Goal: Transaction & Acquisition: Purchase product/service

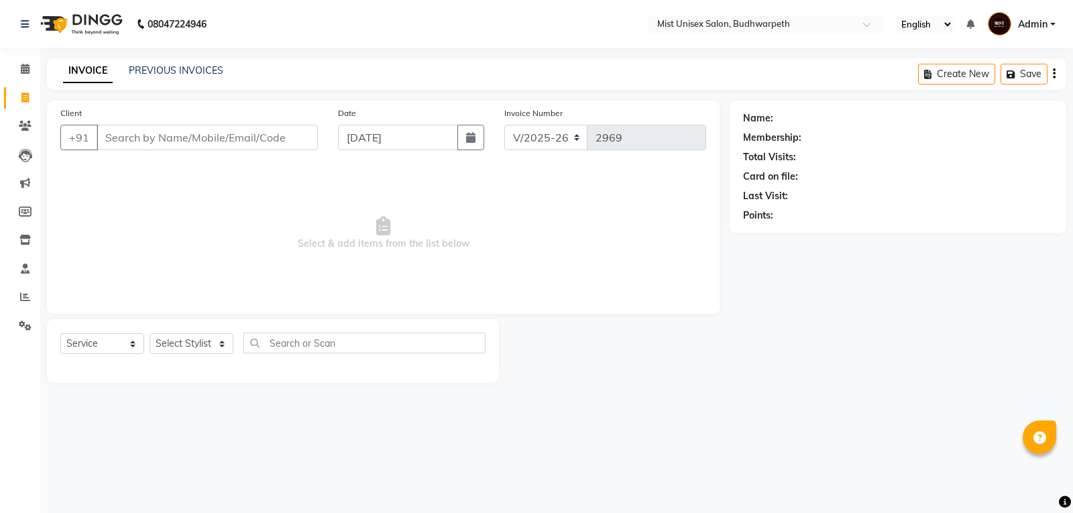
select select "5227"
select select "service"
click at [194, 343] on select "Select Stylist Abhi Ram [PERSON_NAME] [PERSON_NAME] Lakshmi Madhu [PERSON_NAME]…" at bounding box center [191, 343] width 84 height 21
select select "43912"
click at [149, 333] on select "Select Stylist Abhi Ram [PERSON_NAME] [PERSON_NAME] Lakshmi Madhu [PERSON_NAME]…" at bounding box center [191, 343] width 84 height 21
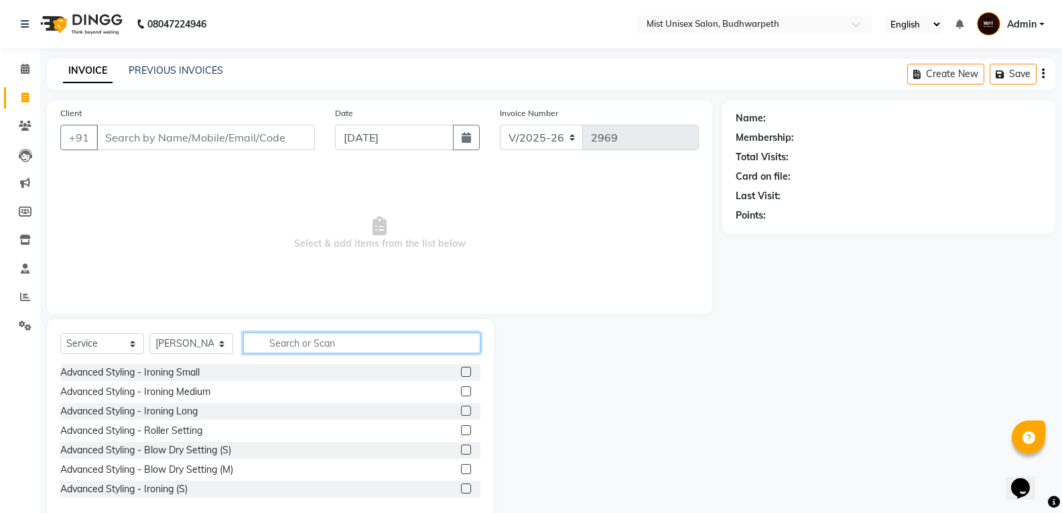
click at [280, 345] on input "text" at bounding box center [361, 342] width 237 height 21
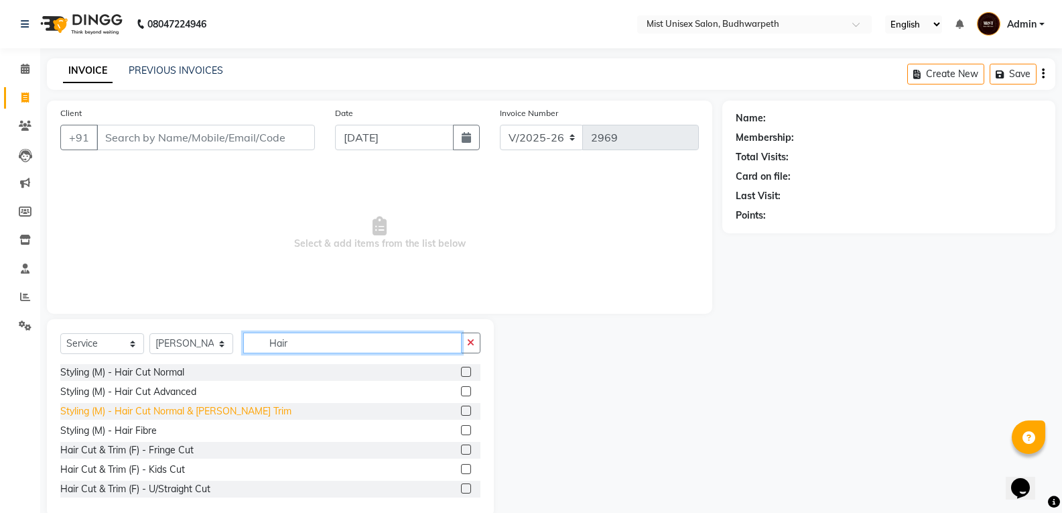
type input "Hair"
click at [200, 412] on div "Styling (M) - Hair Cut Normal & [PERSON_NAME] Trim" at bounding box center [175, 411] width 231 height 14
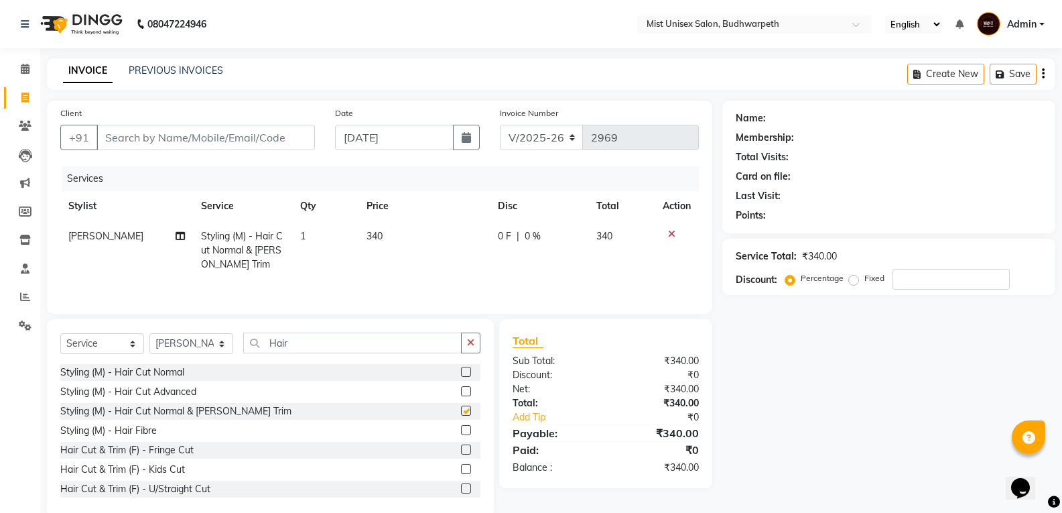
checkbox input "false"
drag, startPoint x: 473, startPoint y: 345, endPoint x: 371, endPoint y: 345, distance: 101.2
click at [471, 345] on icon "button" at bounding box center [470, 342] width 7 height 9
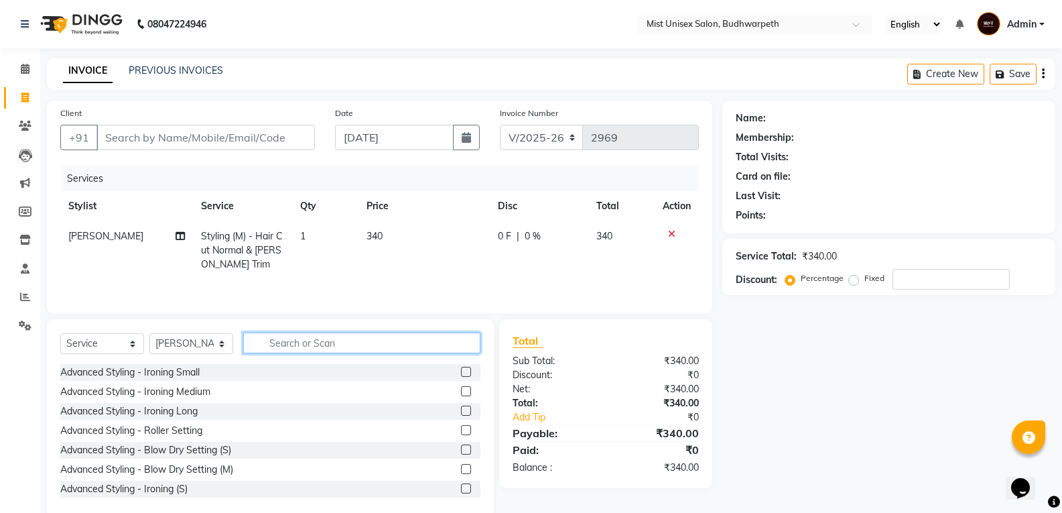
click at [342, 345] on input "text" at bounding box center [361, 342] width 237 height 21
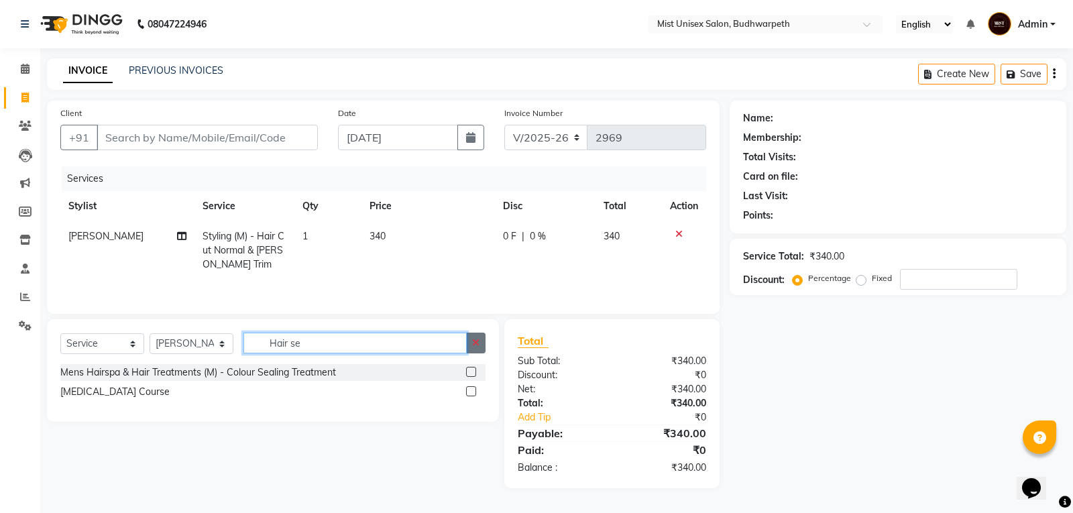
type input "Hair se"
click at [474, 345] on icon "button" at bounding box center [475, 342] width 7 height 9
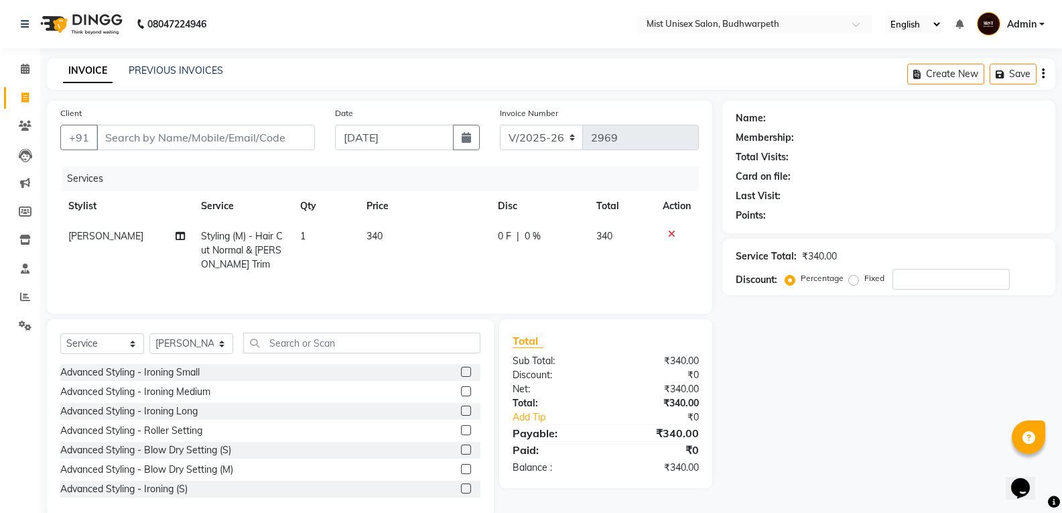
click at [373, 234] on span "340" at bounding box center [375, 236] width 16 height 12
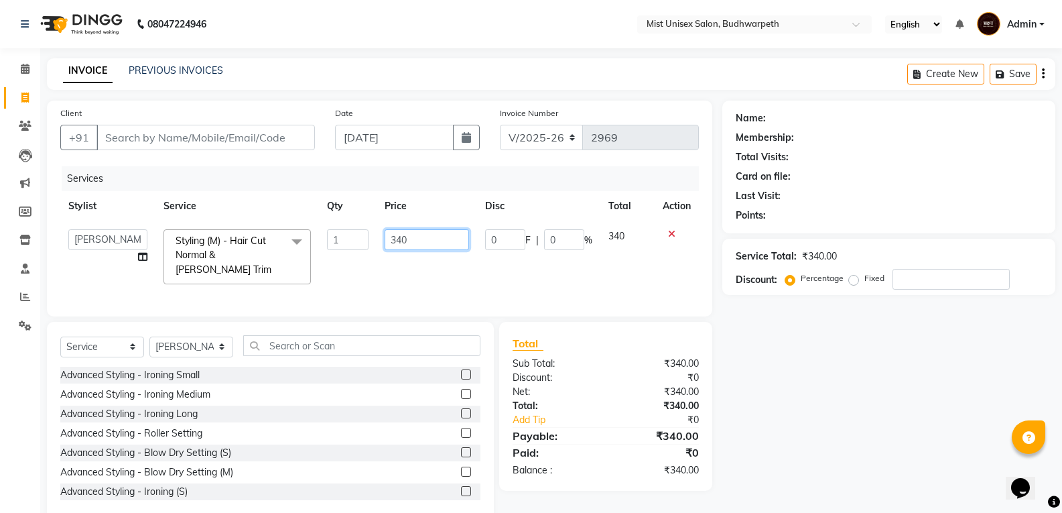
click at [415, 238] on input "340" at bounding box center [427, 239] width 84 height 21
type input "3"
type input "550"
click at [427, 273] on td "550" at bounding box center [427, 256] width 100 height 71
click at [424, 240] on input "550" at bounding box center [427, 239] width 84 height 21
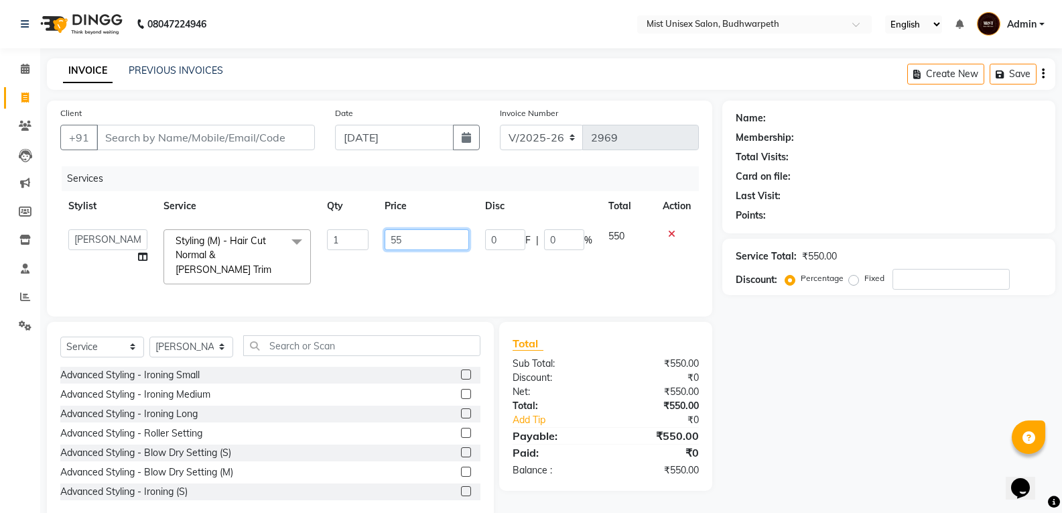
type input "5"
type input "340"
click at [418, 283] on div "Services Stylist Service Qty Price Disc Total Action Abhi Ram [PERSON_NAME] [PE…" at bounding box center [379, 234] width 639 height 137
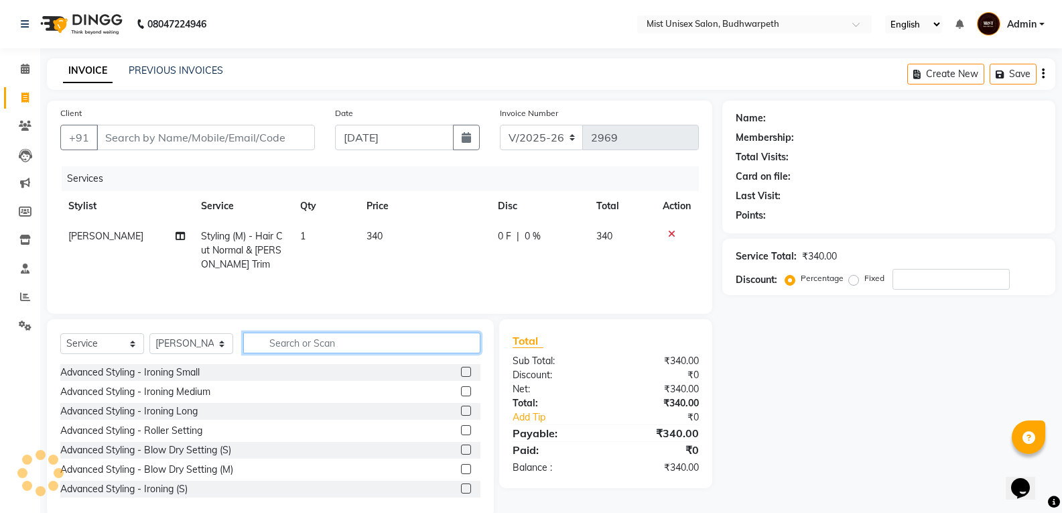
click at [322, 343] on input "text" at bounding box center [361, 342] width 237 height 21
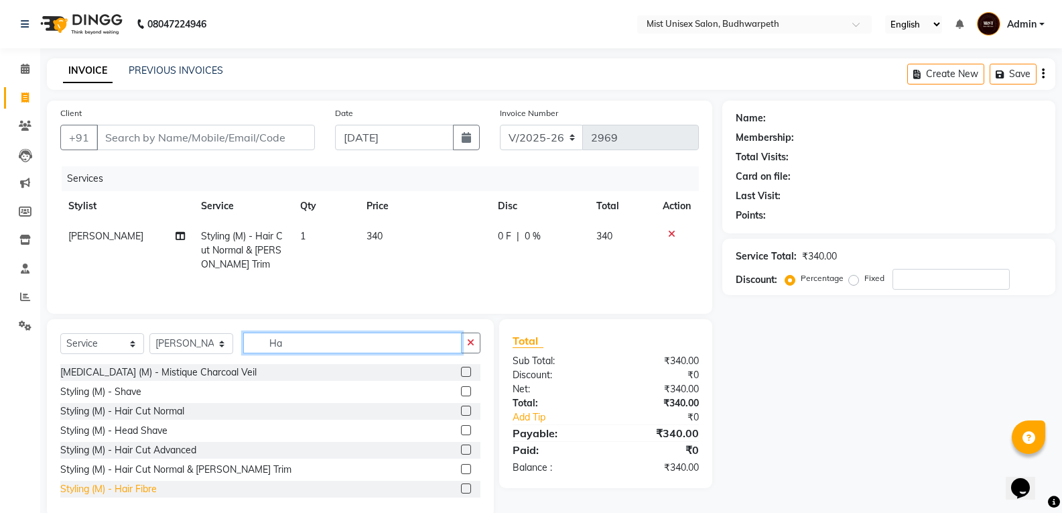
type input "Ha"
click at [95, 489] on div "Styling (M) - Hair Fibre" at bounding box center [108, 489] width 97 height 14
checkbox input "false"
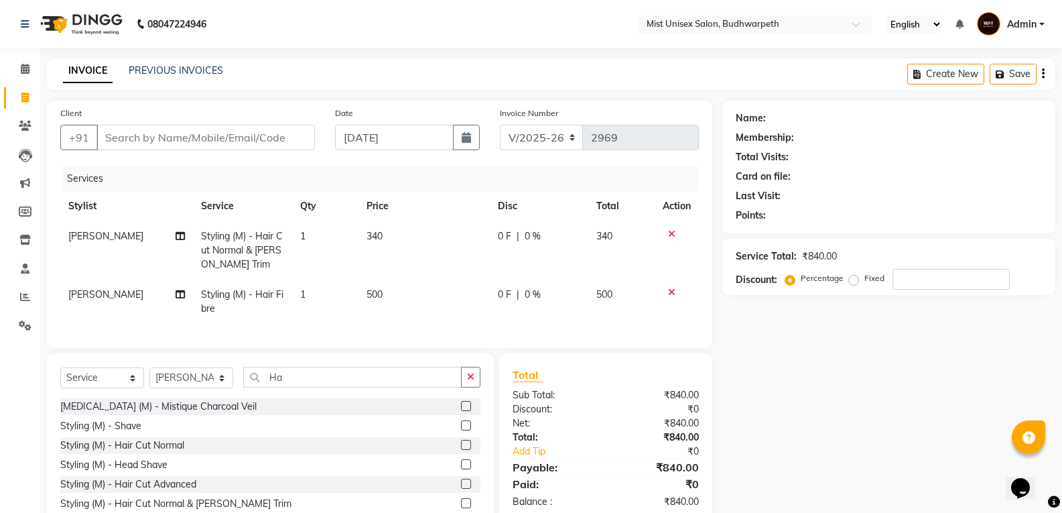
click at [406, 301] on td "500" at bounding box center [424, 302] width 131 height 44
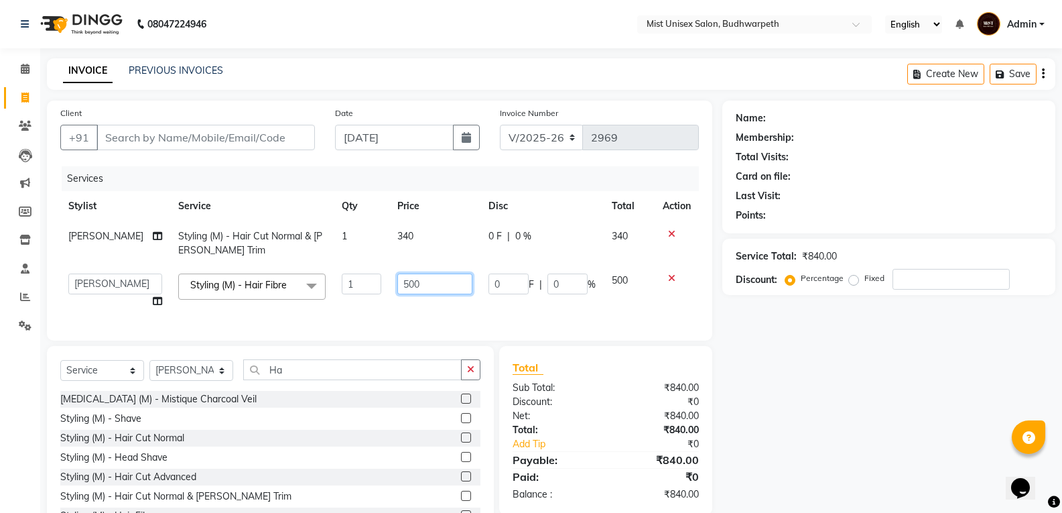
click at [422, 286] on input "500" at bounding box center [435, 284] width 75 height 21
type input "5"
type input "210"
click at [426, 315] on td "210" at bounding box center [434, 290] width 91 height 51
click at [219, 143] on input "Client" at bounding box center [206, 137] width 219 height 25
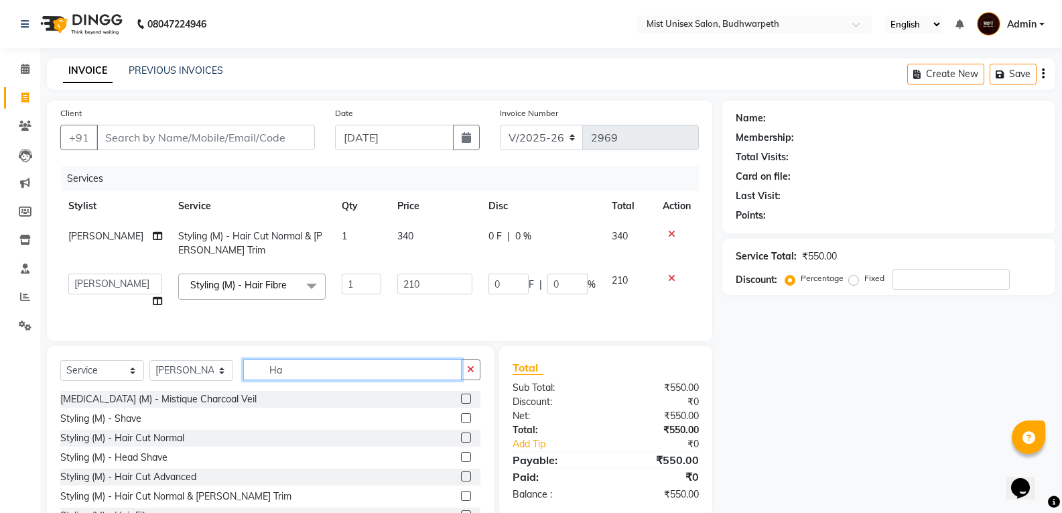
click at [337, 380] on input "Ha" at bounding box center [352, 369] width 219 height 21
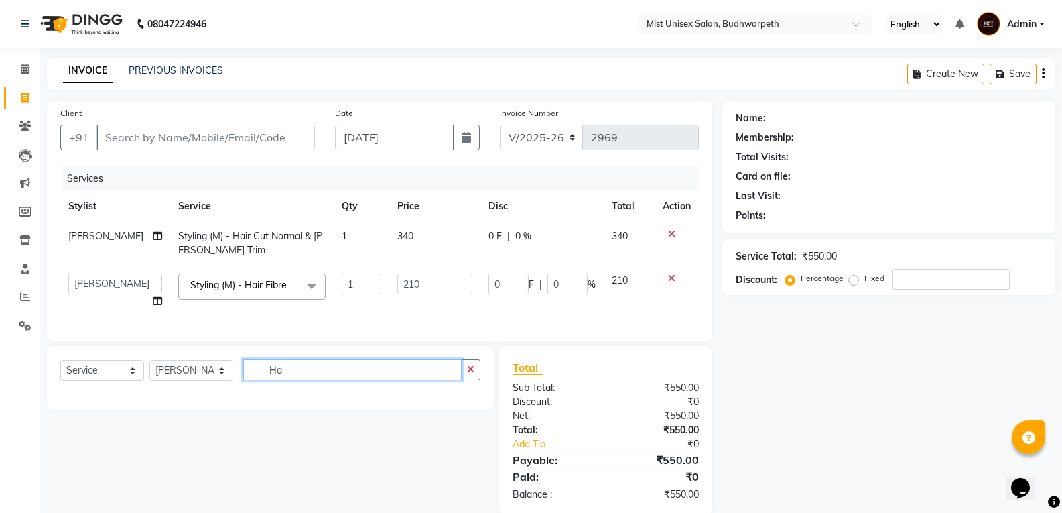
type input "H"
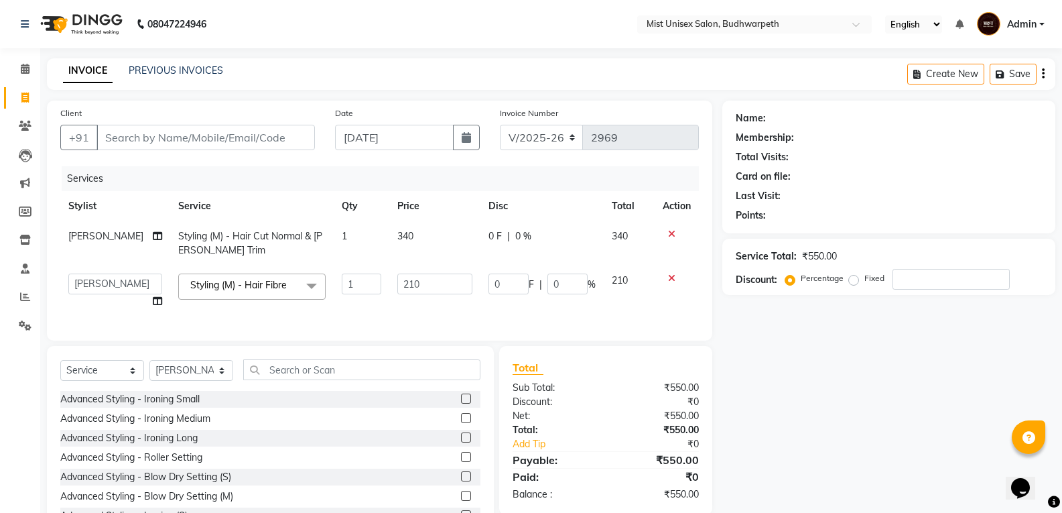
click at [499, 321] on div "Services Stylist Service Qty Price Disc Total Action Abhi Ram Styling (M) - Hai…" at bounding box center [379, 246] width 639 height 161
click at [458, 354] on div "Client +91 Date [DATE] Invoice Number V/2025 V/[PHONE_NUMBER] Services Stylist …" at bounding box center [380, 322] width 686 height 443
click at [441, 379] on input "text" at bounding box center [361, 369] width 237 height 21
click at [459, 341] on div "Client +91 Date [DATE] Invoice Number V/2025 V/[PHONE_NUMBER] Services Stylist …" at bounding box center [380, 221] width 666 height 240
click at [427, 380] on input "text" at bounding box center [361, 369] width 237 height 21
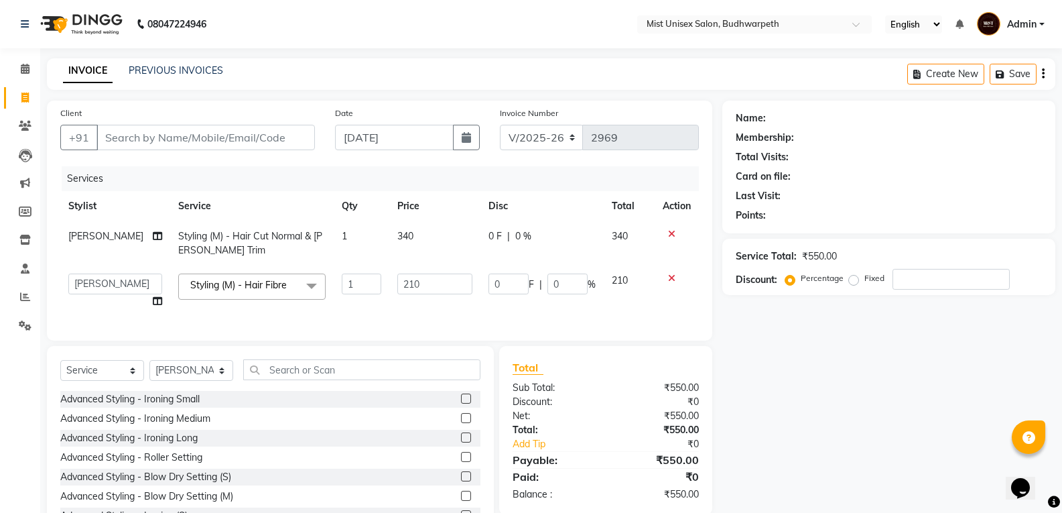
click at [436, 341] on div "Client +91 Date [DATE] Invoice Number V/2025 V/[PHONE_NUMBER] Services Stylist …" at bounding box center [380, 221] width 666 height 240
click at [236, 320] on div "Services Stylist Service Qty Price Disc Total Action Abhi Ram Styling (M) - Hai…" at bounding box center [379, 246] width 639 height 161
click at [668, 279] on icon at bounding box center [671, 278] width 7 height 9
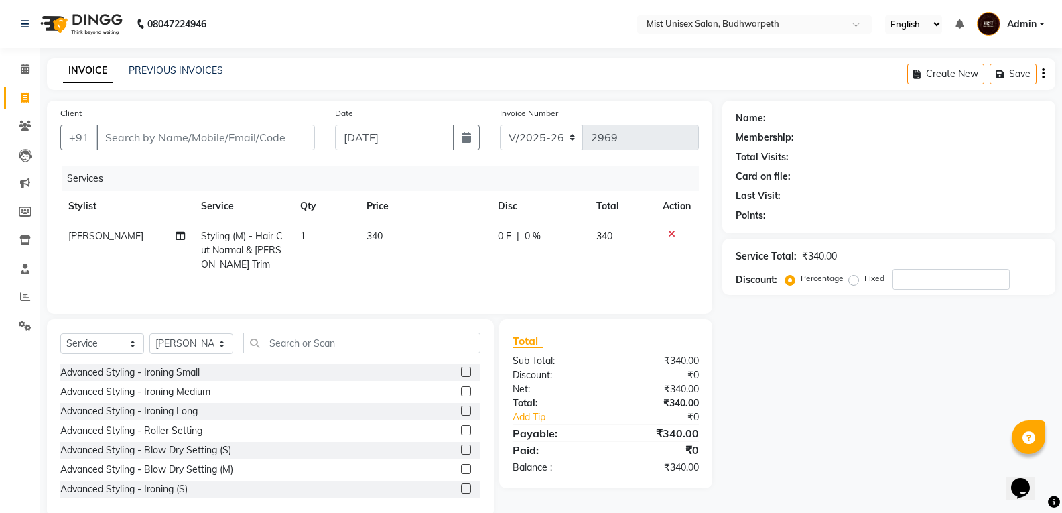
click at [450, 277] on td "340" at bounding box center [424, 250] width 131 height 58
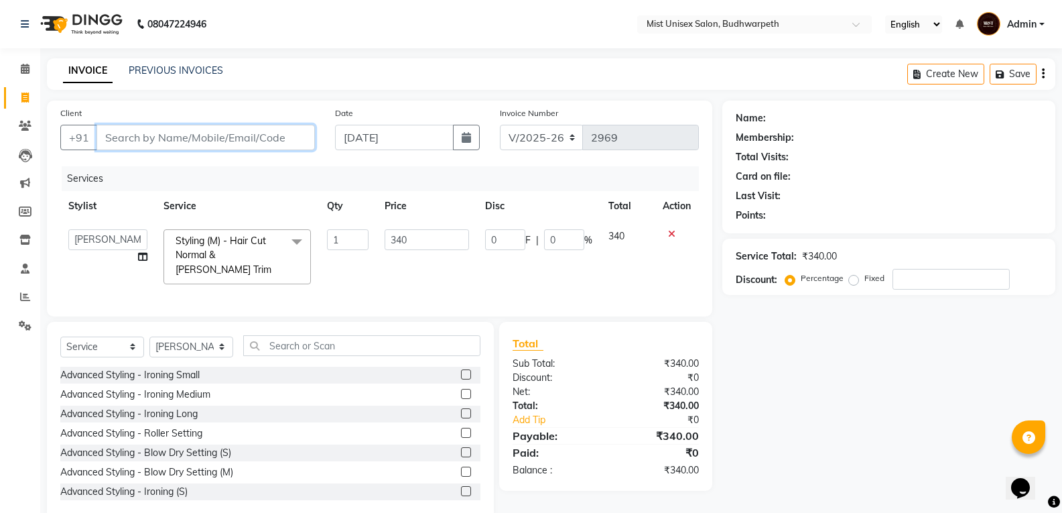
click at [188, 149] on input "Client" at bounding box center [206, 137] width 219 height 25
type input "9"
type input "0"
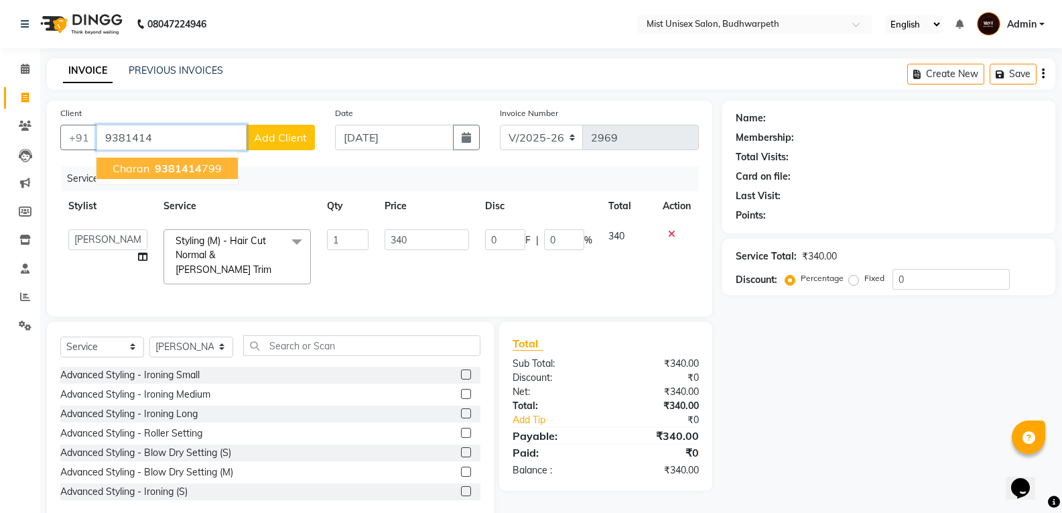
click at [152, 167] on ngb-highlight "9381414 799" at bounding box center [187, 168] width 70 height 13
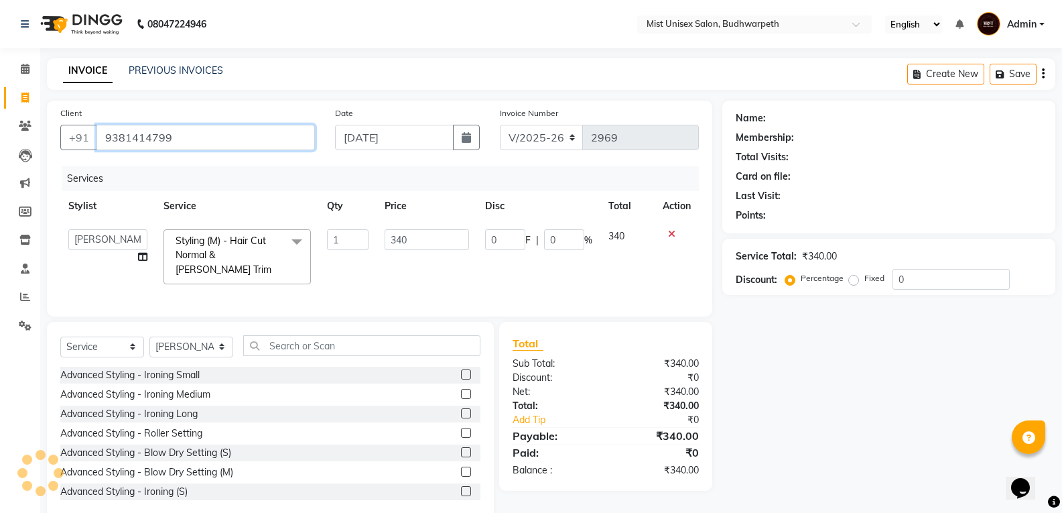
type input "9381414799"
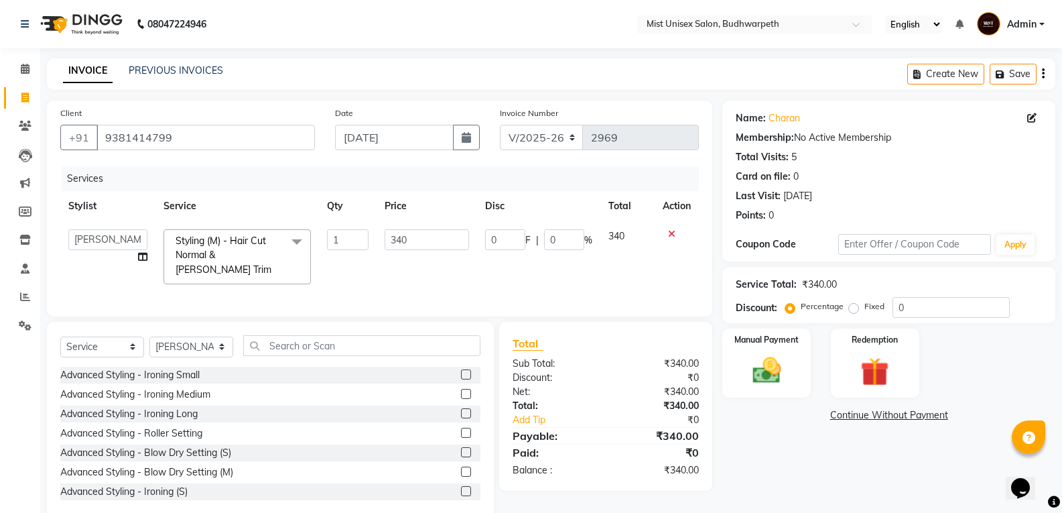
scroll to position [24, 0]
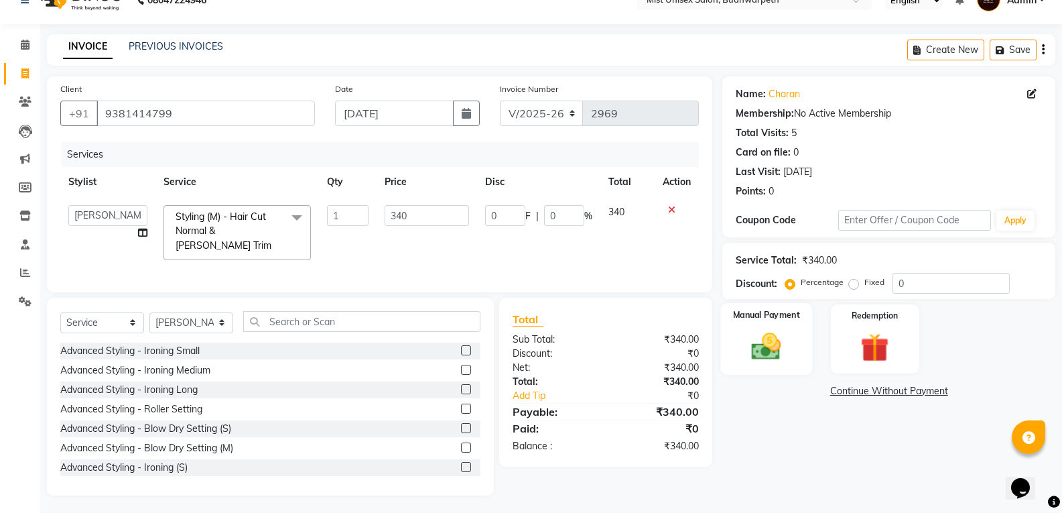
click at [780, 353] on img at bounding box center [767, 346] width 48 height 34
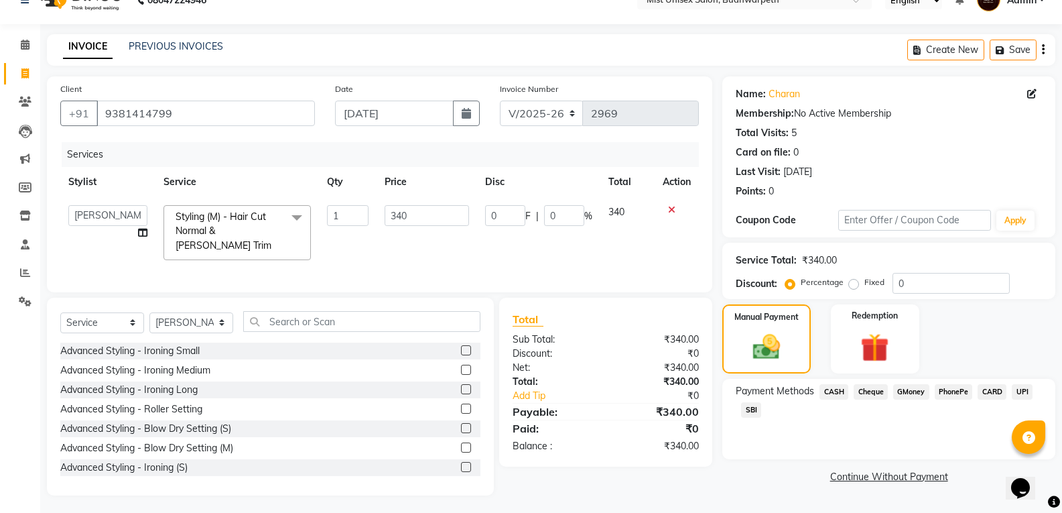
click at [750, 409] on span "SBI" at bounding box center [751, 409] width 20 height 15
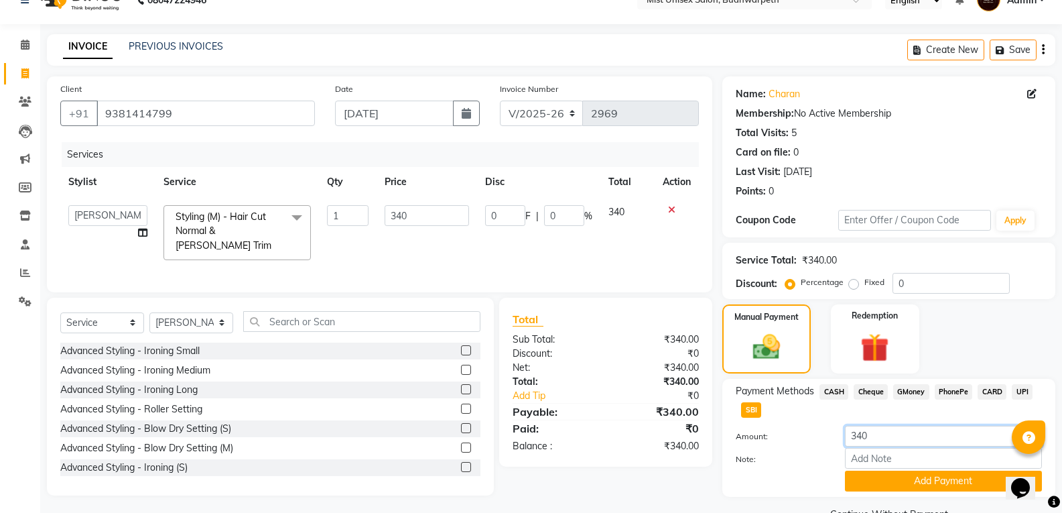
click at [888, 437] on input "340" at bounding box center [943, 436] width 197 height 21
type input "3"
type input "550"
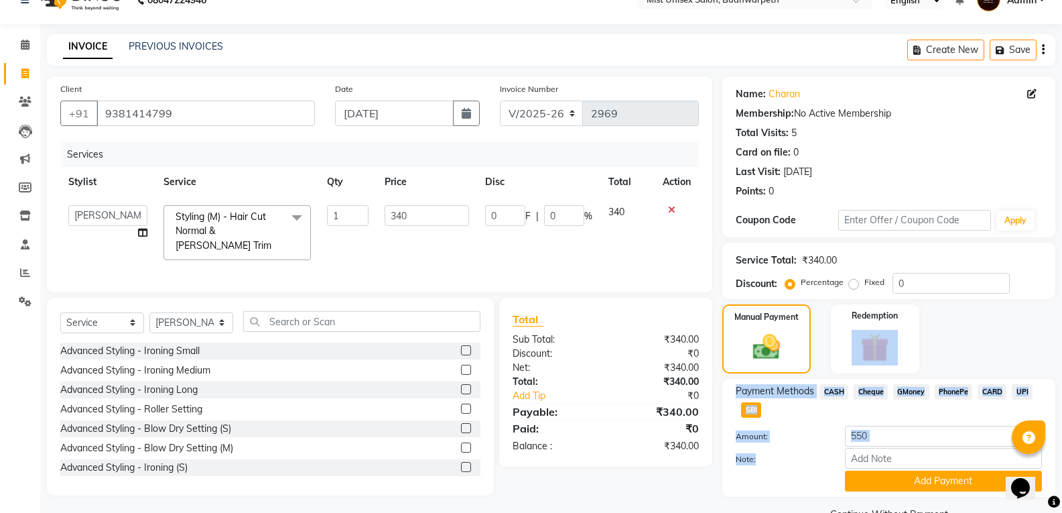
drag, startPoint x: 1072, startPoint y: 430, endPoint x: 1067, endPoint y: 458, distance: 28.5
click at [1062, 459] on html "08047224946 Select Location × Mist Unisex Salon, Budhwarpeth English ENGLISH Es…" at bounding box center [531, 232] width 1062 height 513
click at [1017, 343] on div "Manual Payment Redemption" at bounding box center [889, 338] width 353 height 69
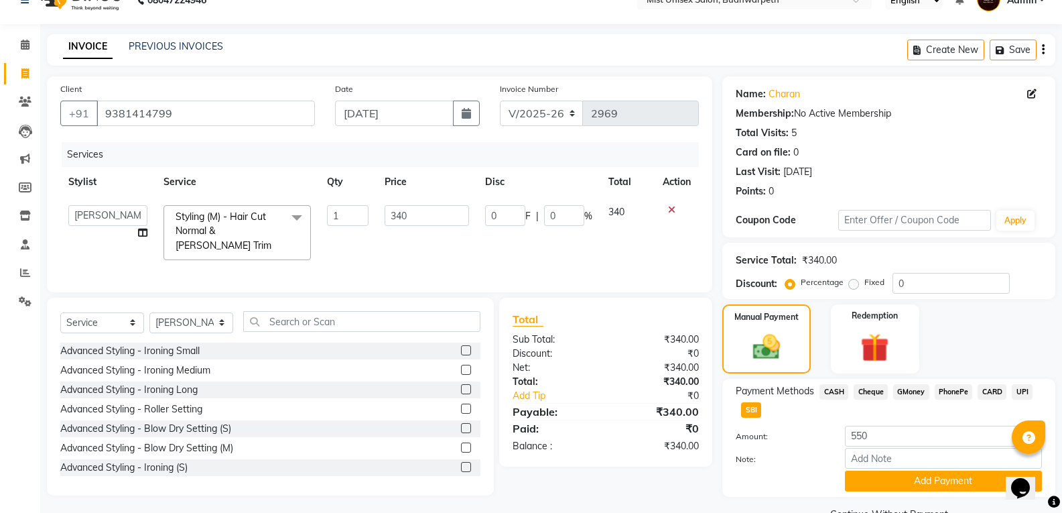
scroll to position [56, 0]
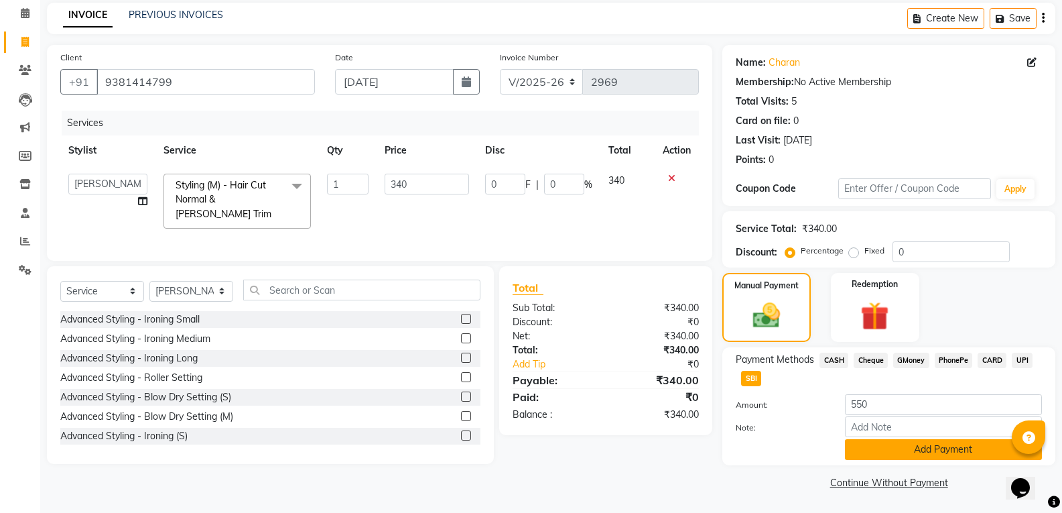
click at [924, 448] on button "Add Payment" at bounding box center [943, 449] width 197 height 21
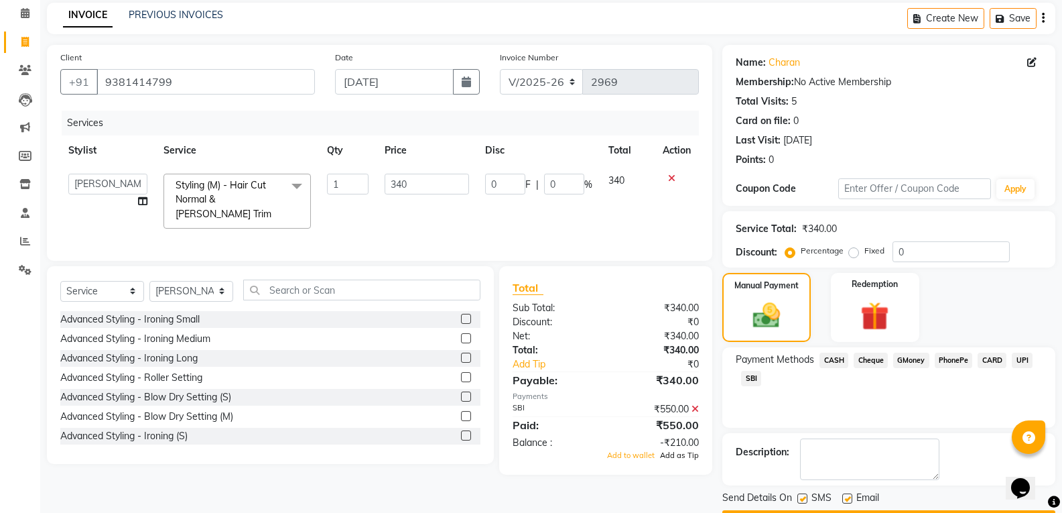
click at [684, 456] on span "Add as Tip" at bounding box center [679, 454] width 39 height 9
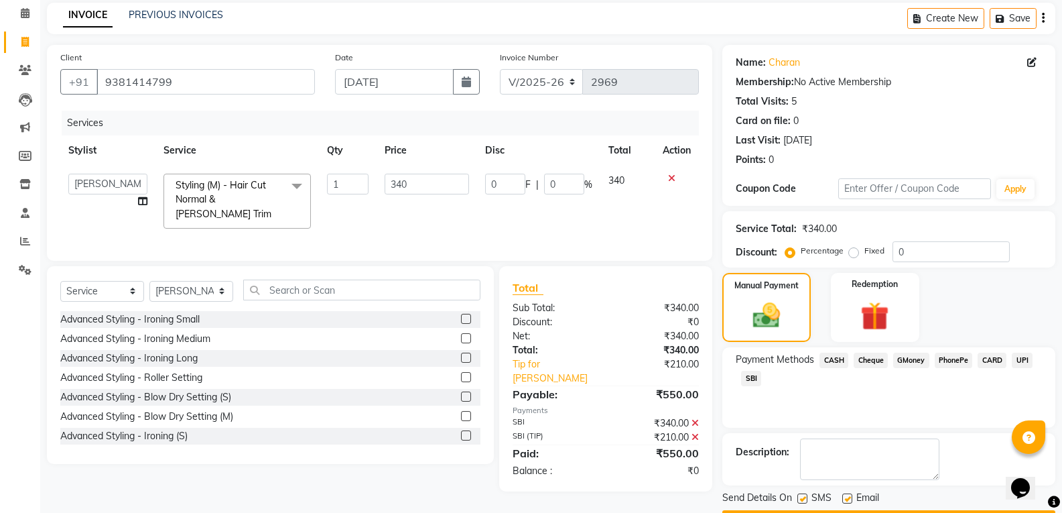
scroll to position [94, 0]
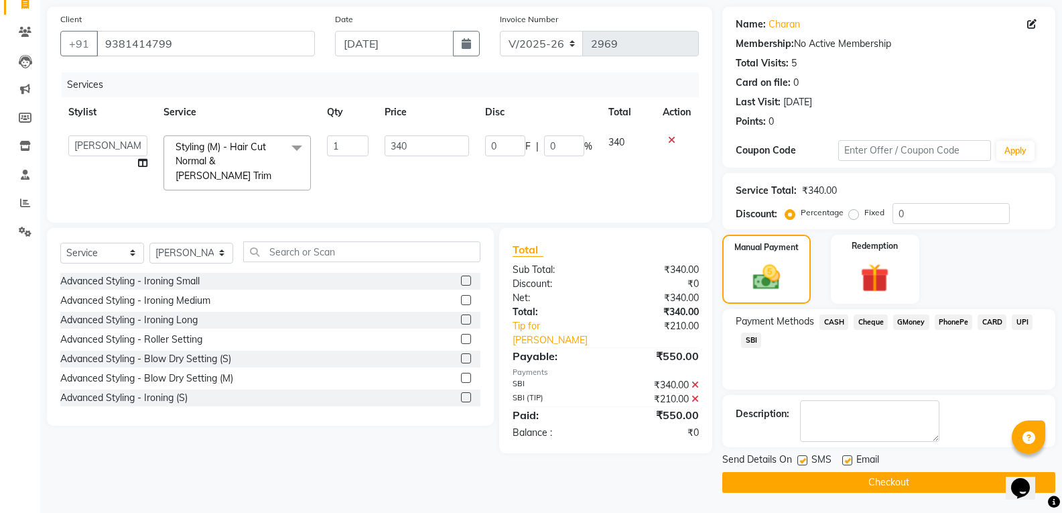
click at [818, 479] on button "Checkout" at bounding box center [889, 482] width 333 height 21
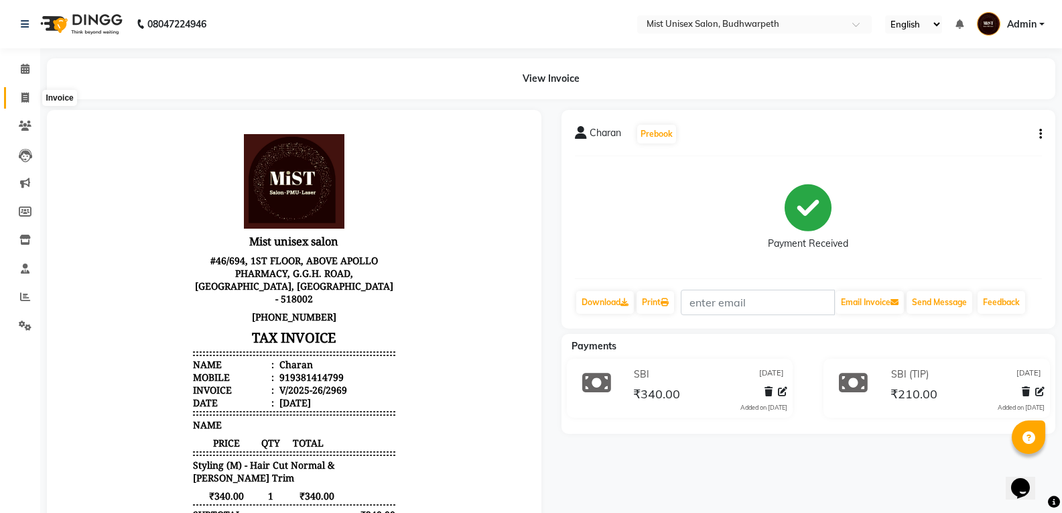
click at [34, 102] on span at bounding box center [24, 97] width 23 height 15
select select "service"
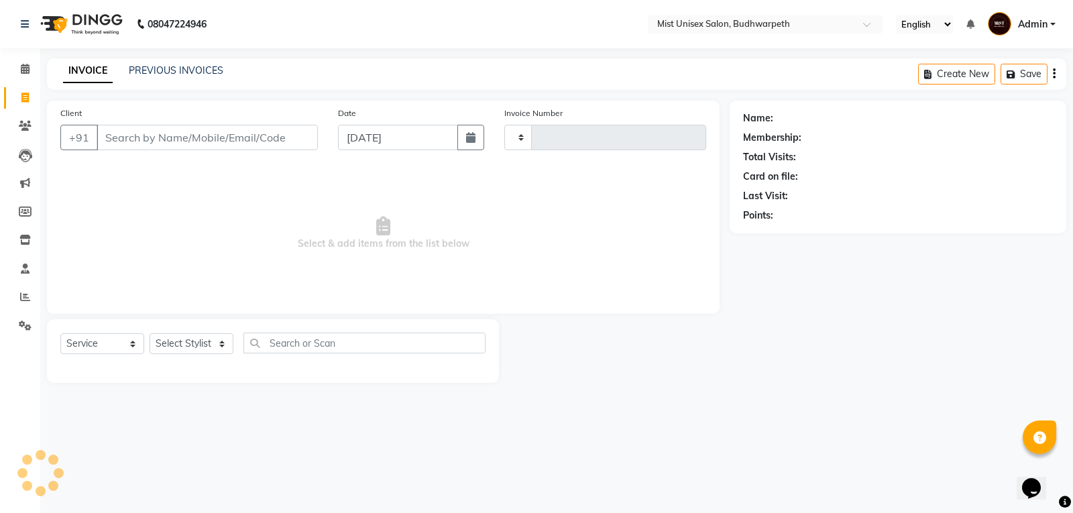
type input "2970"
select select "5227"
click at [130, 146] on input "Client" at bounding box center [207, 137] width 221 height 25
click at [182, 133] on input "Client" at bounding box center [207, 137] width 221 height 25
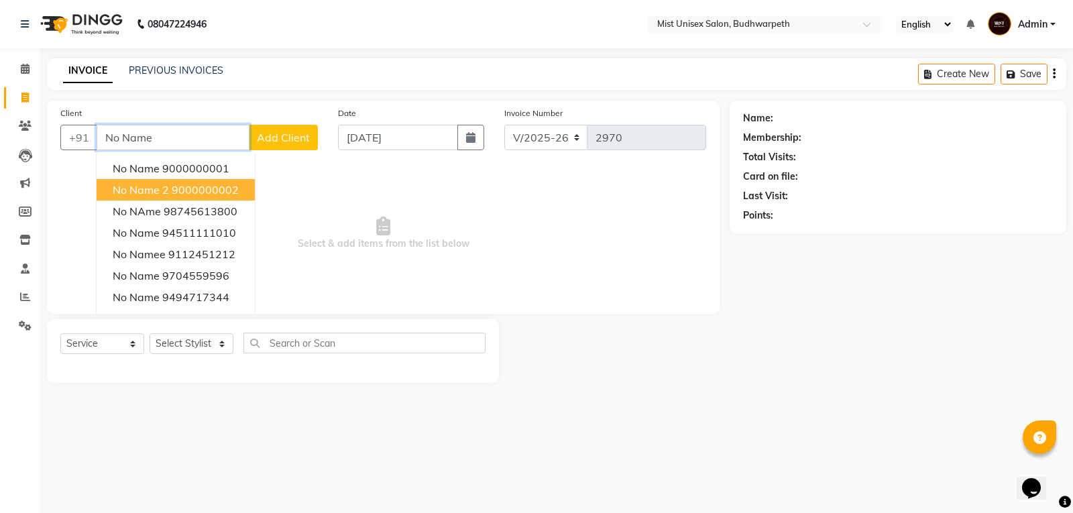
click at [184, 187] on ngb-highlight "9000000002" at bounding box center [205, 189] width 67 height 13
type input "9000000002"
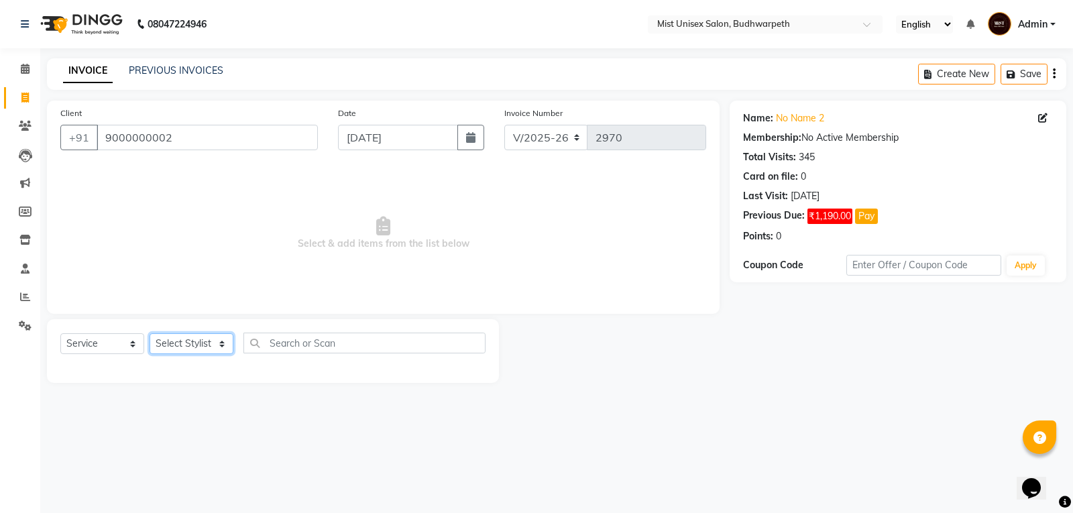
click at [195, 343] on select "Select Stylist Abhi Ram [PERSON_NAME] [PERSON_NAME] Lakshmi Madhu [PERSON_NAME]…" at bounding box center [191, 343] width 84 height 21
select select "84142"
click at [149, 333] on select "Select Stylist Abhi Ram [PERSON_NAME] [PERSON_NAME] Lakshmi Madhu [PERSON_NAME]…" at bounding box center [191, 343] width 84 height 21
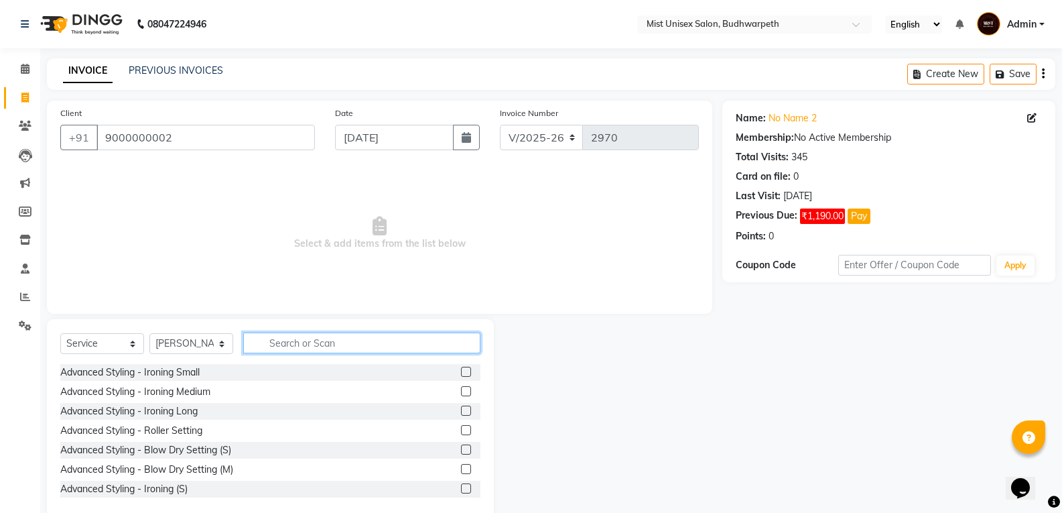
click at [273, 345] on input "text" at bounding box center [361, 342] width 237 height 21
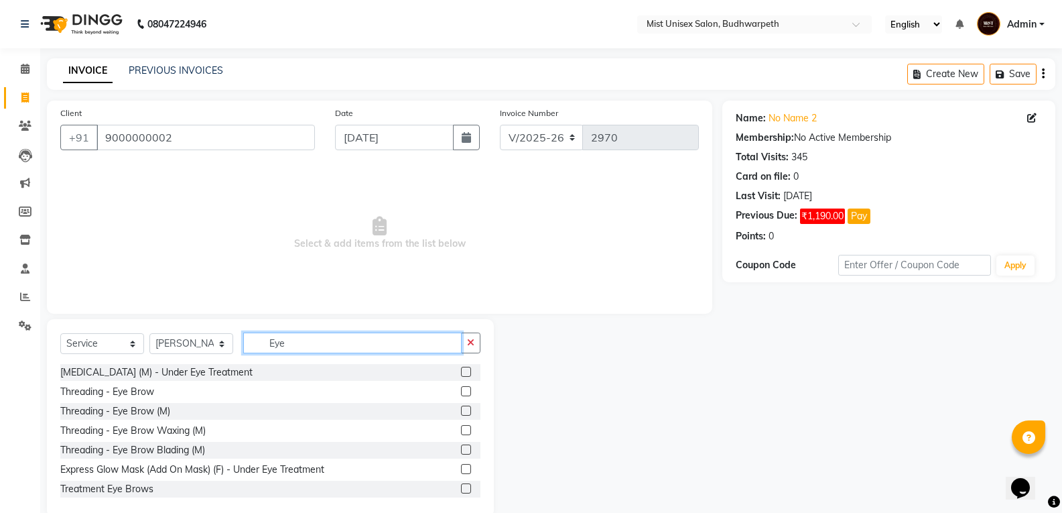
type input "Eye"
click at [156, 387] on div "Threading - Eye Brow" at bounding box center [270, 391] width 420 height 17
click at [147, 391] on div "Threading - Eye Brow" at bounding box center [107, 392] width 94 height 14
checkbox input "false"
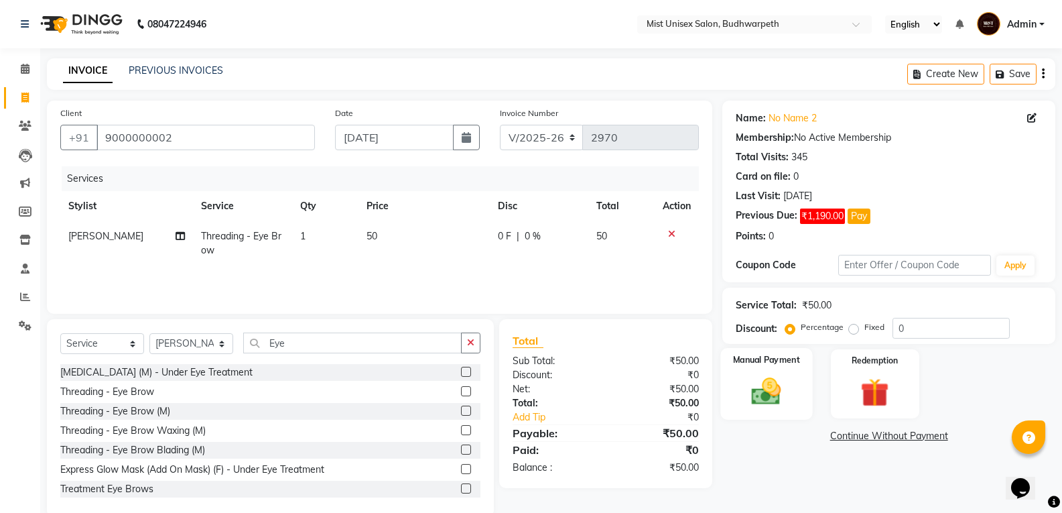
click at [778, 402] on img at bounding box center [767, 391] width 48 height 34
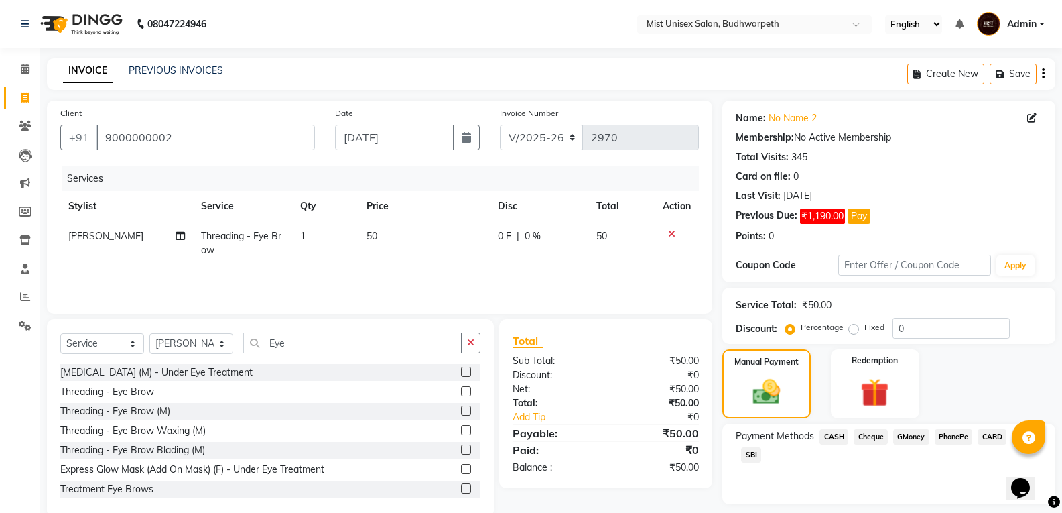
click at [838, 432] on span "CASH" at bounding box center [834, 436] width 29 height 15
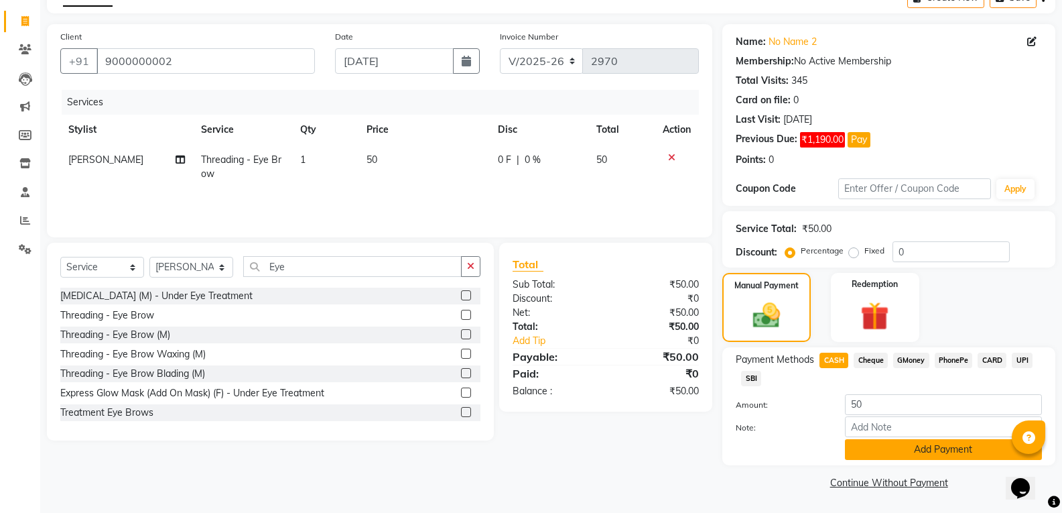
click at [927, 454] on button "Add Payment" at bounding box center [943, 449] width 197 height 21
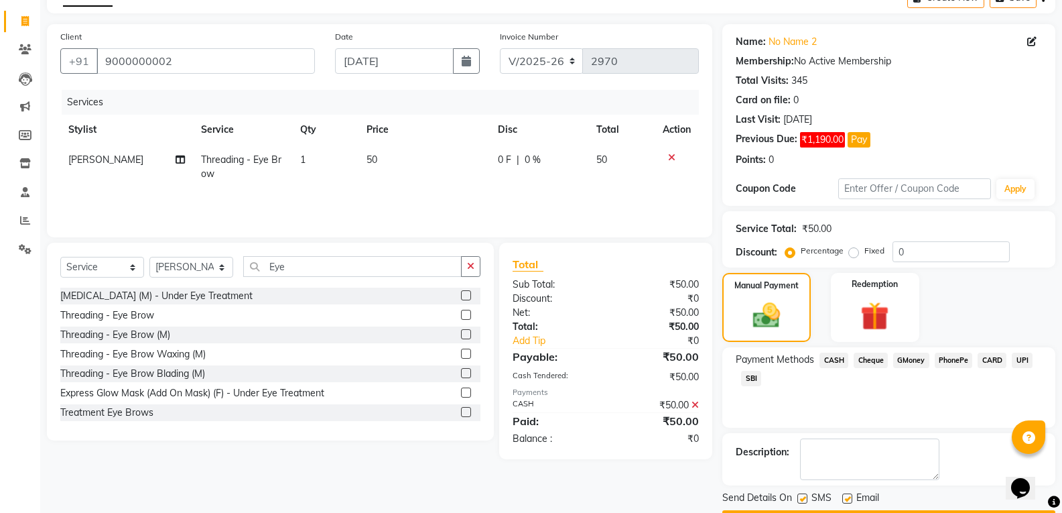
scroll to position [115, 0]
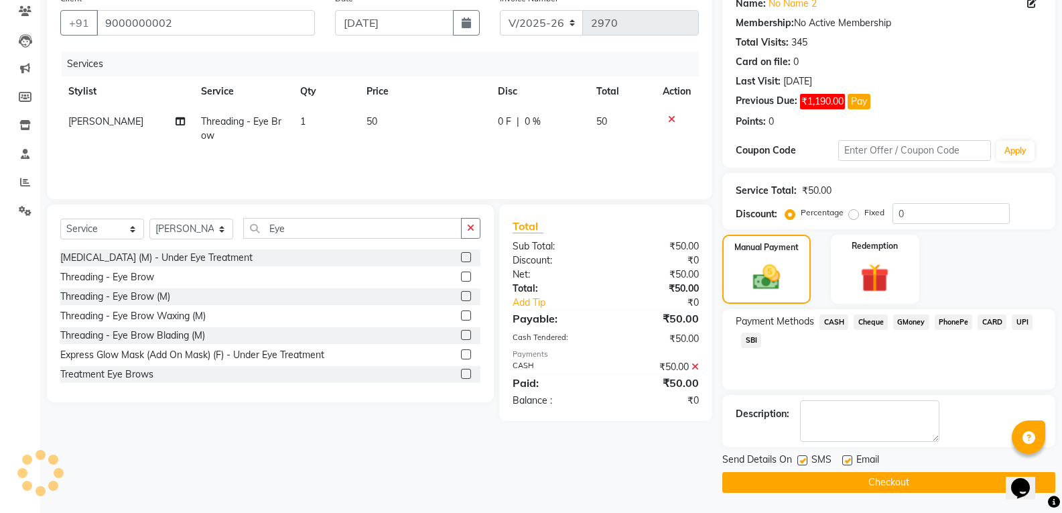
click at [953, 479] on button "Checkout" at bounding box center [889, 482] width 333 height 21
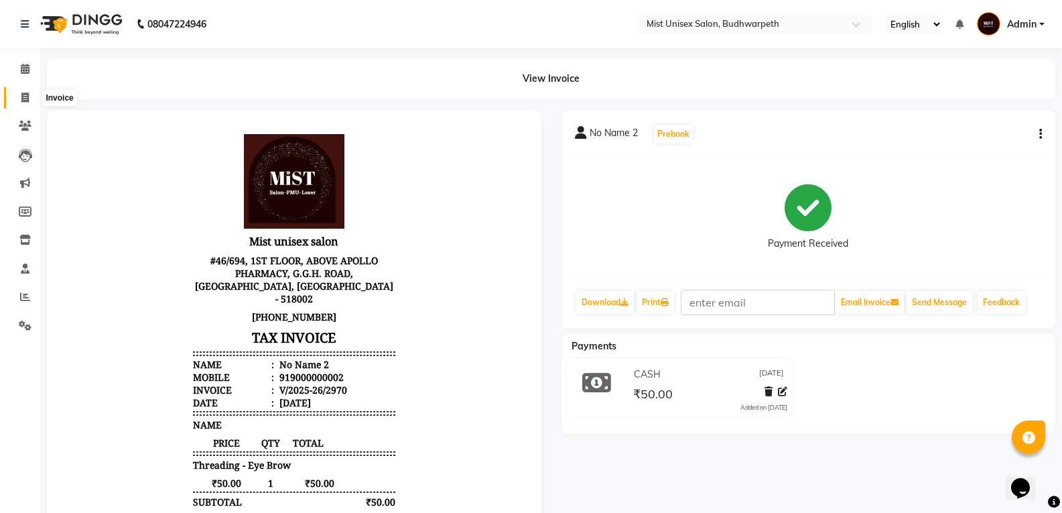
drag, startPoint x: 24, startPoint y: 95, endPoint x: 30, endPoint y: 99, distance: 6.9
click at [24, 95] on icon at bounding box center [24, 98] width 7 height 10
select select "service"
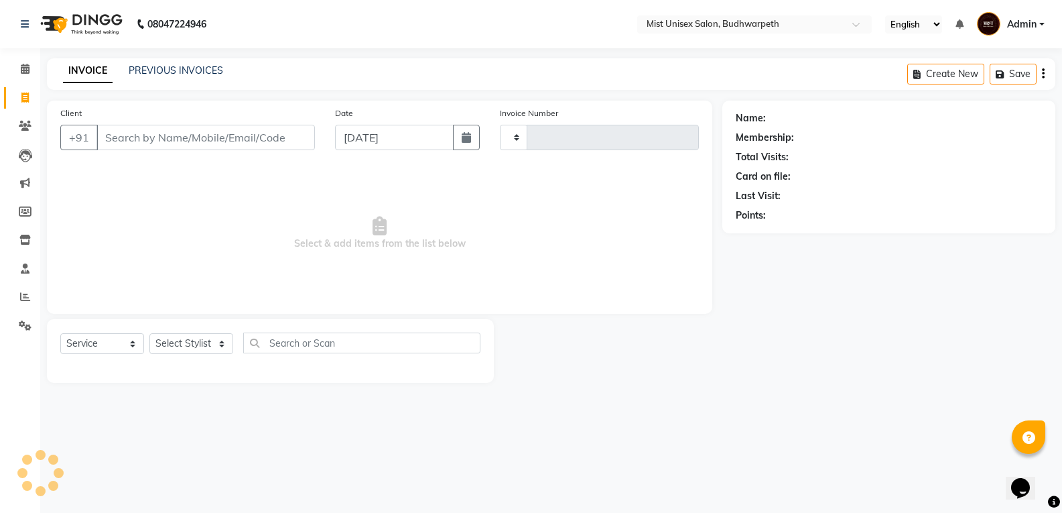
type input "2971"
select select "5227"
drag, startPoint x: 200, startPoint y: 340, endPoint x: 198, endPoint y: 324, distance: 15.5
click at [200, 340] on select "Select Stylist" at bounding box center [191, 343] width 84 height 21
select select "66487"
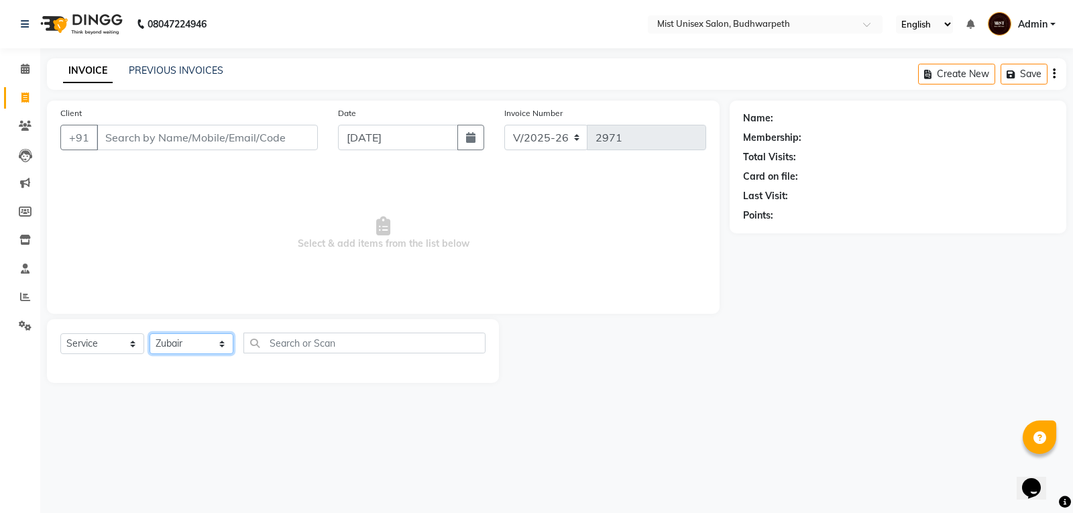
click at [149, 333] on select "Select Stylist Abhi Ram [PERSON_NAME] [PERSON_NAME] Lakshmi Madhu [PERSON_NAME]…" at bounding box center [191, 343] width 84 height 21
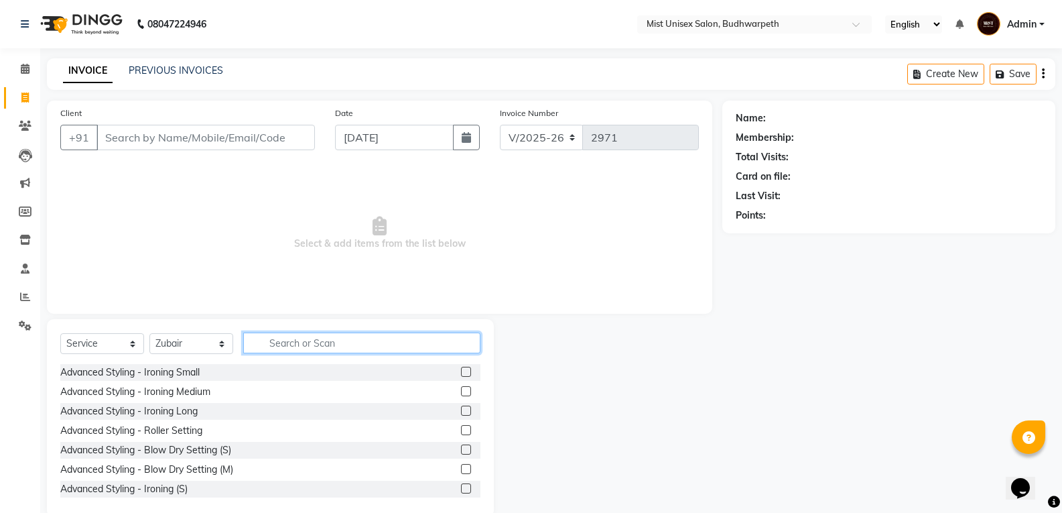
click at [276, 340] on input "text" at bounding box center [361, 342] width 237 height 21
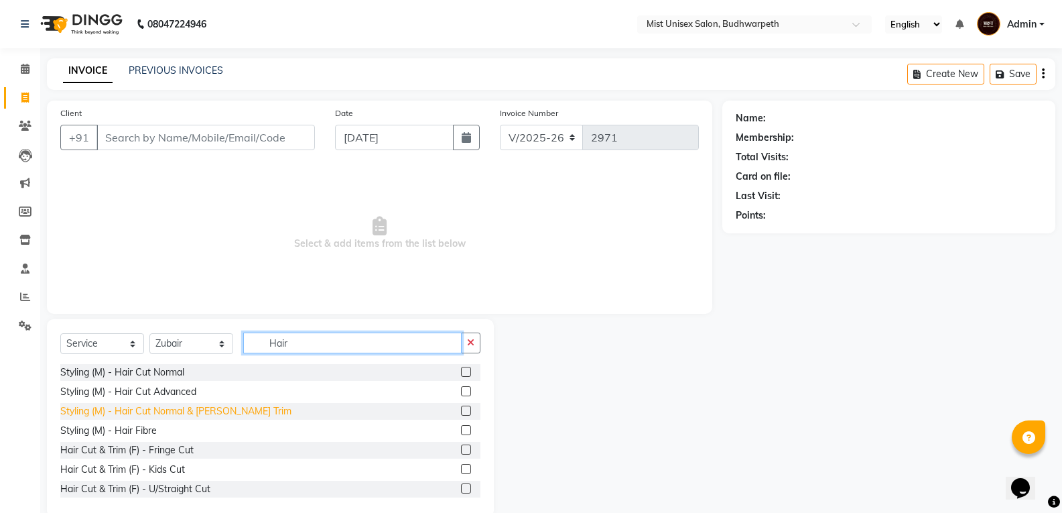
type input "Hair"
click at [208, 412] on div "Styling (M) - Hair Cut Normal & [PERSON_NAME] Trim" at bounding box center [175, 411] width 231 height 14
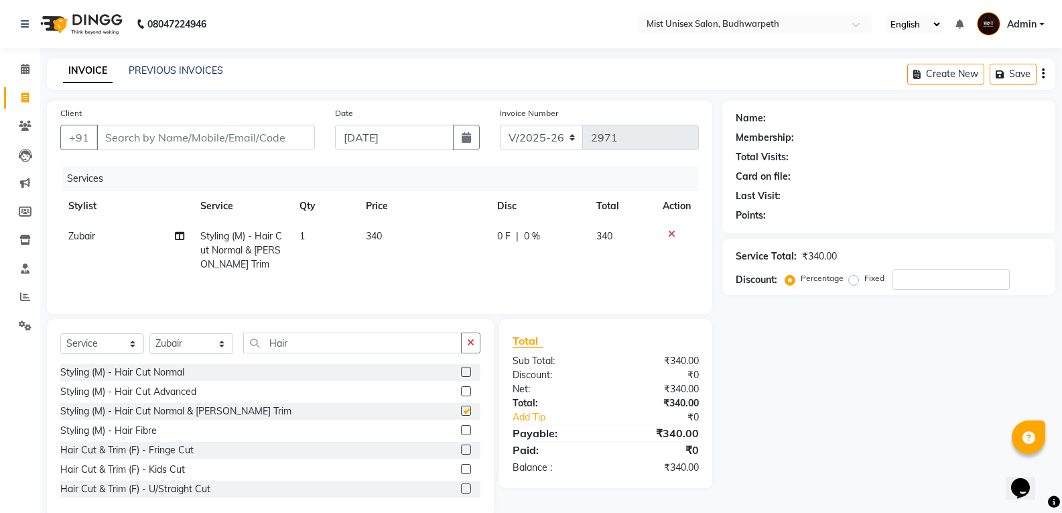
checkbox input "false"
click at [466, 349] on button "button" at bounding box center [470, 342] width 19 height 21
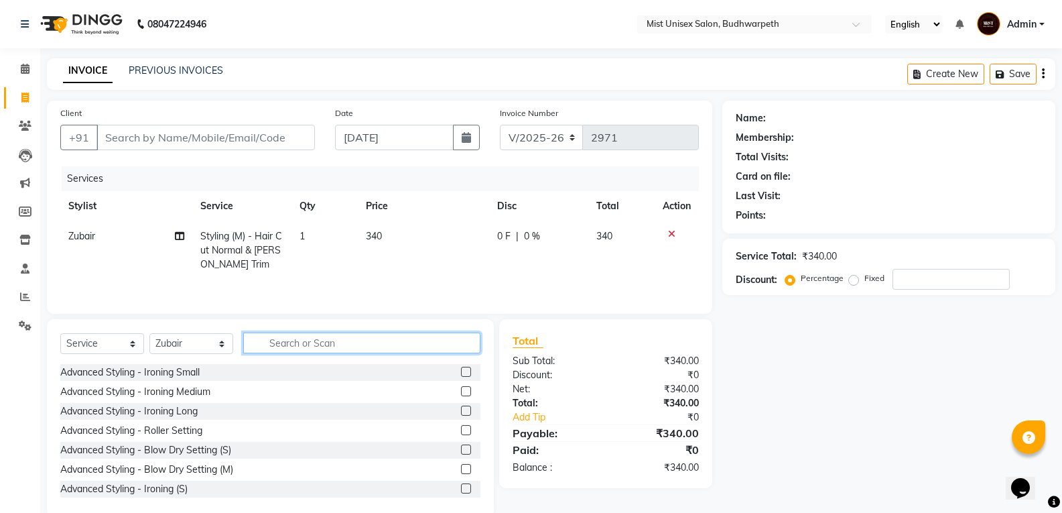
click at [339, 337] on input "text" at bounding box center [361, 342] width 237 height 21
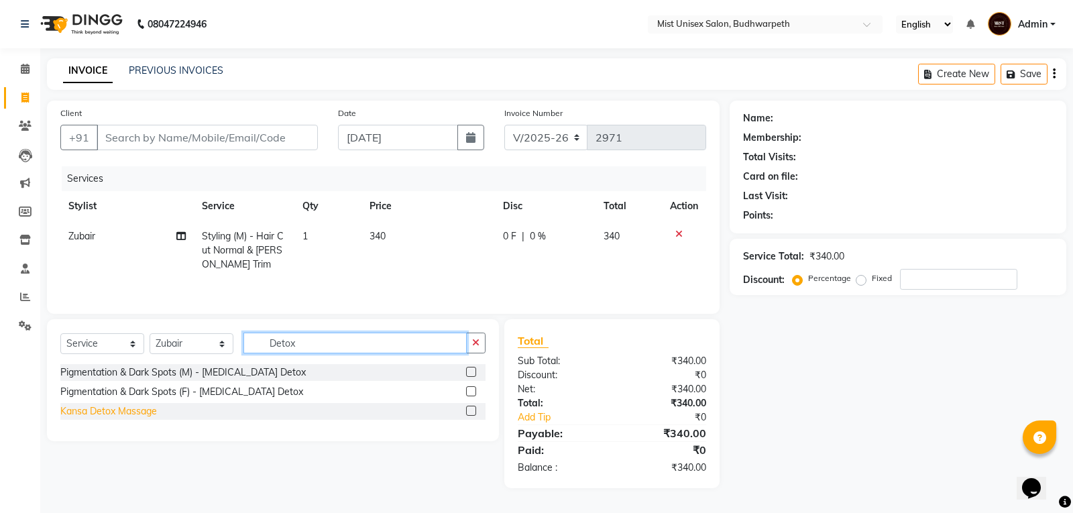
type input "Detox"
click at [116, 413] on div "Kansa Detox Massage" at bounding box center [108, 411] width 97 height 14
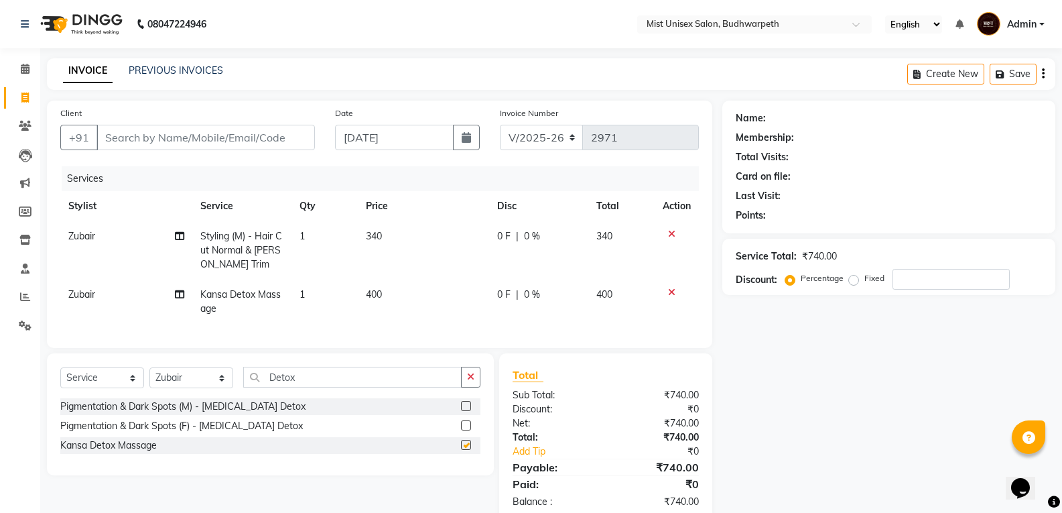
checkbox input "false"
click at [470, 387] on button "button" at bounding box center [470, 377] width 19 height 21
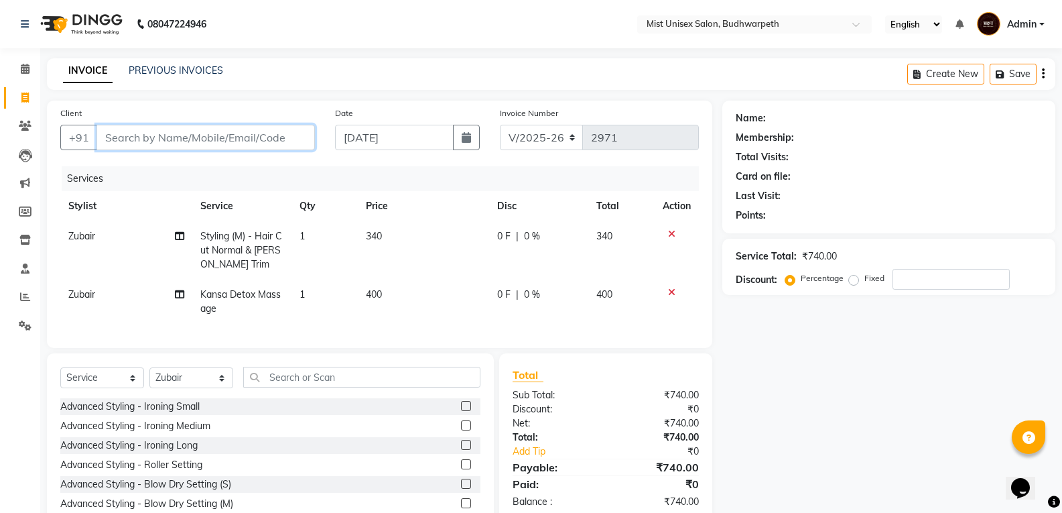
click at [192, 145] on input "Client" at bounding box center [206, 137] width 219 height 25
type input "9"
type input "0"
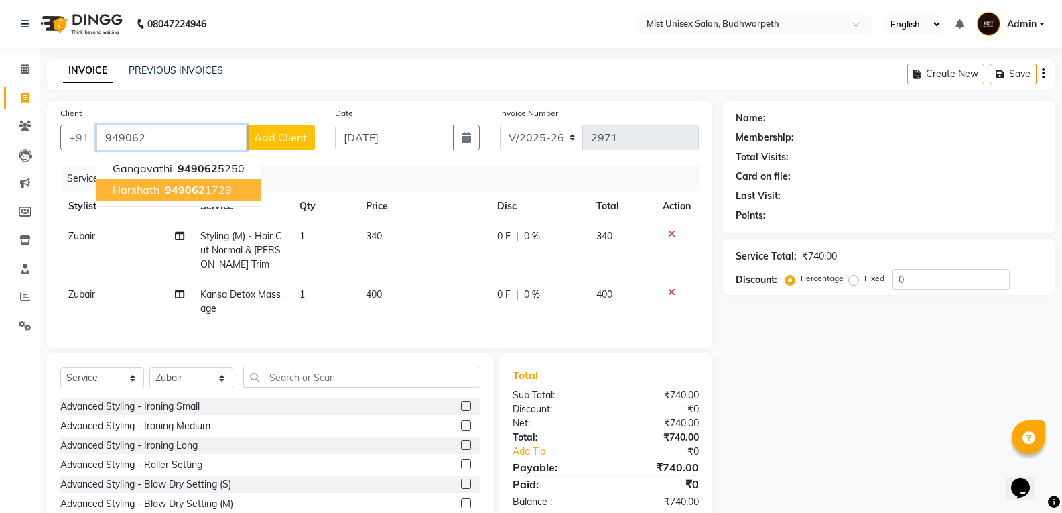
click at [136, 192] on span "Harshath" at bounding box center [136, 189] width 47 height 13
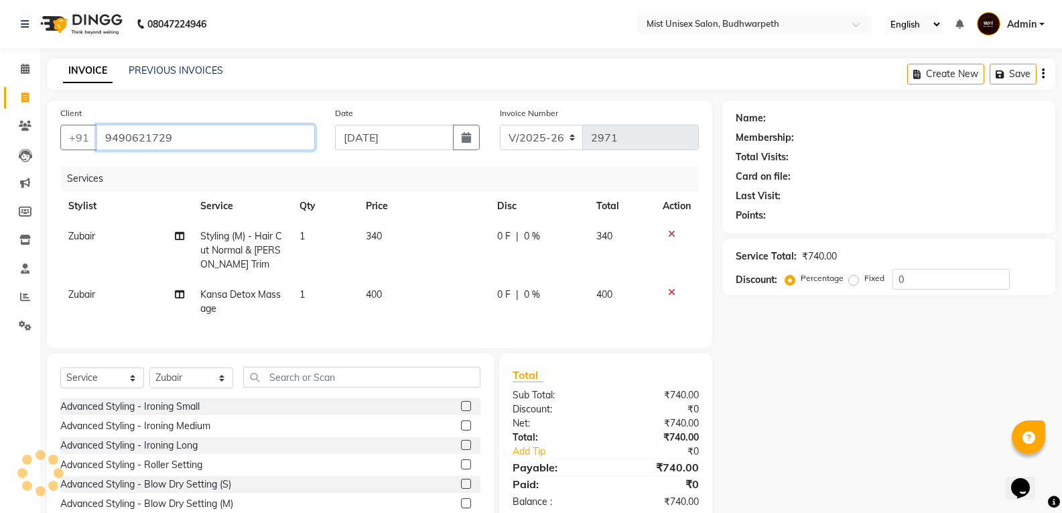
type input "9490621729"
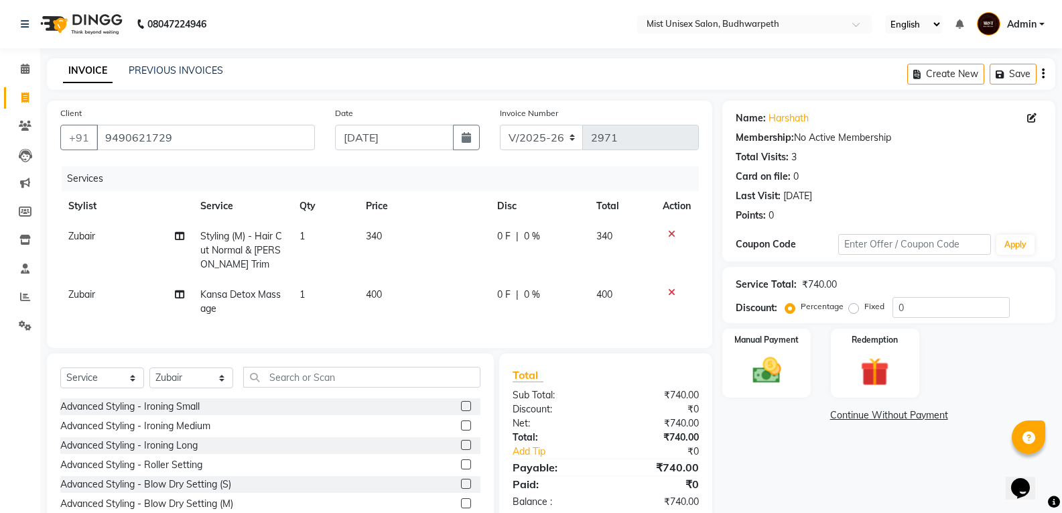
scroll to position [68, 0]
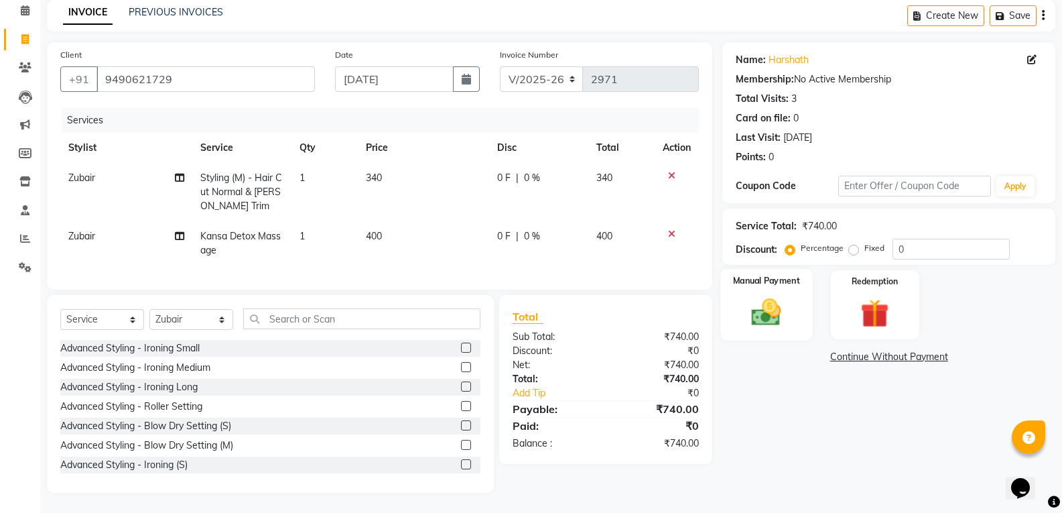
click at [783, 310] on img at bounding box center [767, 312] width 48 height 34
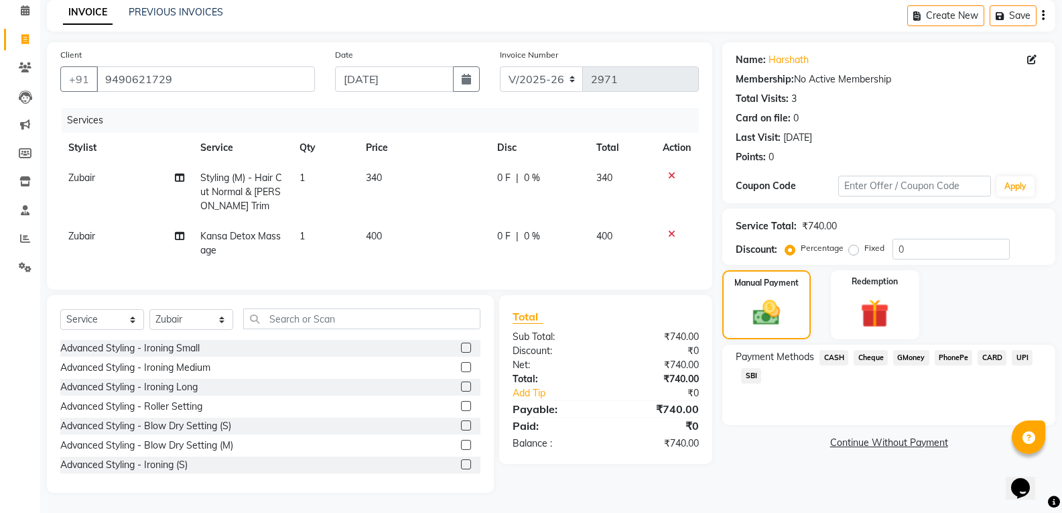
click at [757, 368] on span "SBI" at bounding box center [751, 375] width 20 height 15
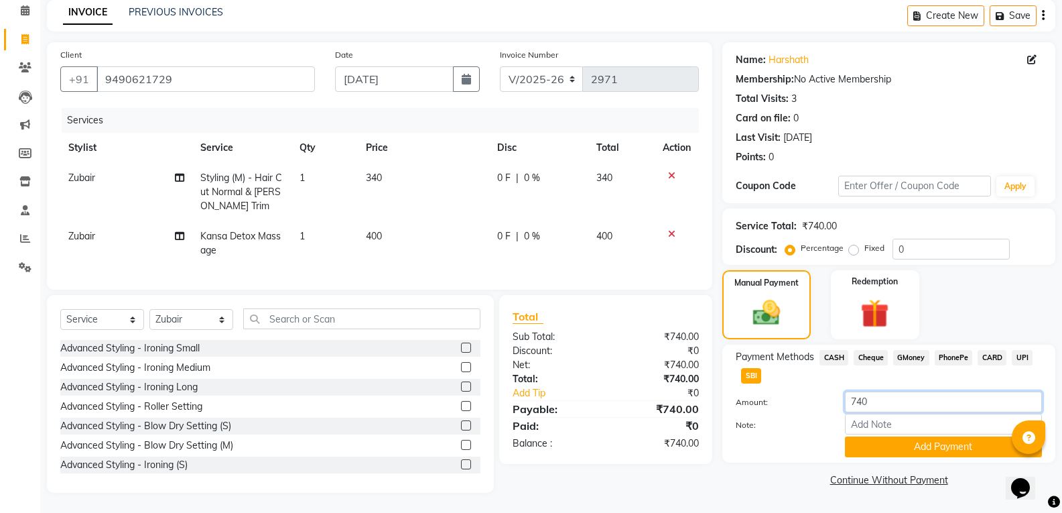
click at [873, 393] on input "740" at bounding box center [943, 401] width 197 height 21
type input "7"
type input "900"
click at [879, 436] on button "Add Payment" at bounding box center [943, 446] width 197 height 21
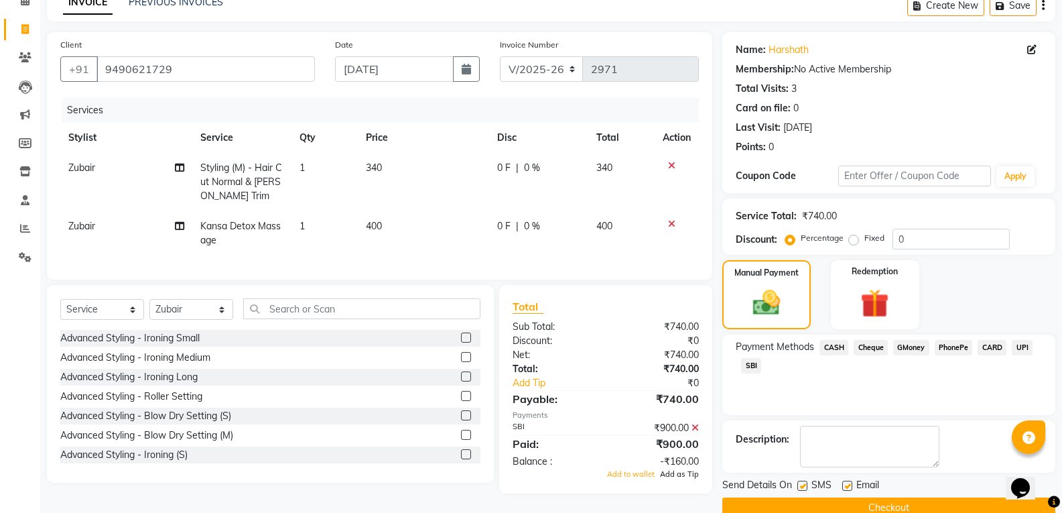
click at [678, 479] on span "Add as Tip" at bounding box center [679, 473] width 39 height 9
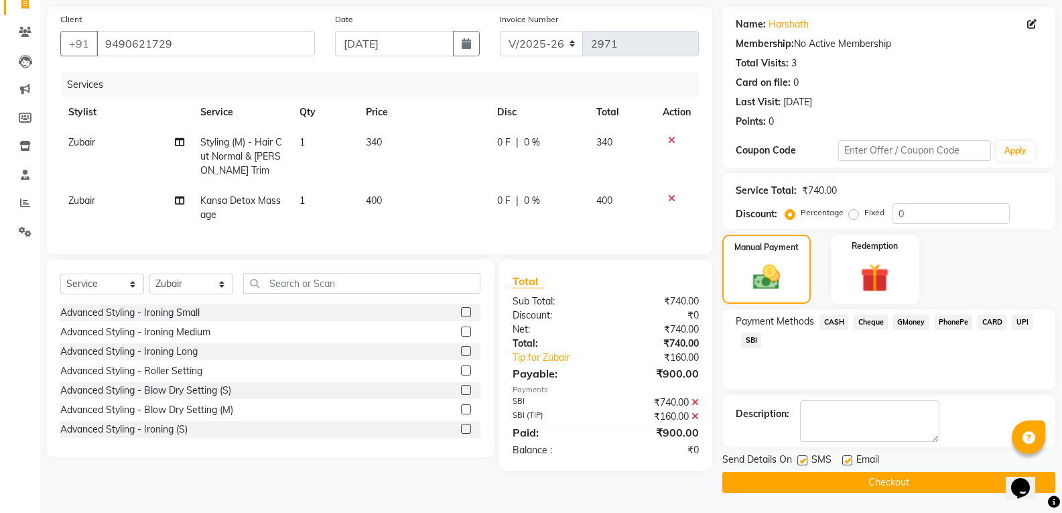
click at [878, 479] on button "Checkout" at bounding box center [889, 482] width 333 height 21
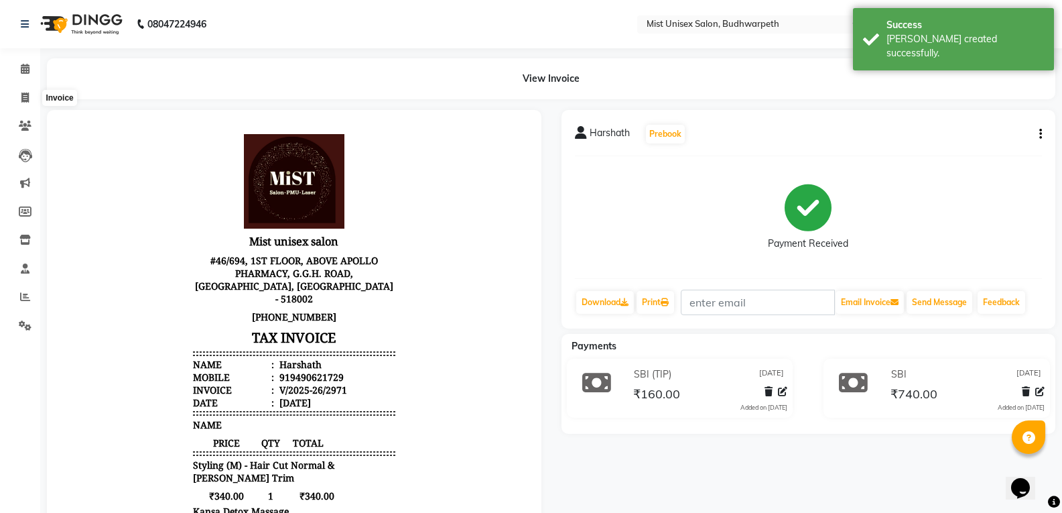
click at [72, 93] on div "Invoice" at bounding box center [59, 98] width 34 height 16
click at [18, 100] on span at bounding box center [24, 97] width 23 height 15
select select "service"
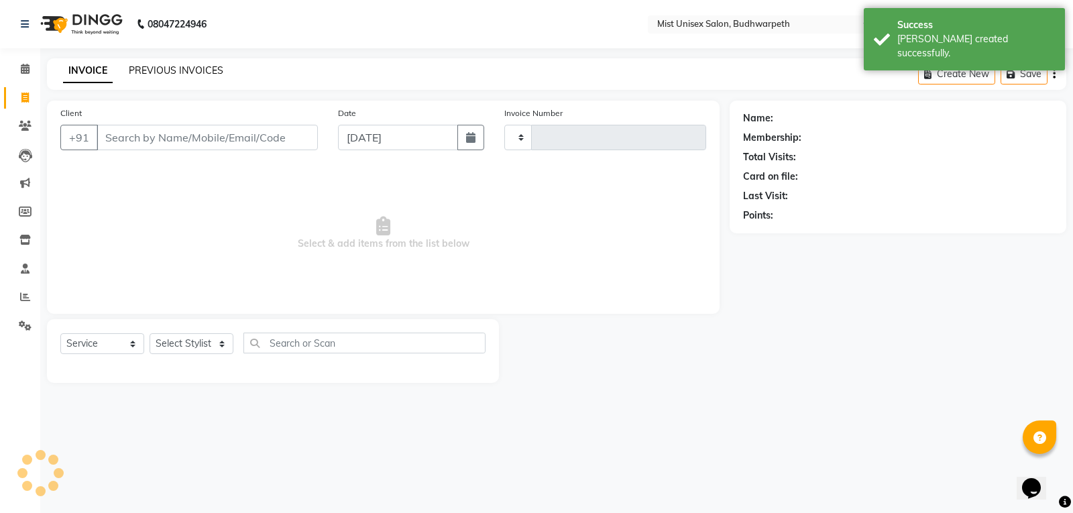
type input "2972"
select select "5227"
click at [154, 72] on link "PREVIOUS INVOICES" at bounding box center [176, 70] width 95 height 12
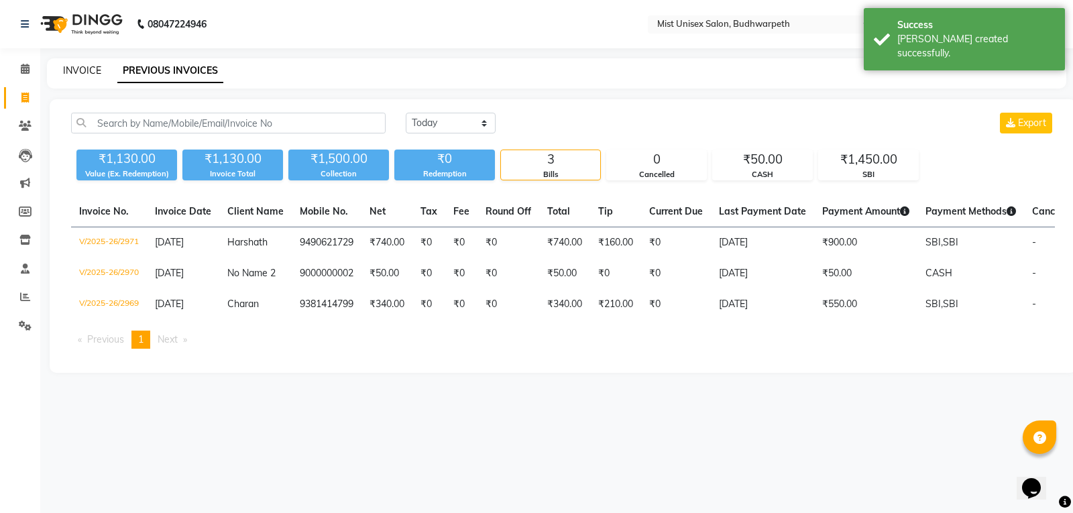
click at [78, 68] on link "INVOICE" at bounding box center [82, 70] width 38 height 12
select select "5227"
select select "service"
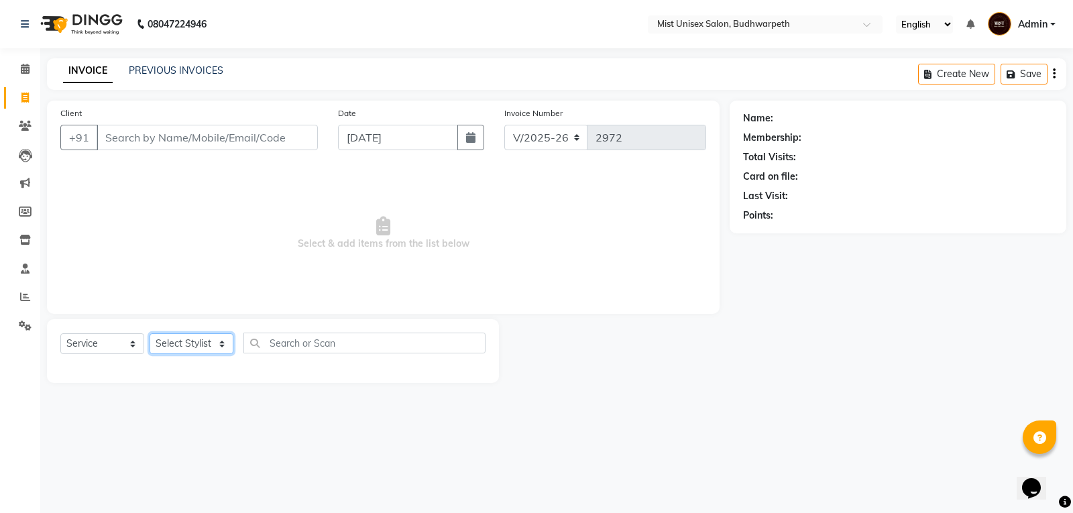
click at [197, 351] on select "Select Stylist Abhi Ram [PERSON_NAME] [PERSON_NAME] Lakshmi Madhu [PERSON_NAME]…" at bounding box center [191, 343] width 84 height 21
select select "77111"
click at [149, 333] on select "Select Stylist Abhi Ram [PERSON_NAME] [PERSON_NAME] Lakshmi Madhu [PERSON_NAME]…" at bounding box center [191, 343] width 84 height 21
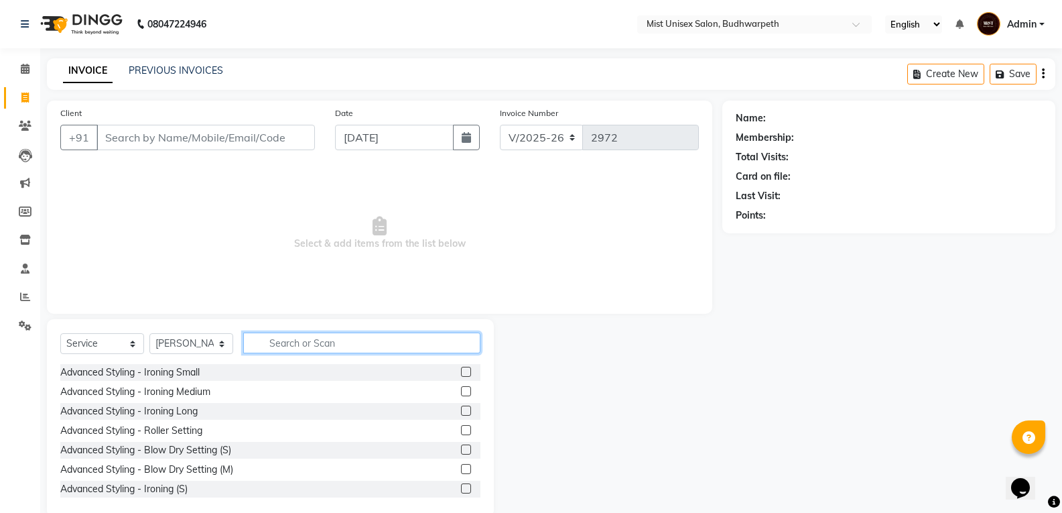
click at [269, 344] on input "text" at bounding box center [361, 342] width 237 height 21
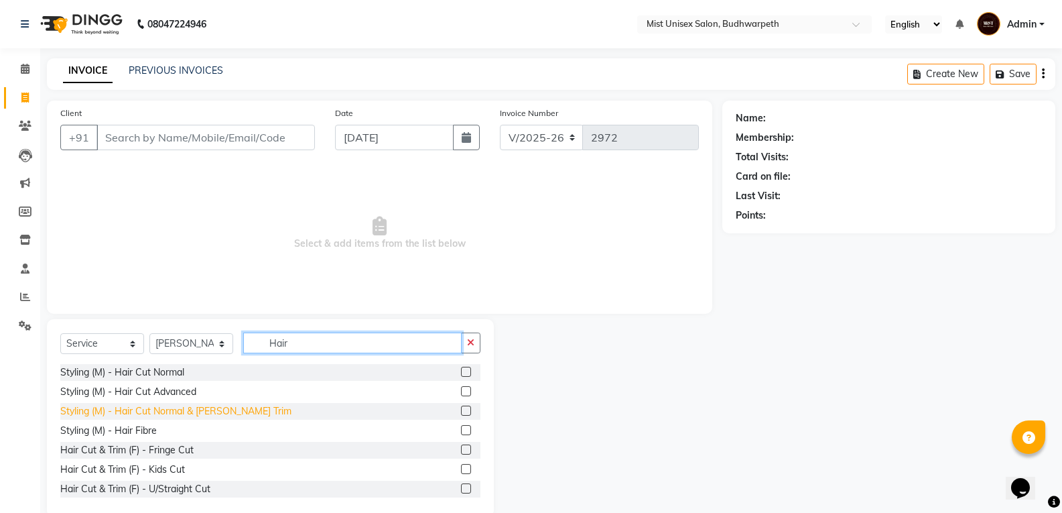
type input "Hair"
click at [160, 417] on div "Styling (M) - Hair Cut Normal & [PERSON_NAME] Trim" at bounding box center [175, 411] width 231 height 14
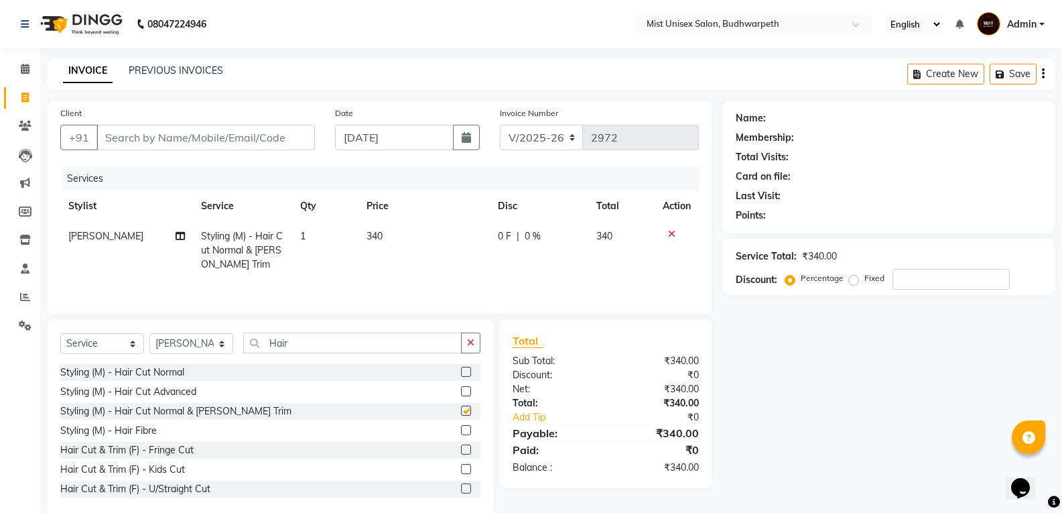
checkbox input "false"
click at [153, 143] on input "Client" at bounding box center [206, 137] width 219 height 25
type input "9"
type input "0"
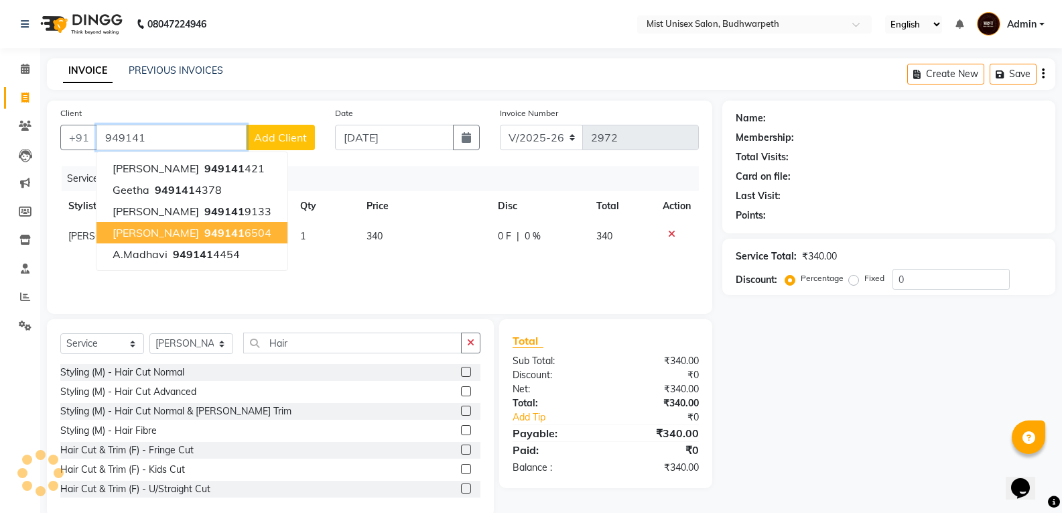
click at [133, 232] on span "[PERSON_NAME]" at bounding box center [156, 232] width 86 height 13
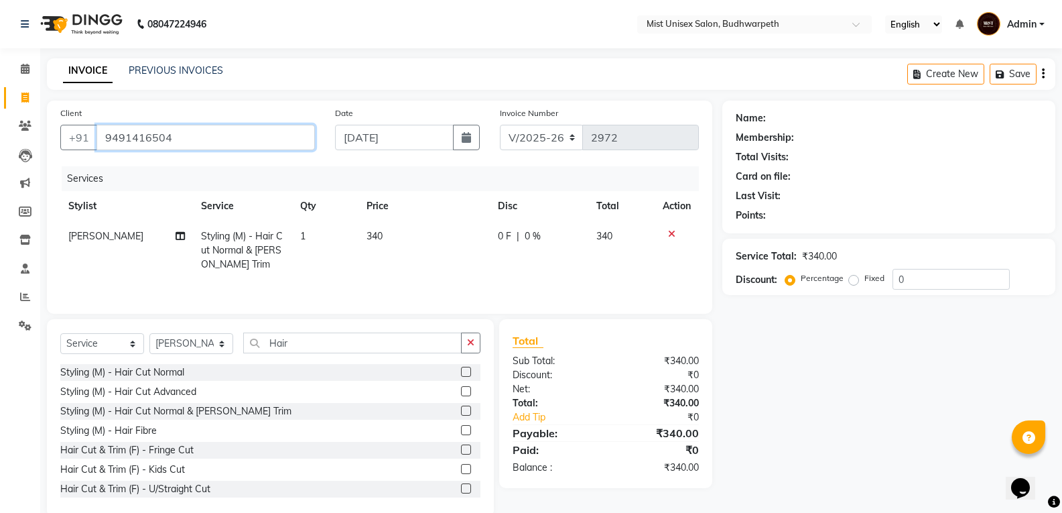
type input "9491416504"
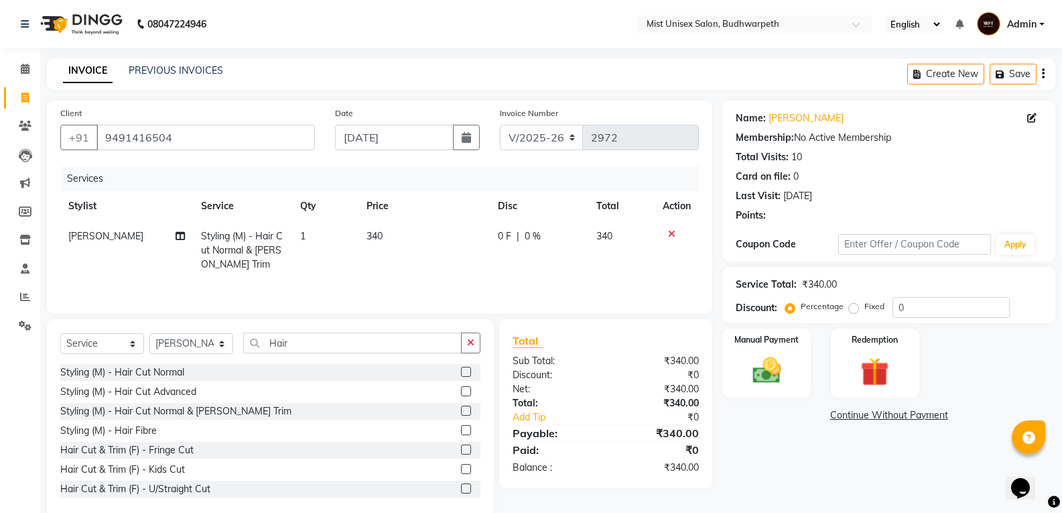
click at [468, 339] on icon "button" at bounding box center [470, 342] width 7 height 9
click at [778, 372] on img at bounding box center [767, 370] width 48 height 34
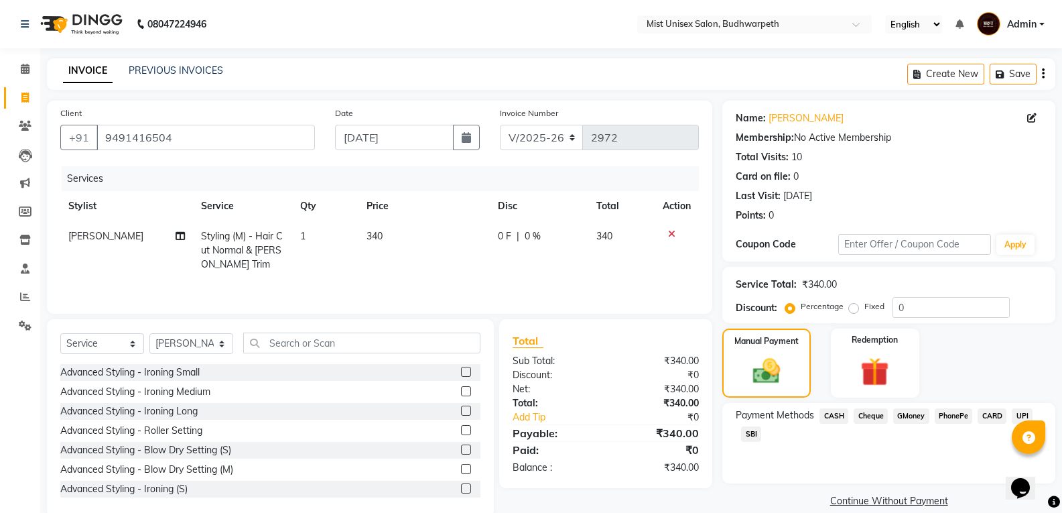
click at [749, 432] on span "SBI" at bounding box center [751, 433] width 20 height 15
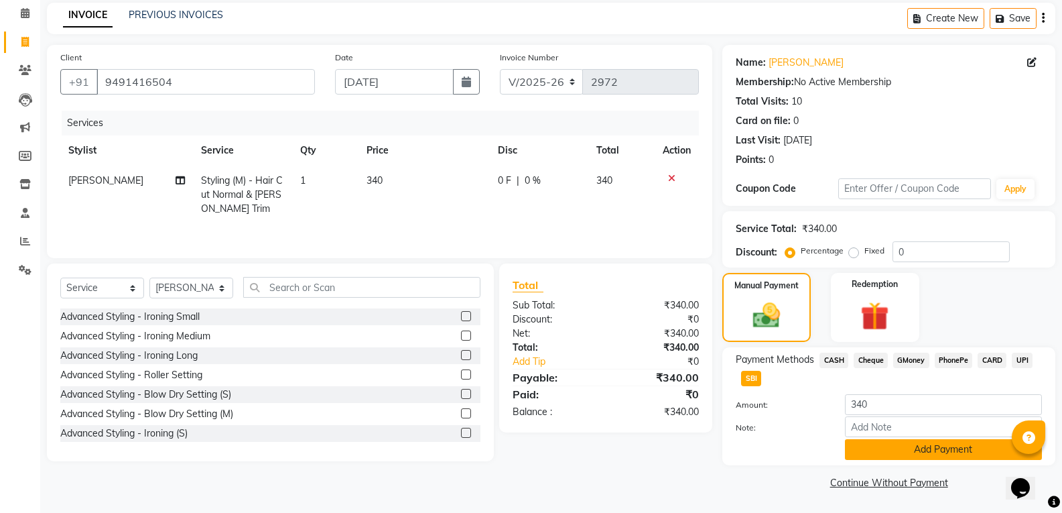
click at [936, 450] on button "Add Payment" at bounding box center [943, 449] width 197 height 21
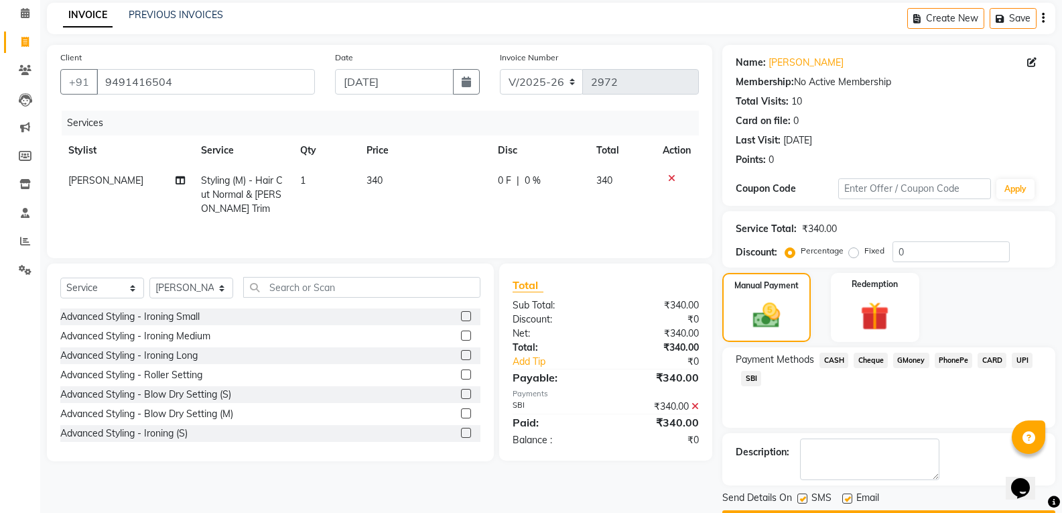
scroll to position [94, 0]
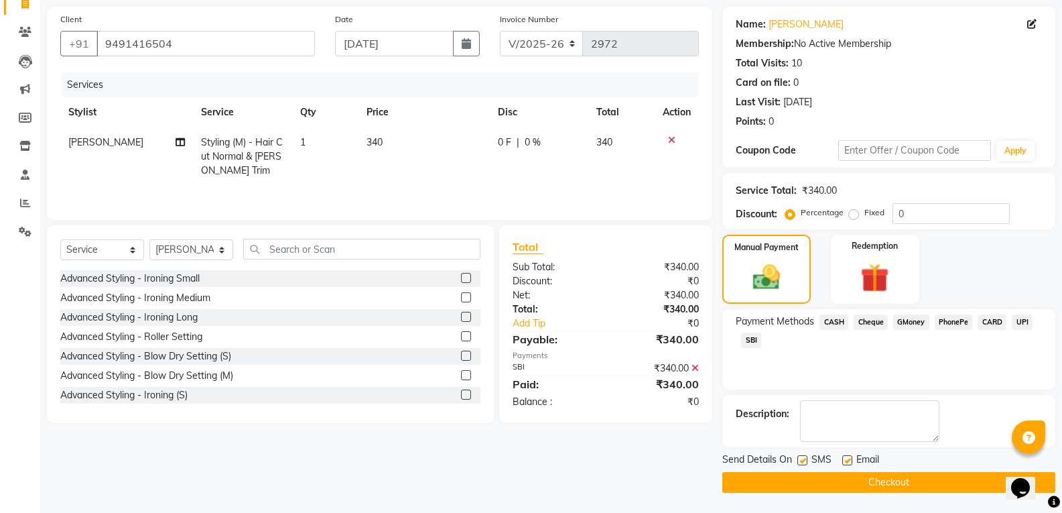
click at [884, 482] on button "Checkout" at bounding box center [889, 482] width 333 height 21
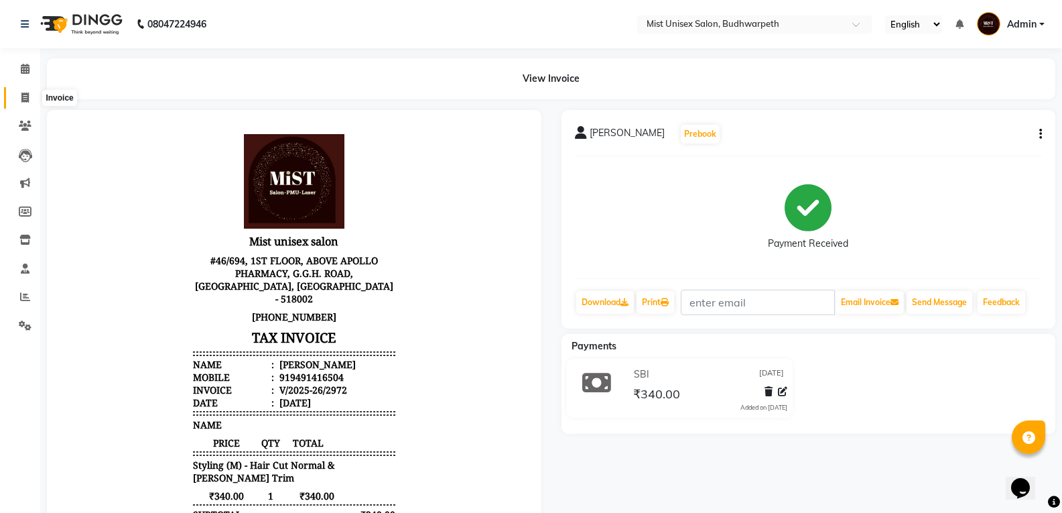
click at [23, 93] on icon at bounding box center [24, 98] width 7 height 10
select select "5227"
select select "service"
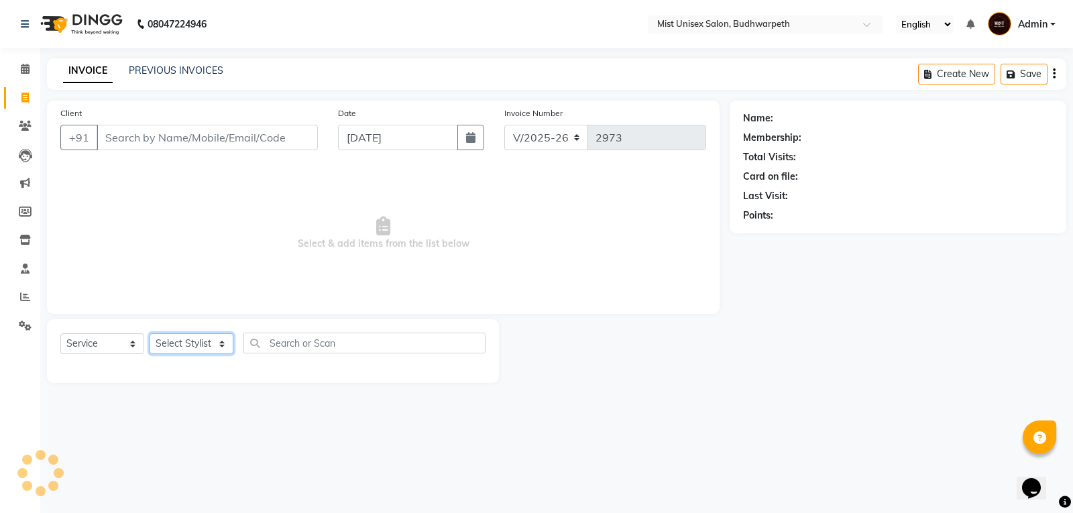
click at [174, 346] on select "Select Stylist Abhi Ram [PERSON_NAME] [PERSON_NAME] Lakshmi Madhu [PERSON_NAME]…" at bounding box center [191, 343] width 84 height 21
select select "67597"
click at [149, 333] on select "Select Stylist Abhi Ram [PERSON_NAME] [PERSON_NAME] Lakshmi Madhu [PERSON_NAME]…" at bounding box center [191, 343] width 84 height 21
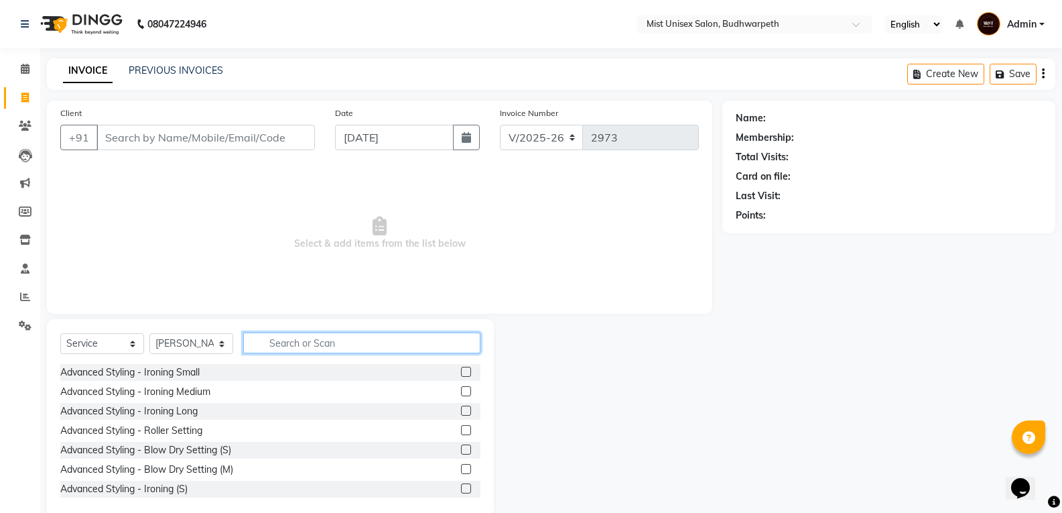
click at [282, 348] on input "text" at bounding box center [361, 342] width 237 height 21
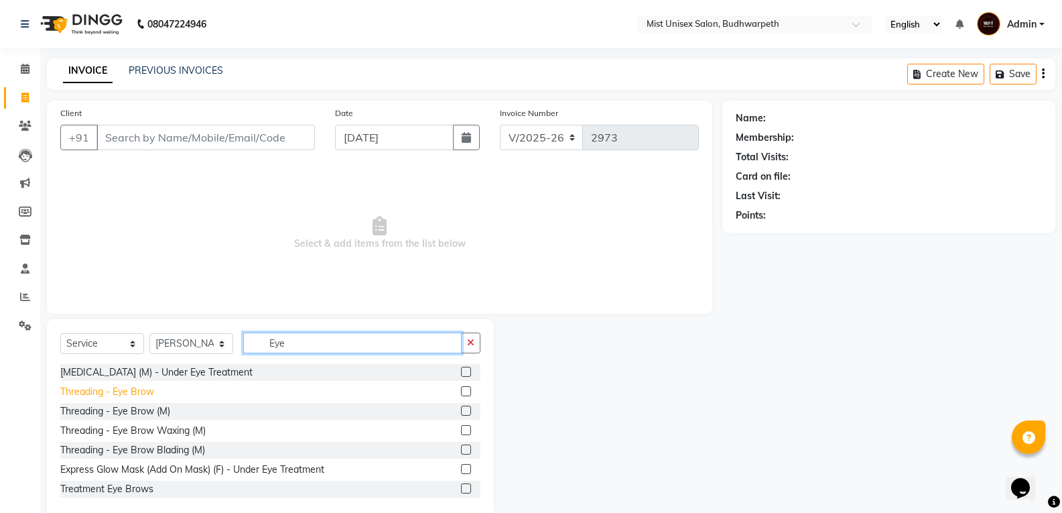
type input "Eye"
click at [137, 388] on div "Threading - Eye Brow" at bounding box center [107, 392] width 94 height 14
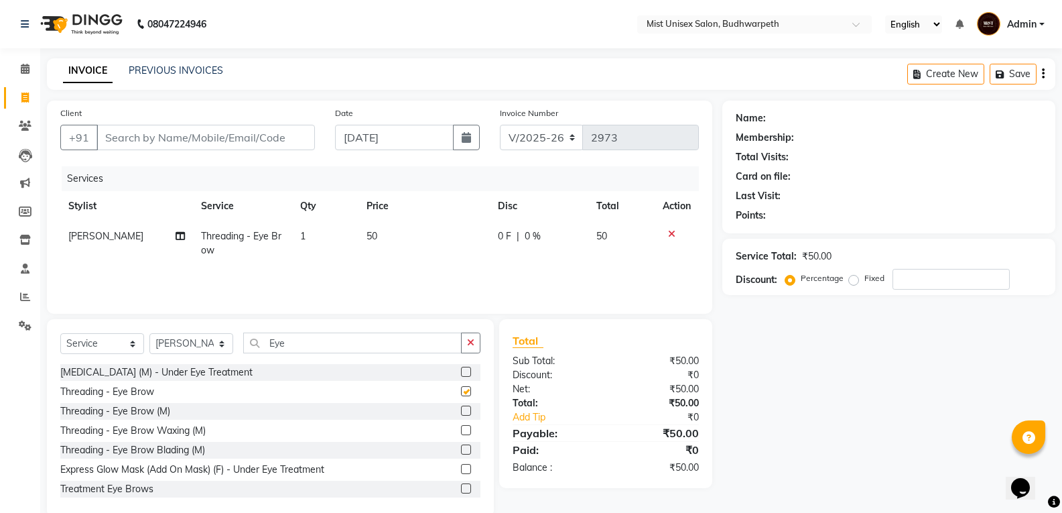
checkbox input "false"
drag, startPoint x: 477, startPoint y: 347, endPoint x: 409, endPoint y: 342, distance: 67.9
click at [476, 347] on button "button" at bounding box center [470, 342] width 19 height 21
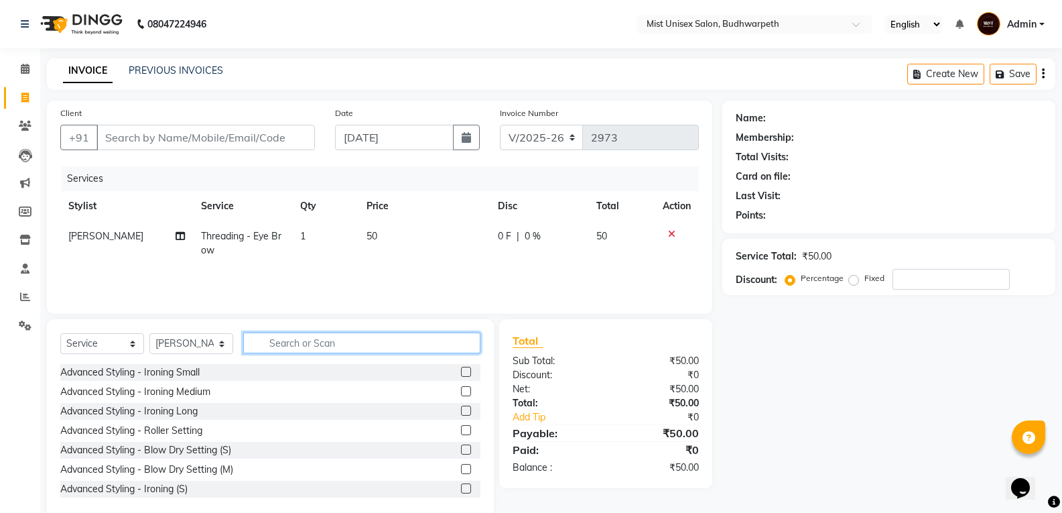
click at [408, 342] on input "text" at bounding box center [361, 342] width 237 height 21
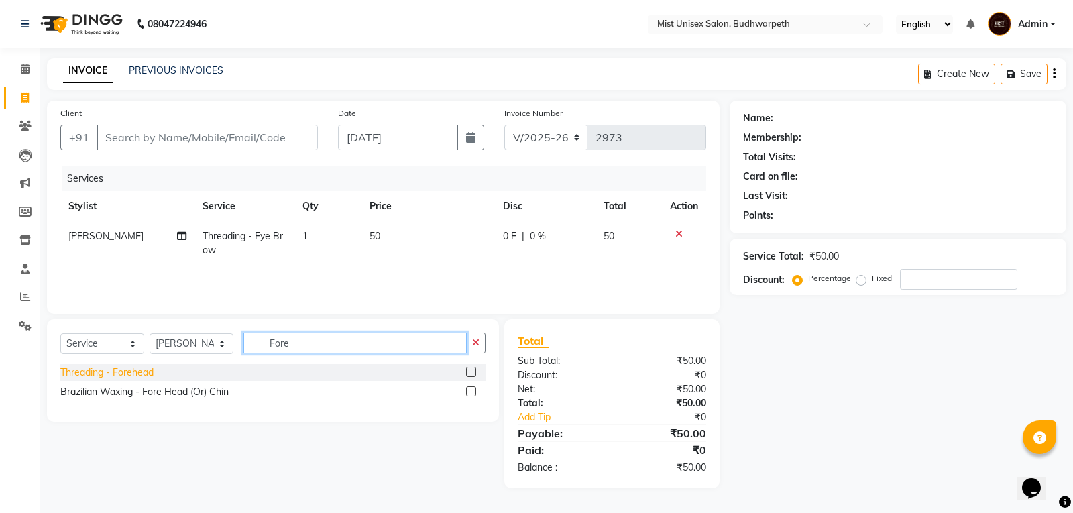
type input "Fore"
click at [141, 372] on div "Threading - Forehead" at bounding box center [106, 372] width 93 height 14
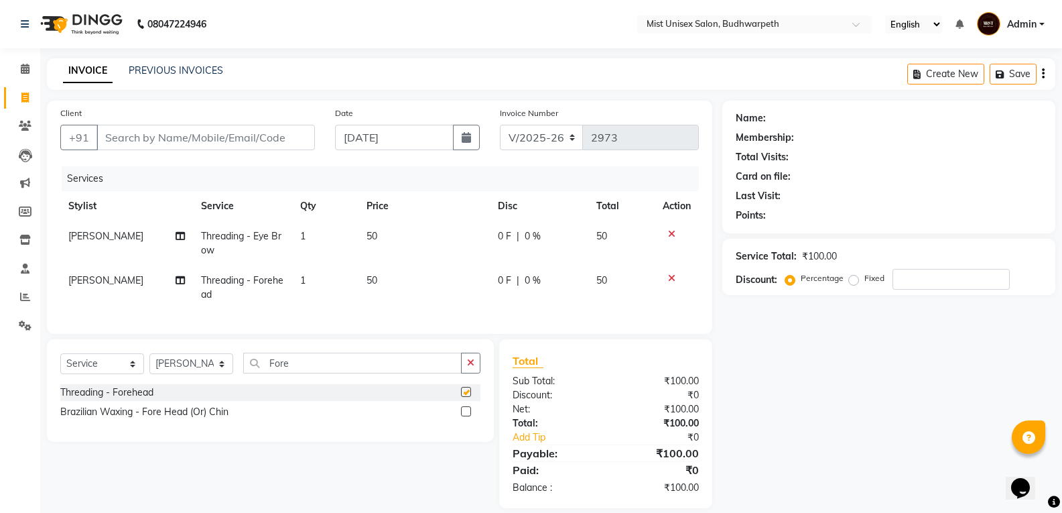
checkbox input "false"
click at [461, 371] on button "button" at bounding box center [470, 363] width 19 height 21
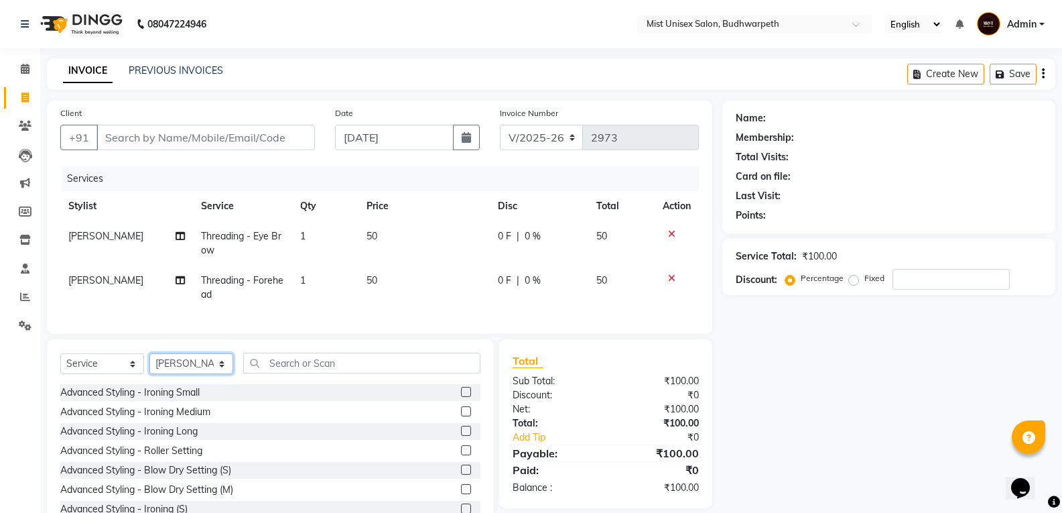
click at [222, 371] on select "Select Stylist Abhi Ram [PERSON_NAME] [PERSON_NAME] Lakshmi Madhu [PERSON_NAME]…" at bounding box center [191, 363] width 84 height 21
click at [282, 373] on input "text" at bounding box center [361, 363] width 237 height 21
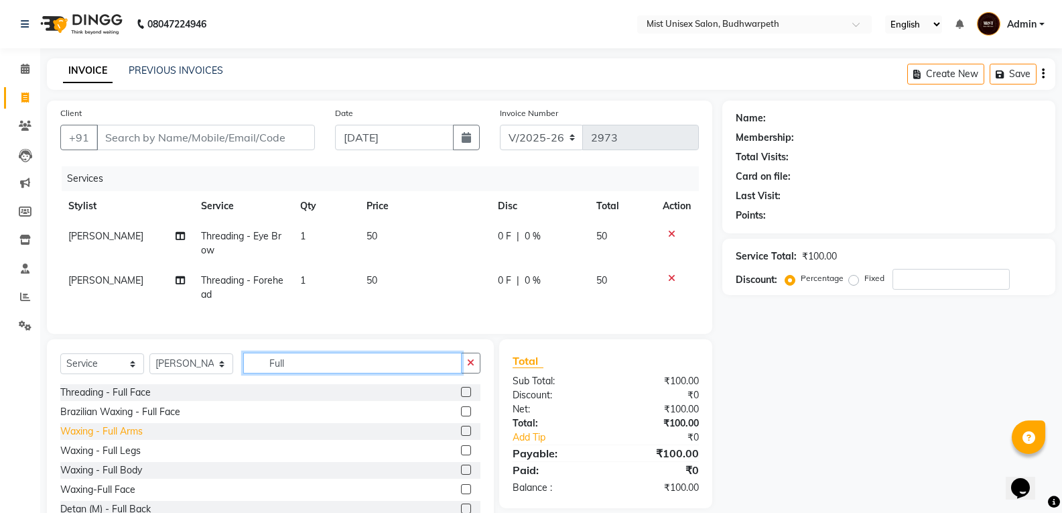
type input "Full"
click at [131, 438] on div "Waxing - Full Arms" at bounding box center [101, 431] width 82 height 14
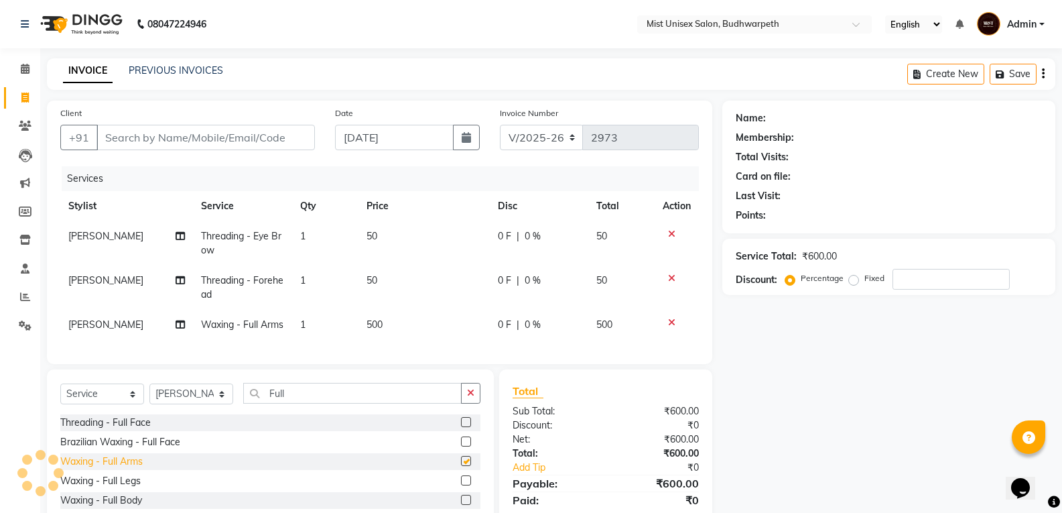
checkbox input "false"
click at [157, 140] on input "Client" at bounding box center [206, 137] width 219 height 25
type input "7"
type input "0"
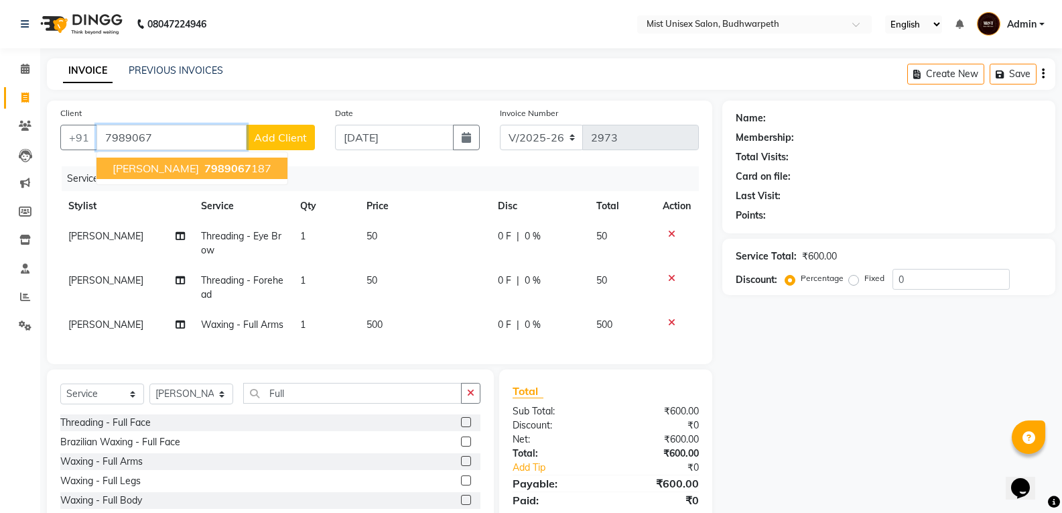
click at [115, 170] on span "[PERSON_NAME]" at bounding box center [156, 168] width 86 height 13
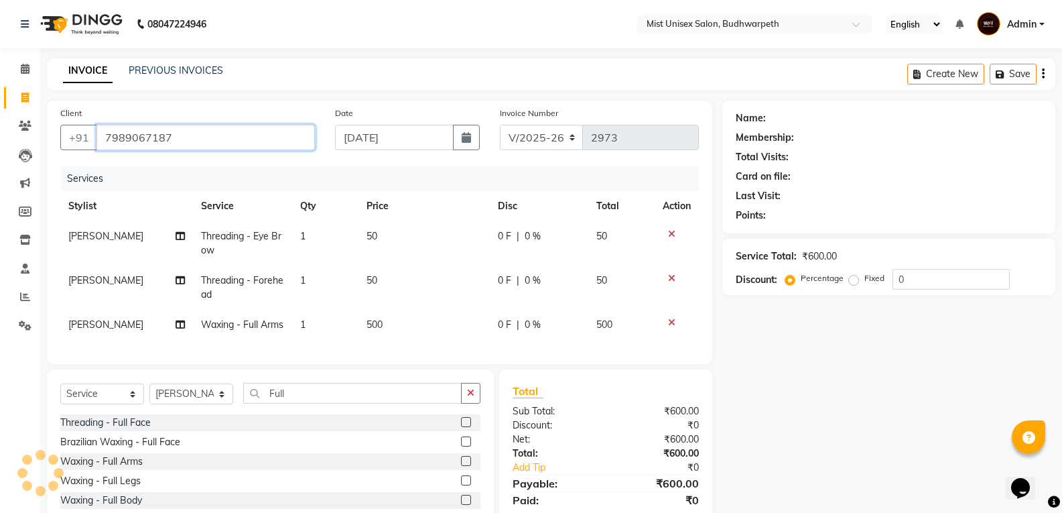
type input "7989067187"
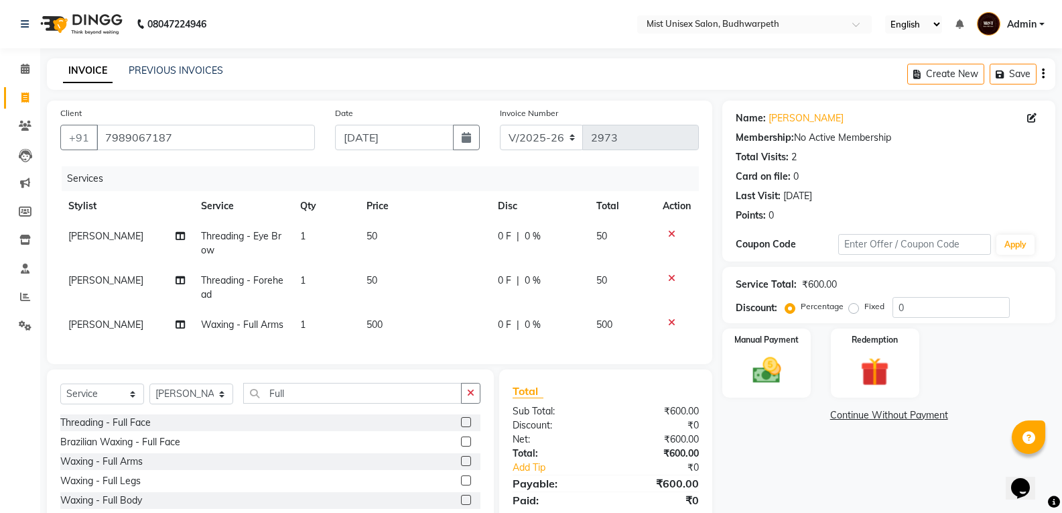
scroll to position [99, 0]
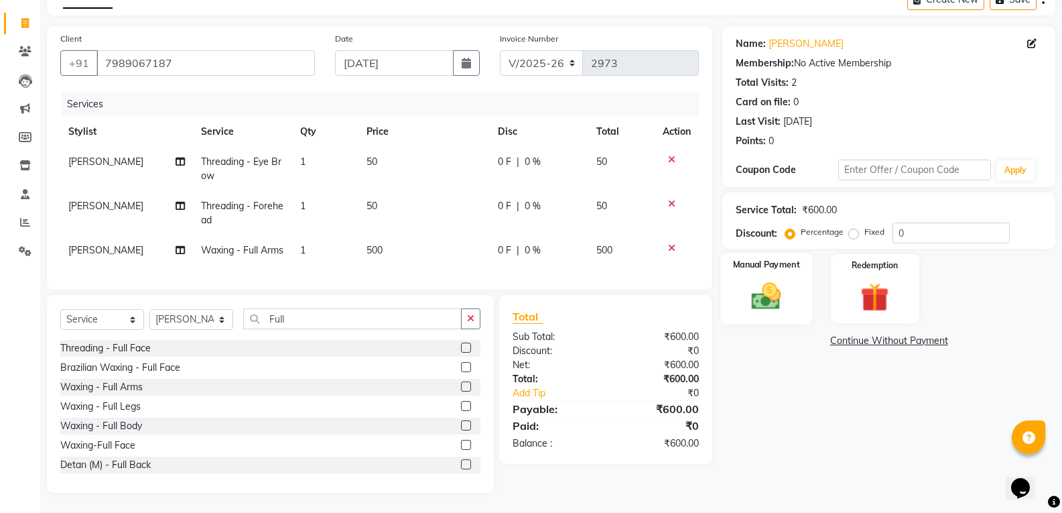
click at [770, 279] on img at bounding box center [767, 296] width 48 height 34
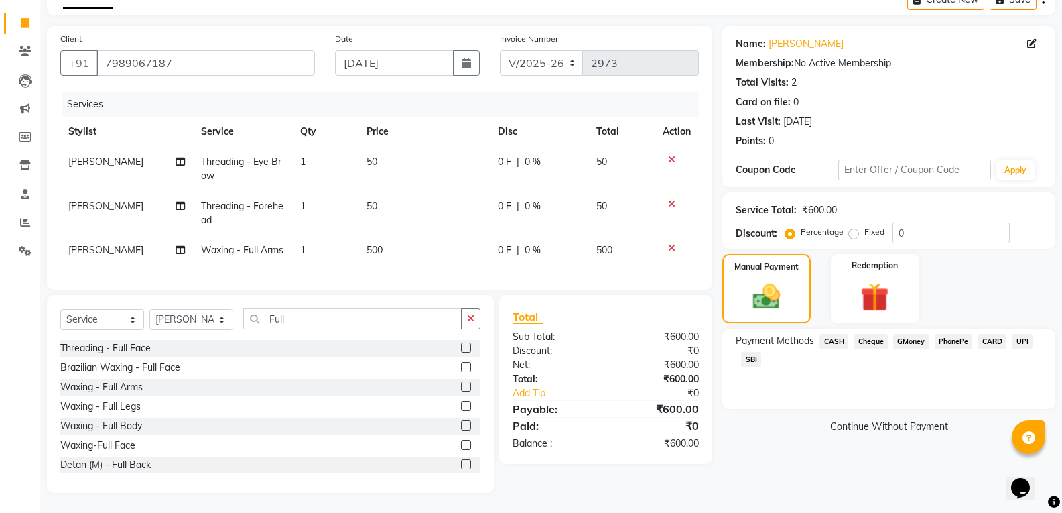
click at [748, 352] on span "SBI" at bounding box center [751, 359] width 20 height 15
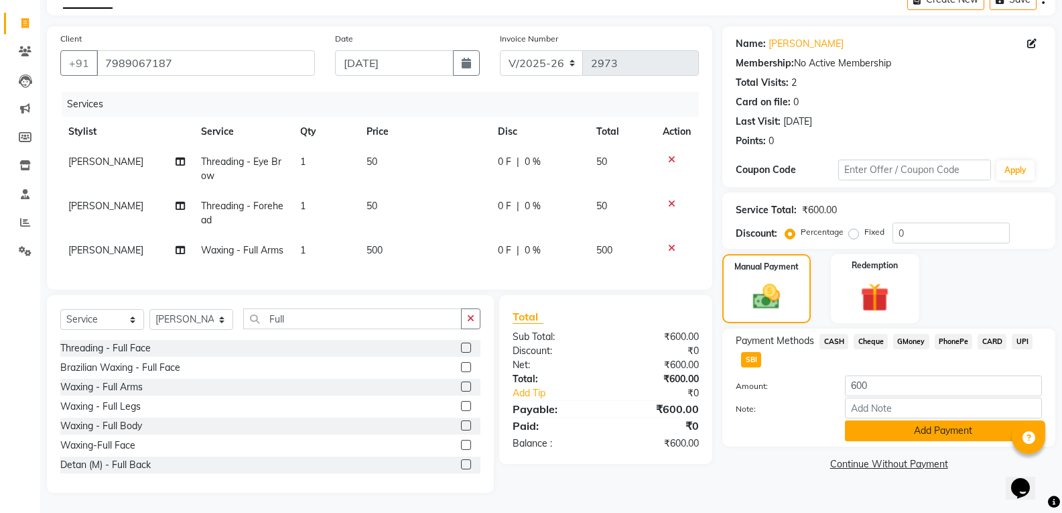
click at [941, 420] on button "Add Payment" at bounding box center [943, 430] width 197 height 21
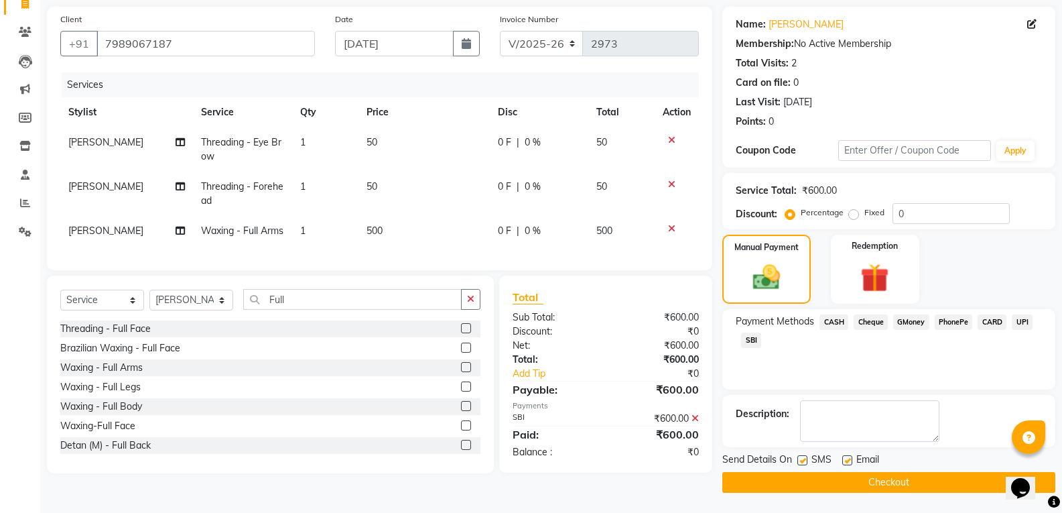
click at [855, 479] on button "Checkout" at bounding box center [889, 482] width 333 height 21
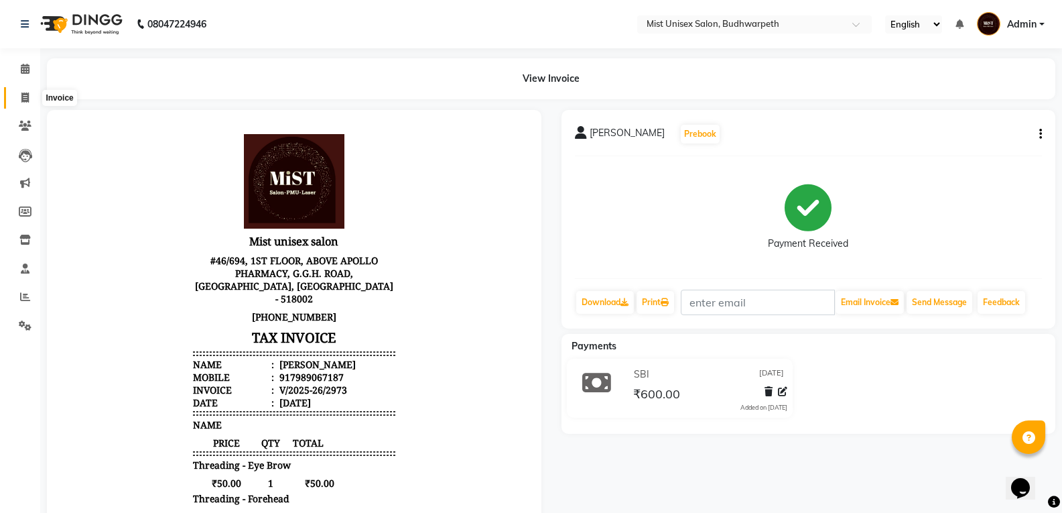
drag, startPoint x: 25, startPoint y: 99, endPoint x: 37, endPoint y: 95, distance: 12.7
click at [25, 99] on icon at bounding box center [24, 98] width 7 height 10
select select "service"
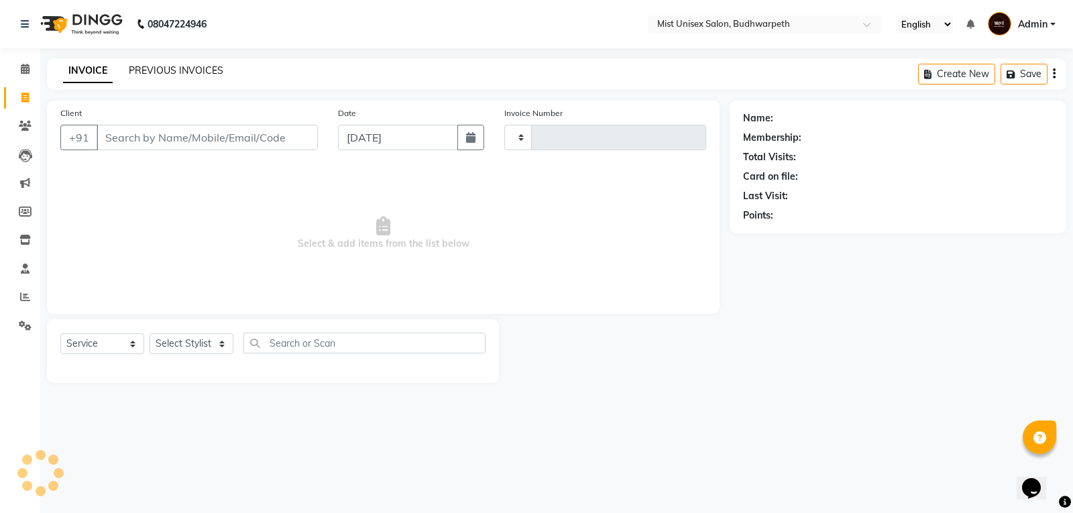
type input "2974"
select select "5227"
click at [149, 74] on link "PREVIOUS INVOICES" at bounding box center [176, 70] width 95 height 12
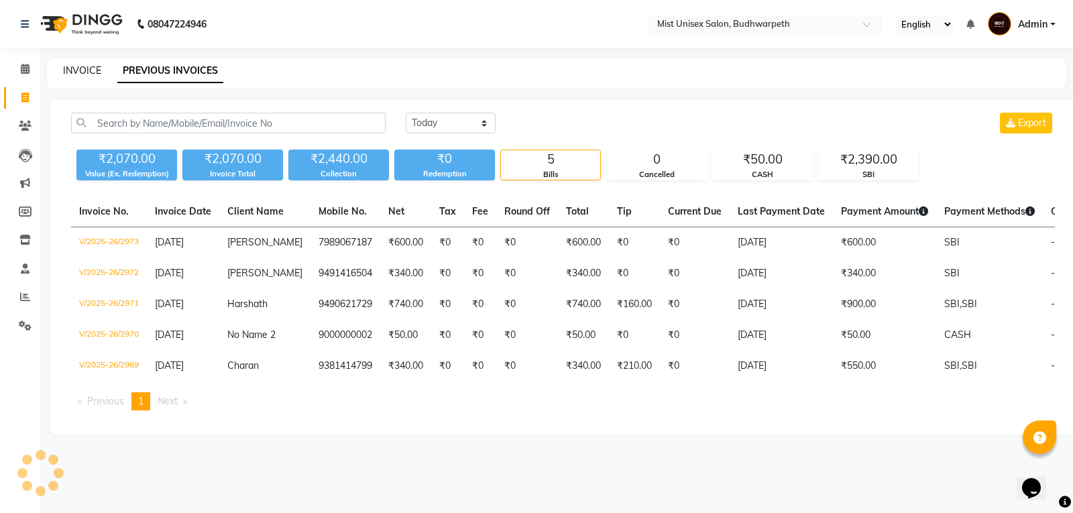
click at [87, 74] on link "INVOICE" at bounding box center [82, 70] width 38 height 12
select select "5227"
select select "service"
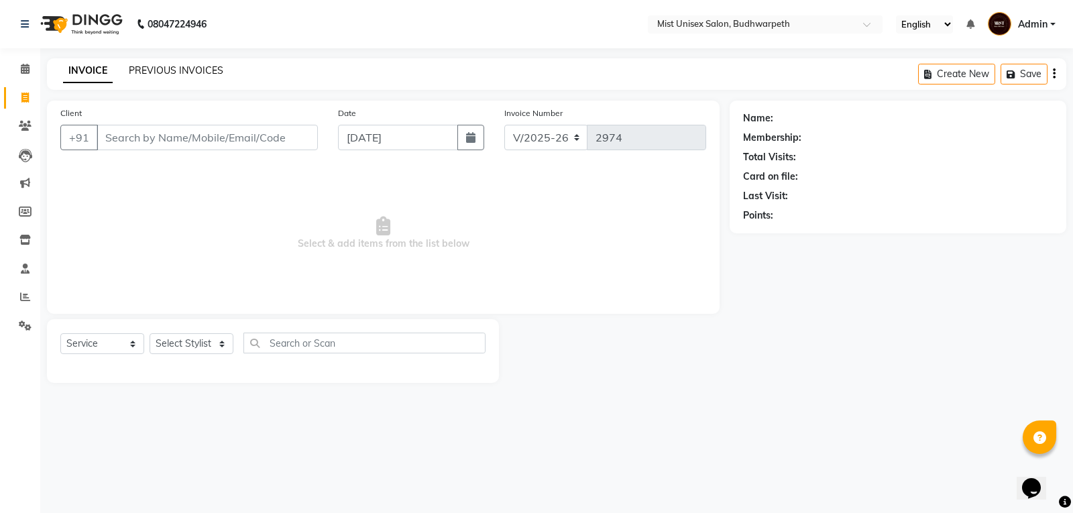
click at [184, 64] on link "PREVIOUS INVOICES" at bounding box center [176, 70] width 95 height 12
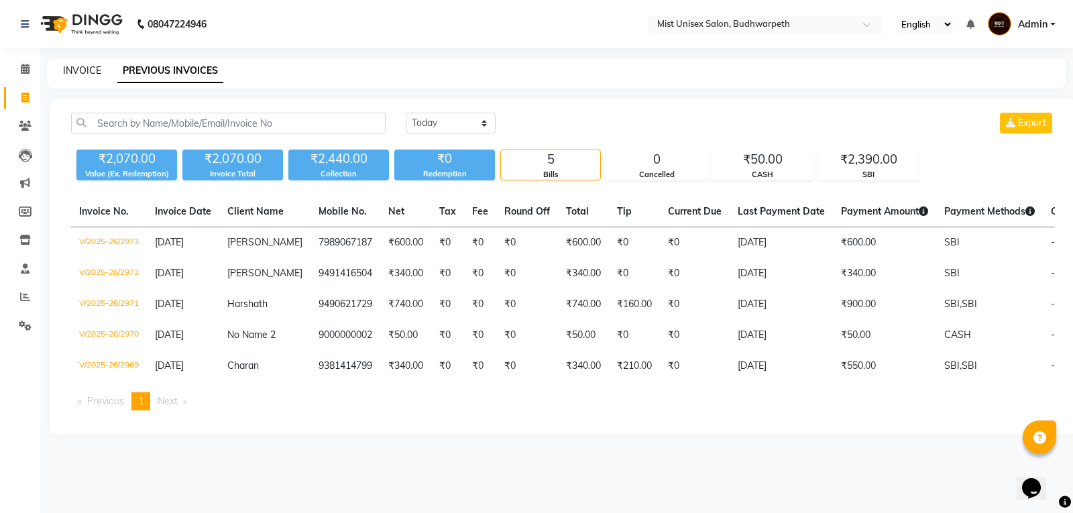
click at [81, 71] on link "INVOICE" at bounding box center [82, 70] width 38 height 12
select select "service"
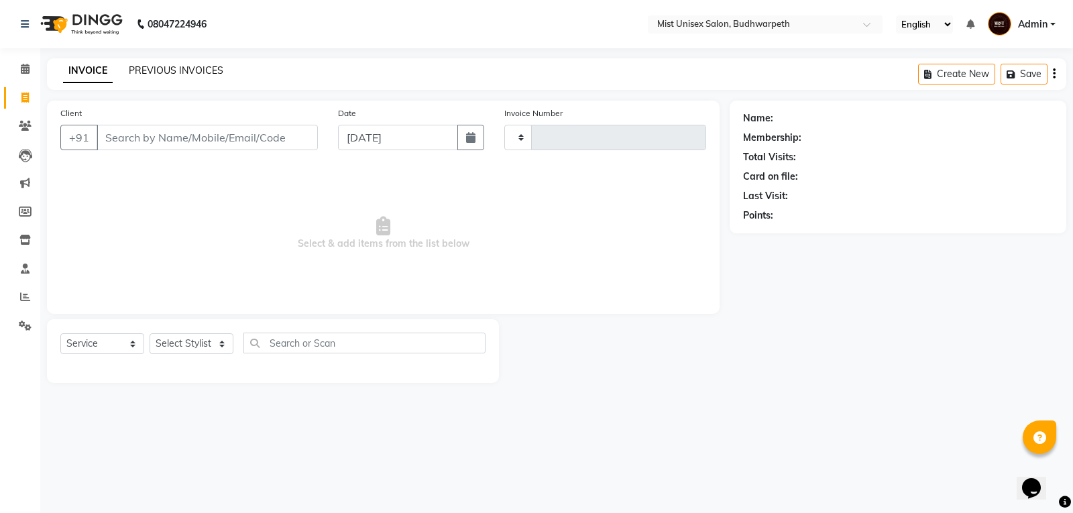
type input "2974"
select select "5227"
click at [139, 72] on link "PREVIOUS INVOICES" at bounding box center [176, 70] width 95 height 12
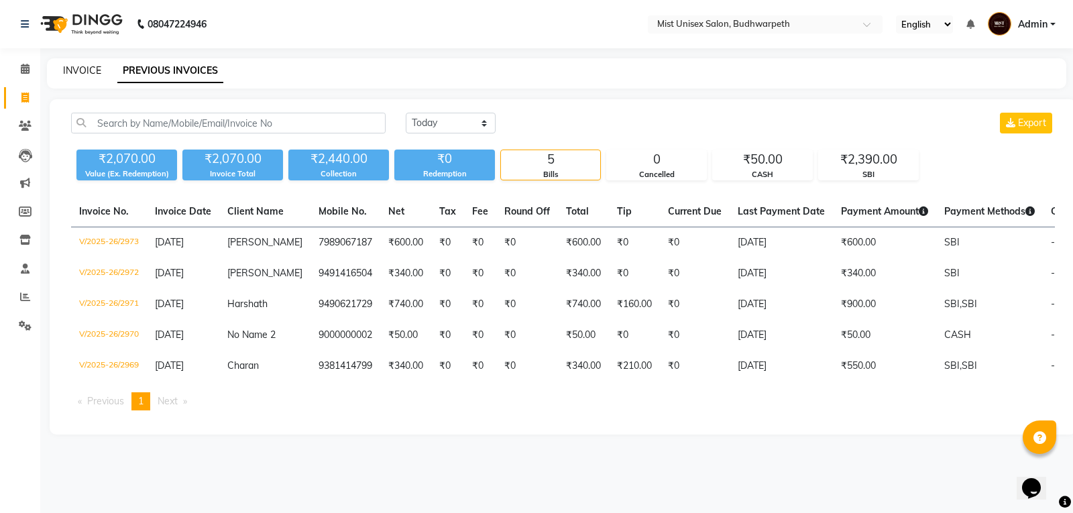
click at [82, 72] on link "INVOICE" at bounding box center [82, 70] width 38 height 12
select select "5227"
select select "service"
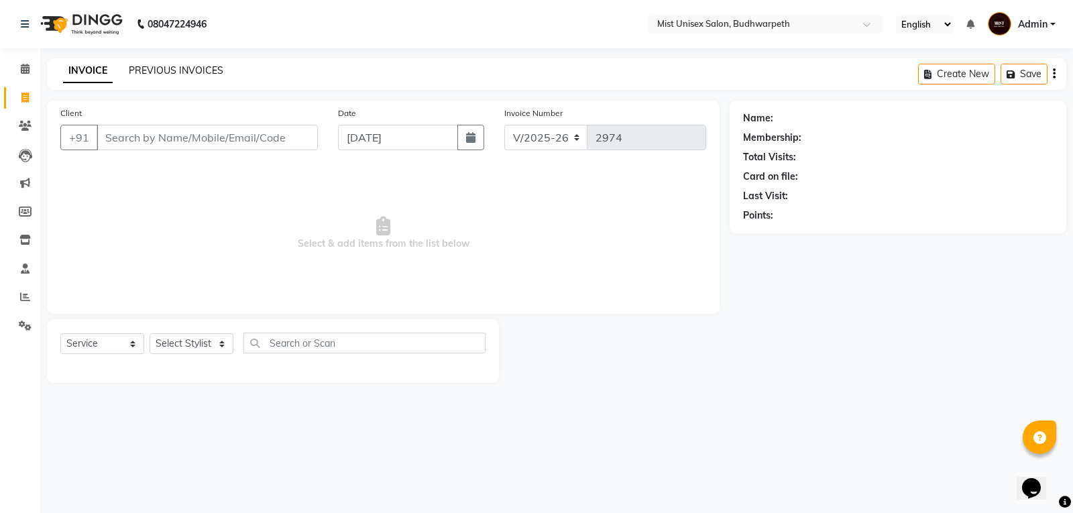
click at [156, 72] on link "PREVIOUS INVOICES" at bounding box center [176, 70] width 95 height 12
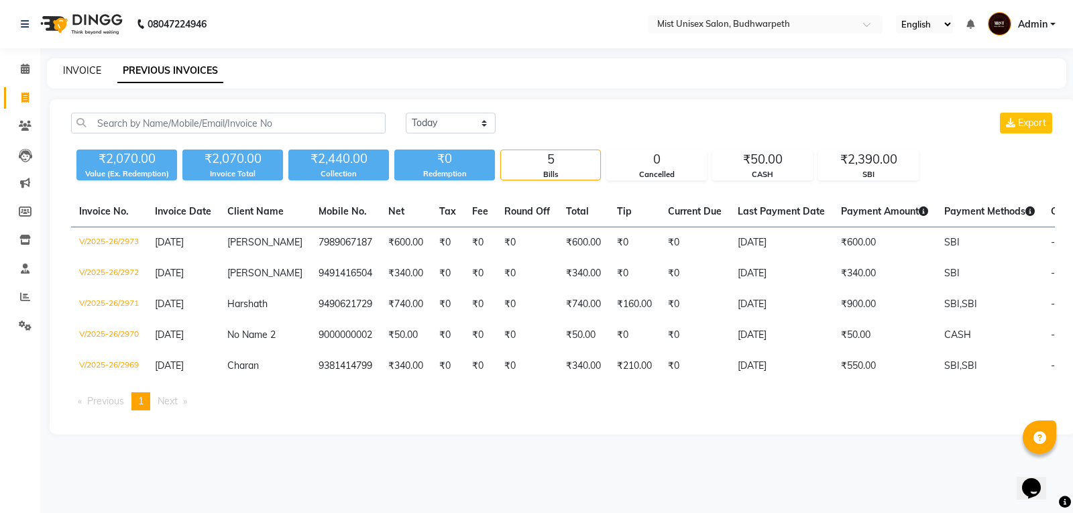
click at [80, 72] on link "INVOICE" at bounding box center [82, 70] width 38 height 12
select select "5227"
select select "service"
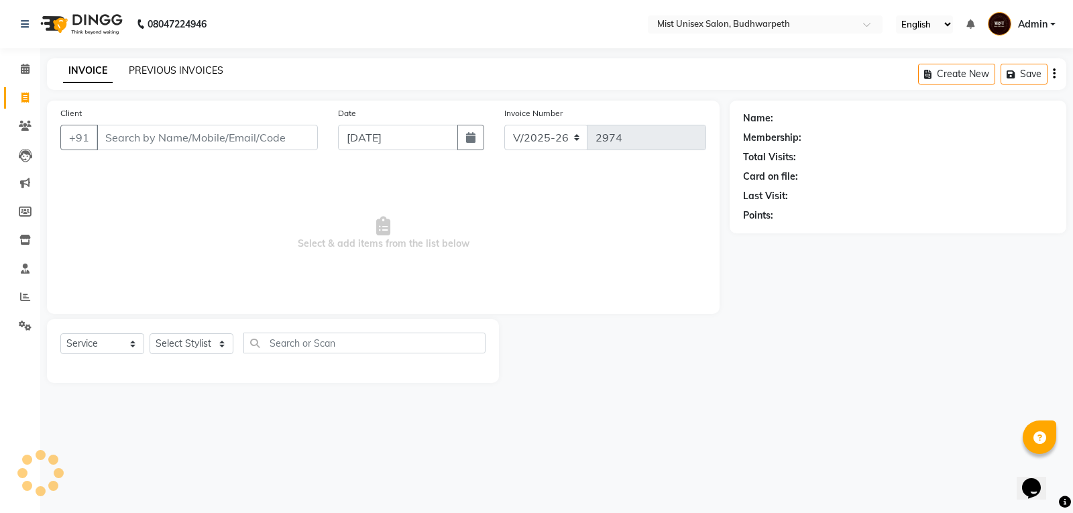
click at [151, 64] on link "PREVIOUS INVOICES" at bounding box center [176, 70] width 95 height 12
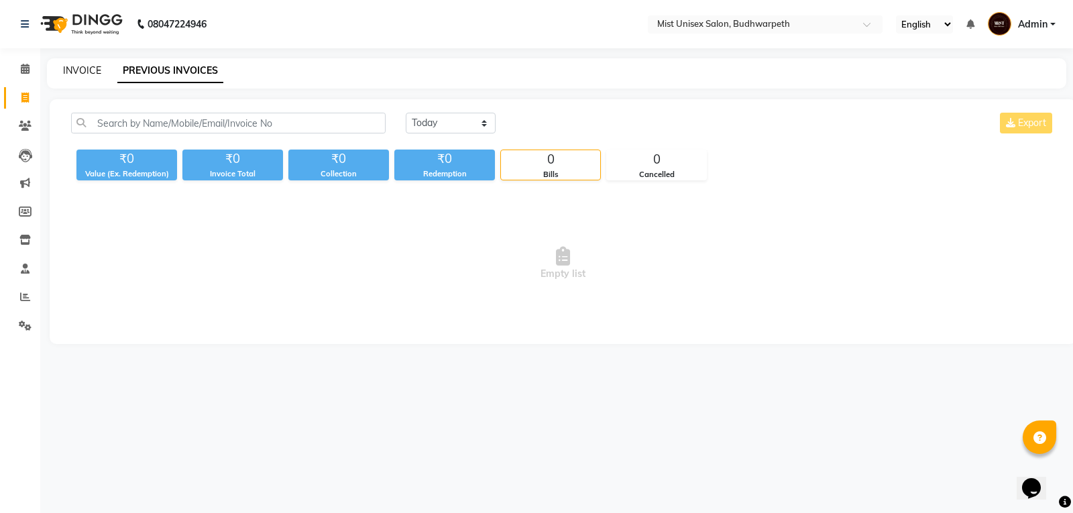
click at [78, 70] on link "INVOICE" at bounding box center [82, 70] width 38 height 12
select select "service"
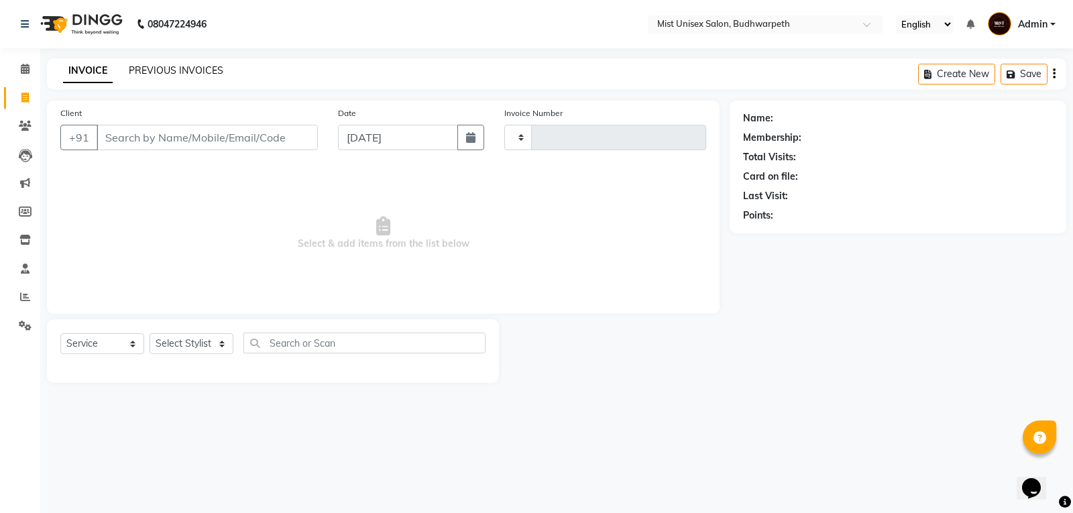
click at [171, 69] on link "PREVIOUS INVOICES" at bounding box center [176, 70] width 95 height 12
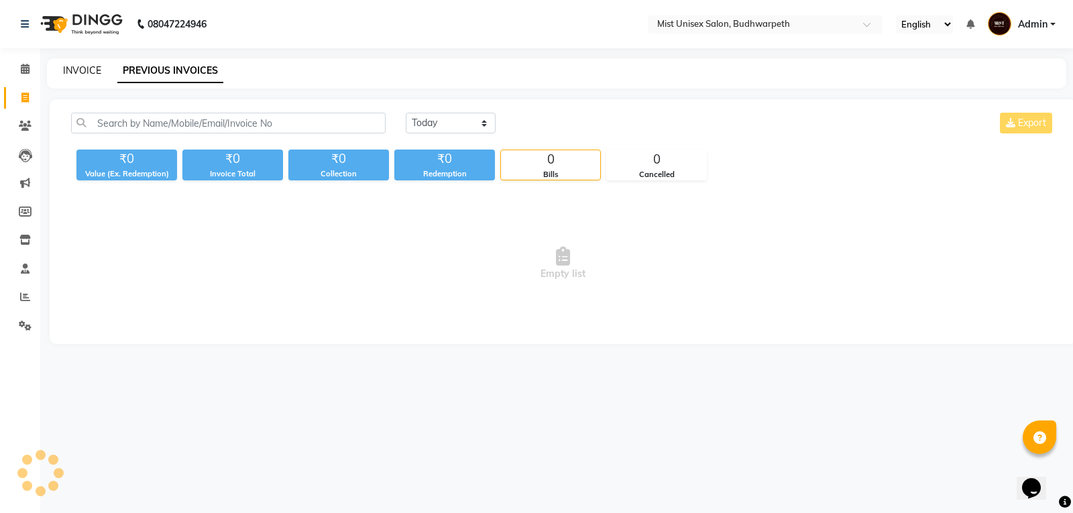
click at [87, 69] on link "INVOICE" at bounding box center [82, 70] width 38 height 12
select select "service"
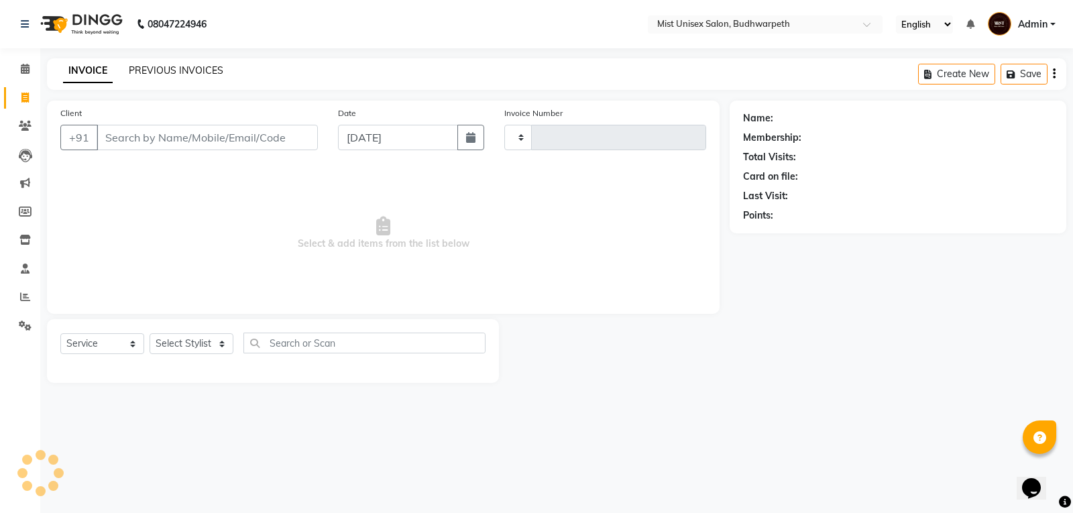
click at [140, 66] on link "PREVIOUS INVOICES" at bounding box center [176, 70] width 95 height 12
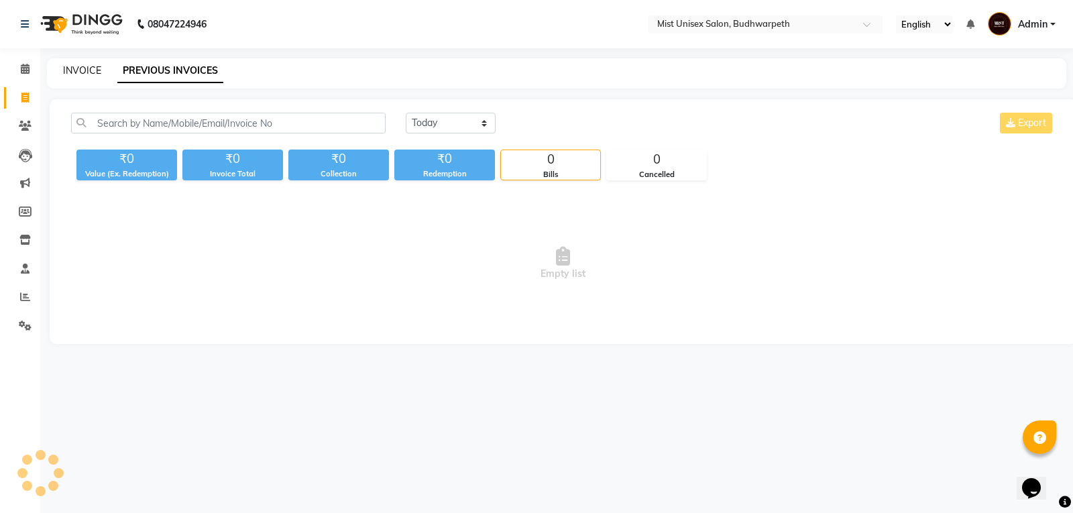
click at [87, 69] on link "INVOICE" at bounding box center [82, 70] width 38 height 12
select select "5227"
select select "service"
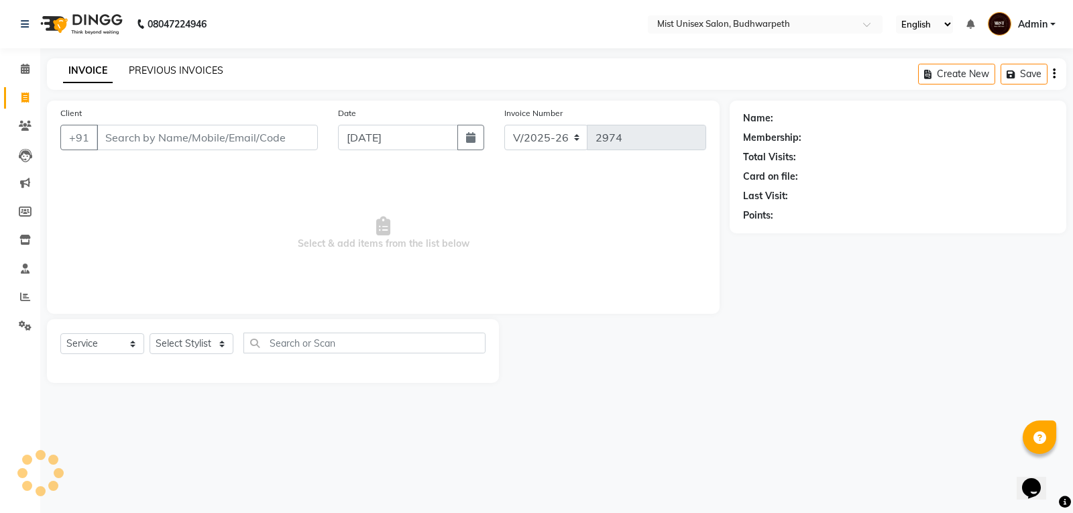
click at [163, 67] on link "PREVIOUS INVOICES" at bounding box center [176, 70] width 95 height 12
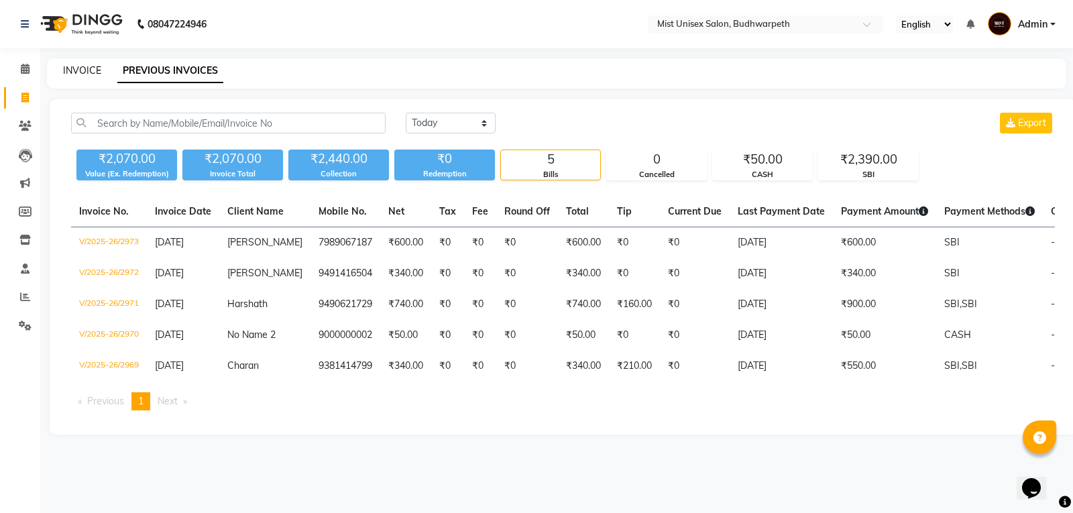
click at [87, 66] on link "INVOICE" at bounding box center [82, 70] width 38 height 12
select select "service"
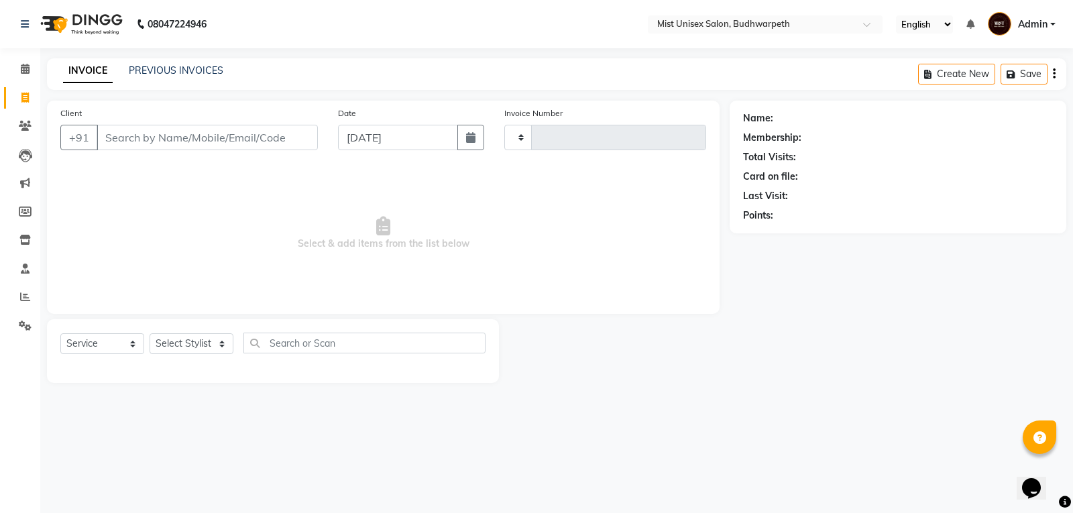
type input "2974"
select select "5227"
click at [145, 66] on link "PREVIOUS INVOICES" at bounding box center [176, 70] width 95 height 12
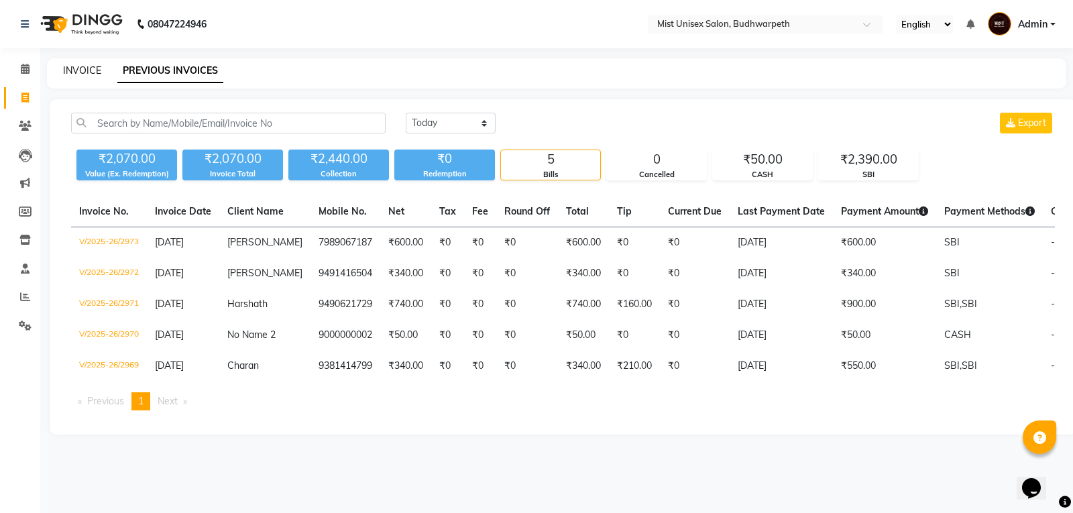
click at [93, 70] on link "INVOICE" at bounding box center [82, 70] width 38 height 12
select select "5227"
select select "service"
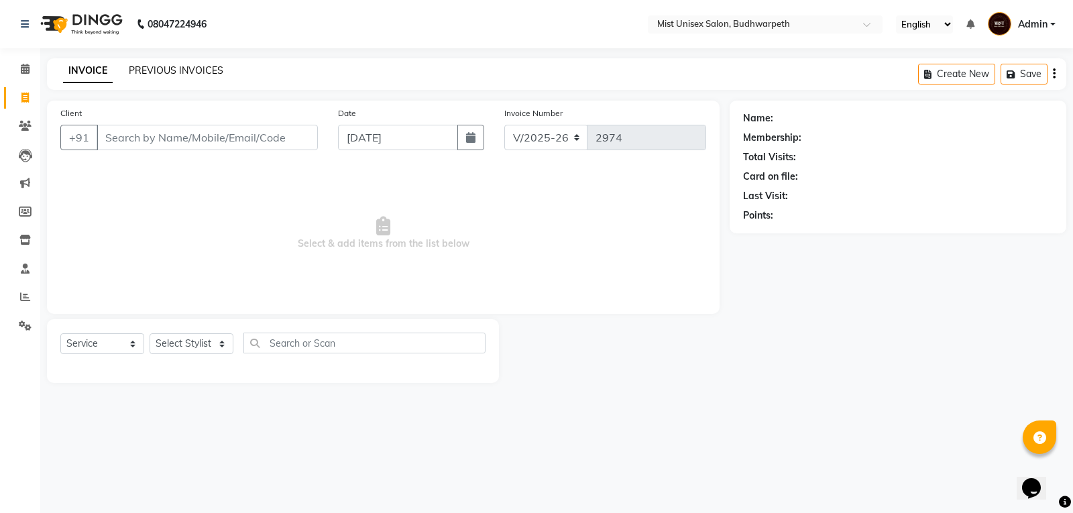
click at [202, 64] on link "PREVIOUS INVOICES" at bounding box center [176, 70] width 95 height 12
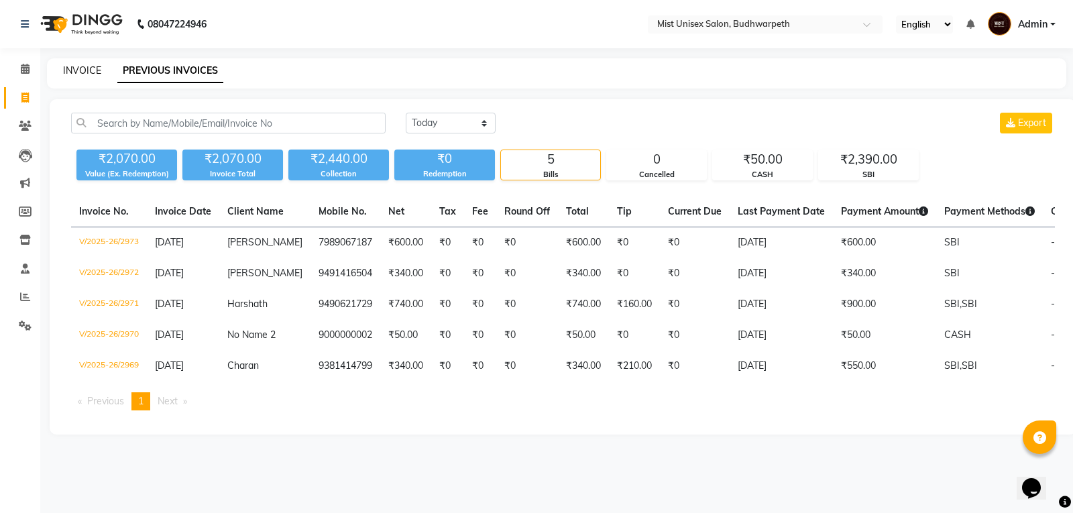
click at [87, 70] on link "INVOICE" at bounding box center [82, 70] width 38 height 12
select select "5227"
select select "service"
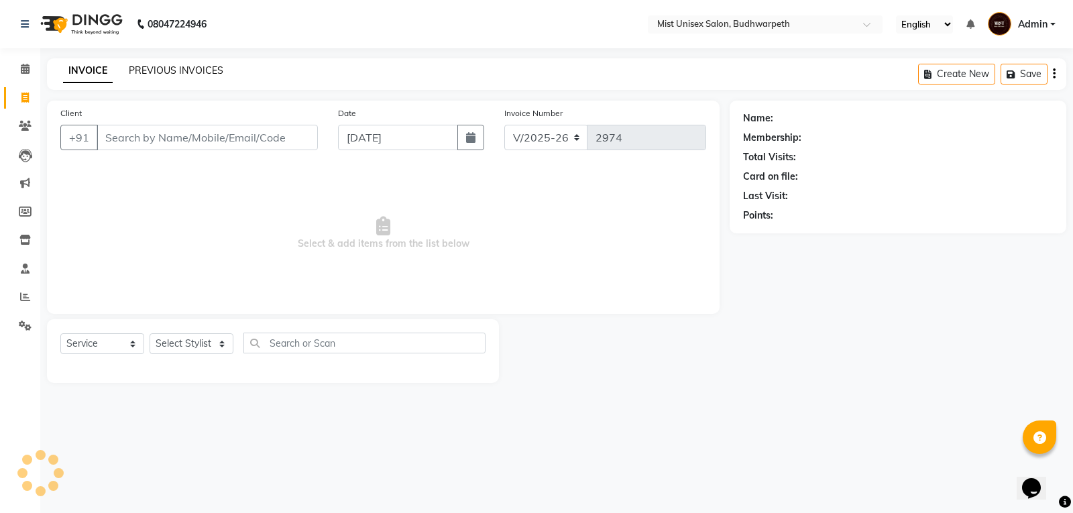
click at [177, 66] on link "PREVIOUS INVOICES" at bounding box center [176, 70] width 95 height 12
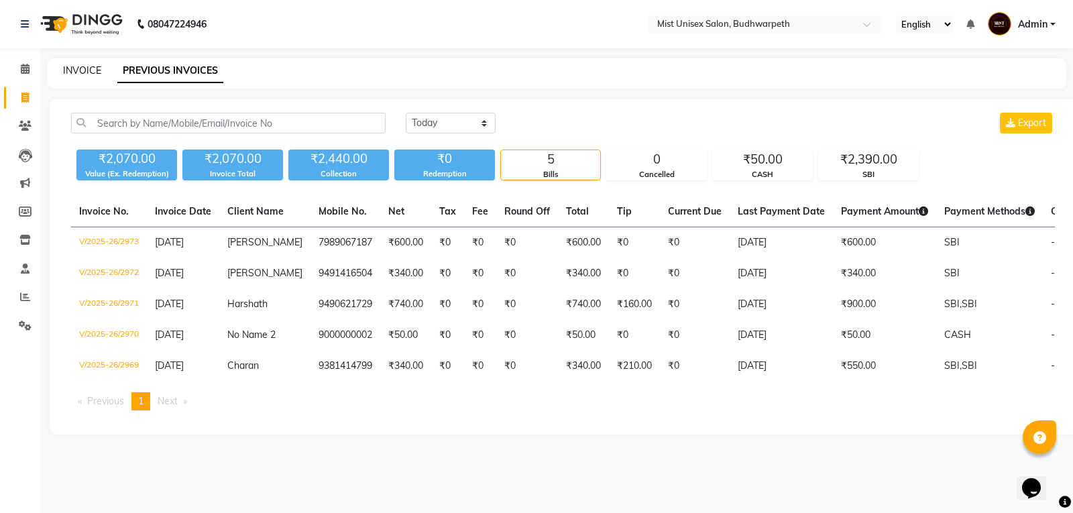
click at [95, 70] on link "INVOICE" at bounding box center [82, 70] width 38 height 12
select select "5227"
select select "service"
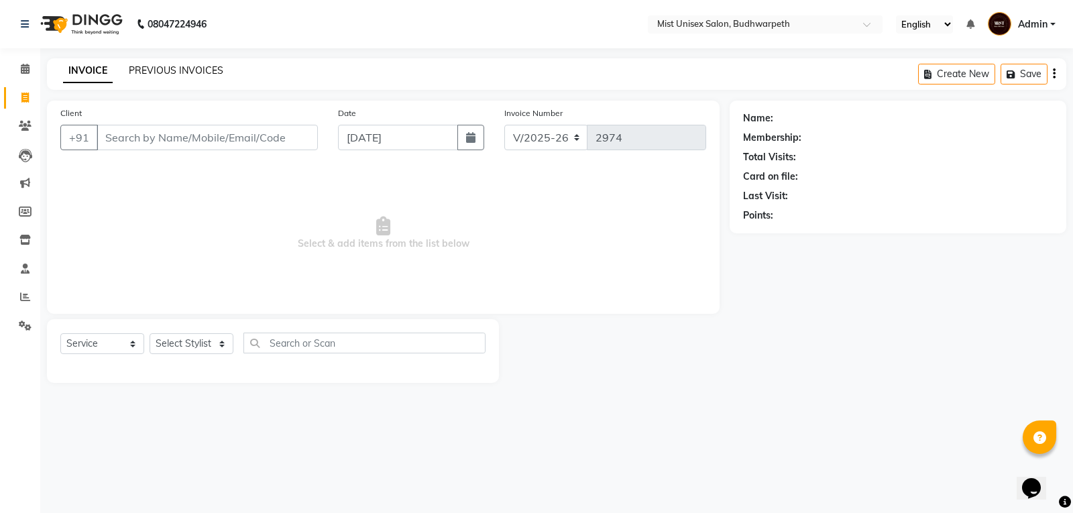
click at [149, 72] on link "PREVIOUS INVOICES" at bounding box center [176, 70] width 95 height 12
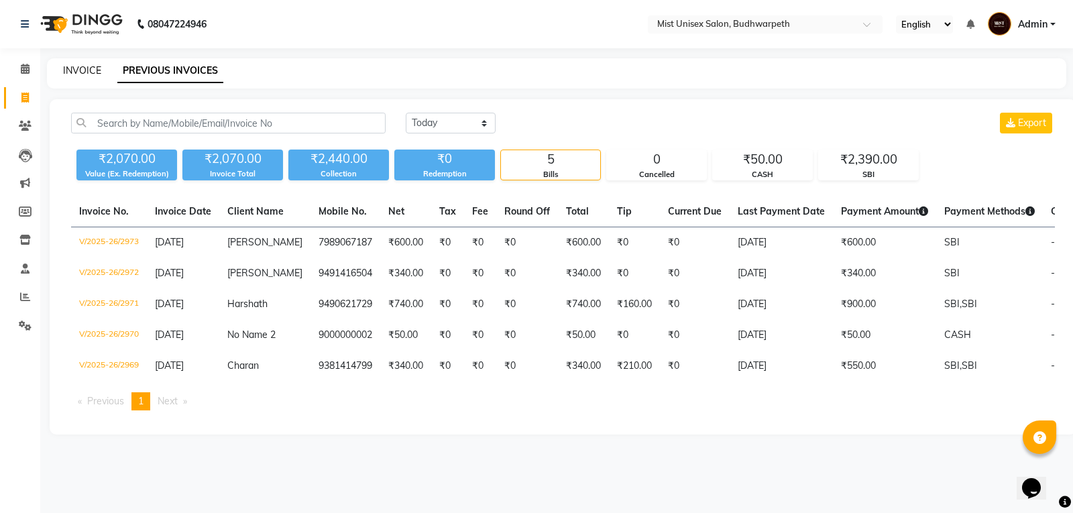
click at [87, 70] on link "INVOICE" at bounding box center [82, 70] width 38 height 12
select select "5227"
select select "service"
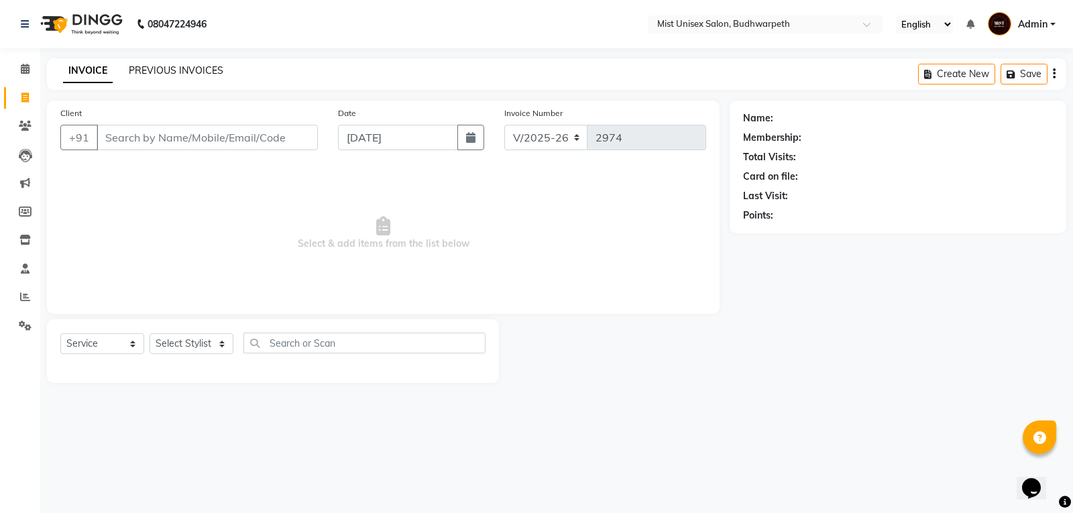
click at [150, 68] on link "PREVIOUS INVOICES" at bounding box center [176, 70] width 95 height 12
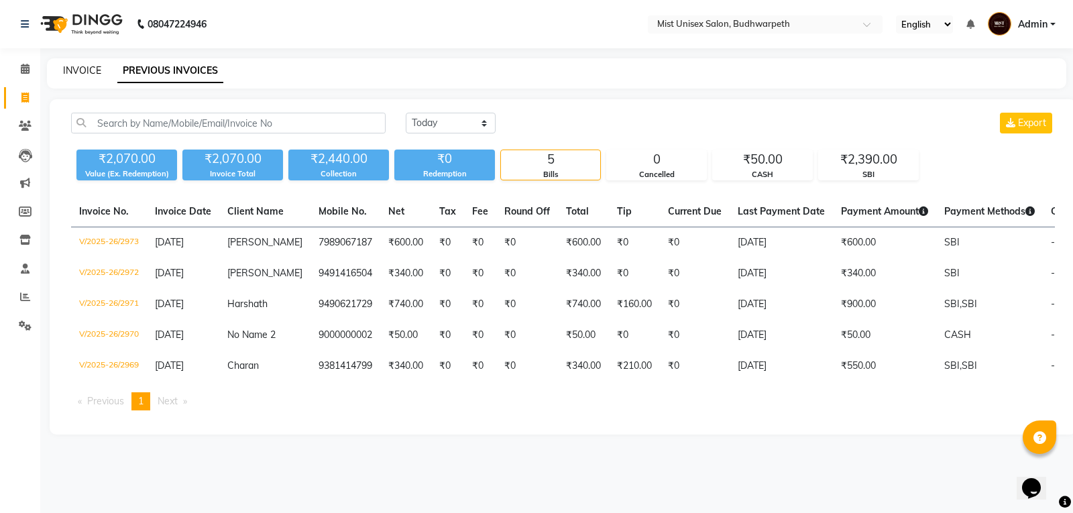
click at [80, 70] on link "INVOICE" at bounding box center [82, 70] width 38 height 12
select select "5227"
select select "service"
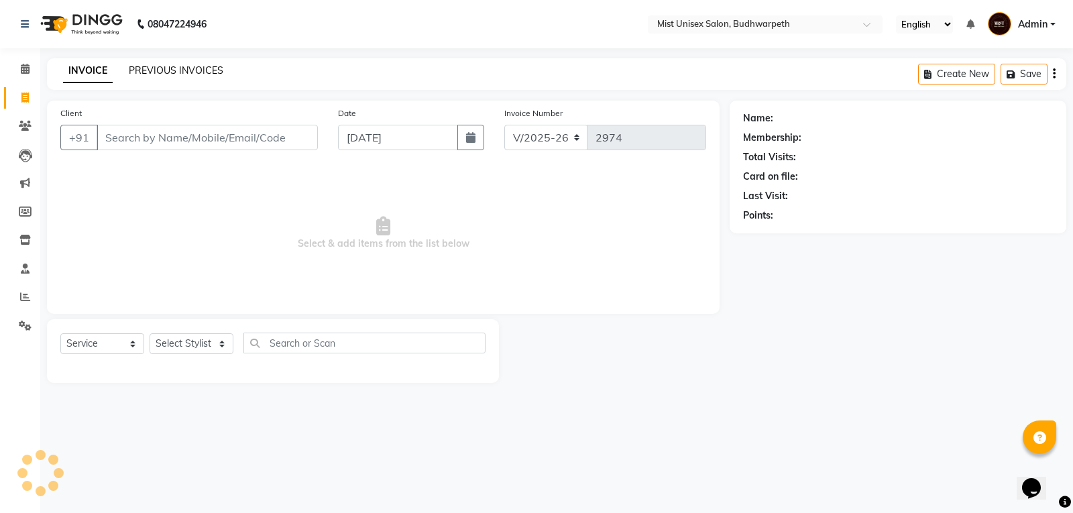
click at [145, 71] on link "PREVIOUS INVOICES" at bounding box center [176, 70] width 95 height 12
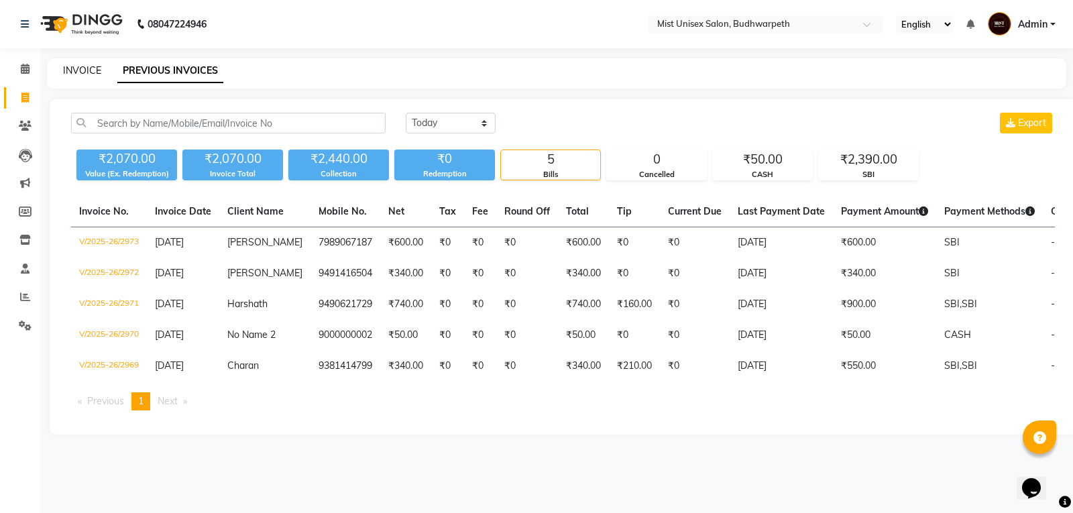
click at [88, 73] on link "INVOICE" at bounding box center [82, 70] width 38 height 12
select select "5227"
select select "service"
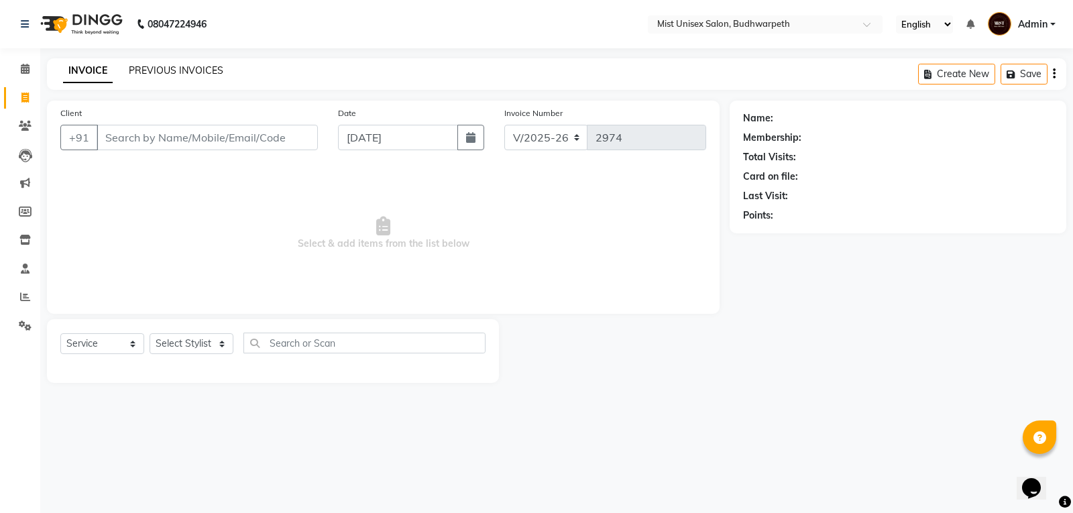
click at [150, 73] on link "PREVIOUS INVOICES" at bounding box center [176, 70] width 95 height 12
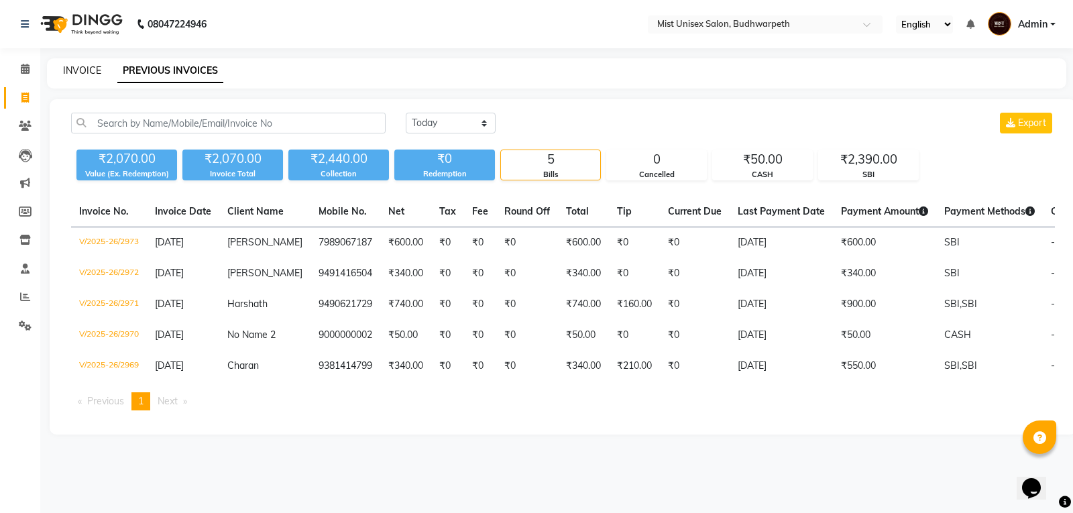
click at [80, 74] on link "INVOICE" at bounding box center [82, 70] width 38 height 12
select select "5227"
select select "service"
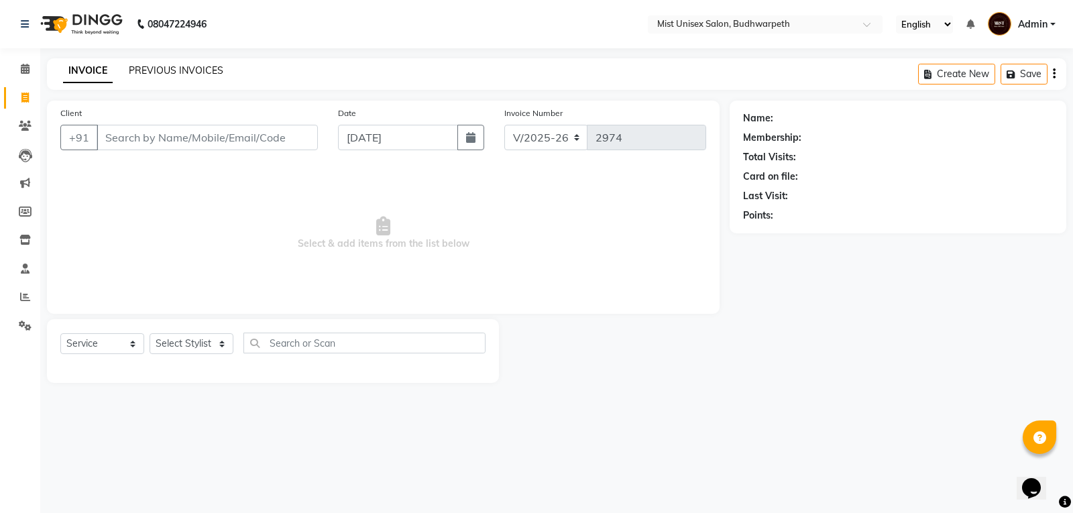
click at [149, 73] on link "PREVIOUS INVOICES" at bounding box center [176, 70] width 95 height 12
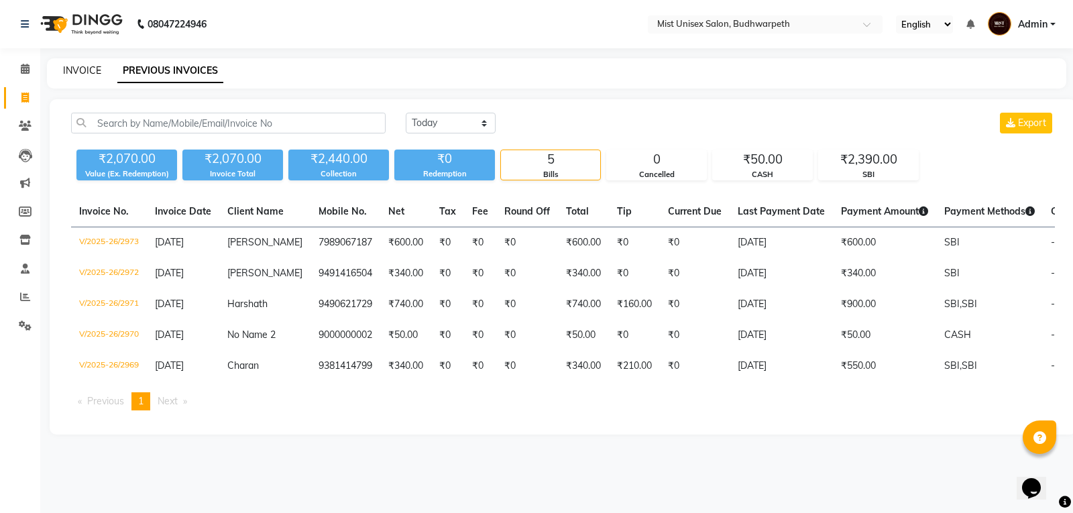
click at [92, 71] on link "INVOICE" at bounding box center [82, 70] width 38 height 12
select select "service"
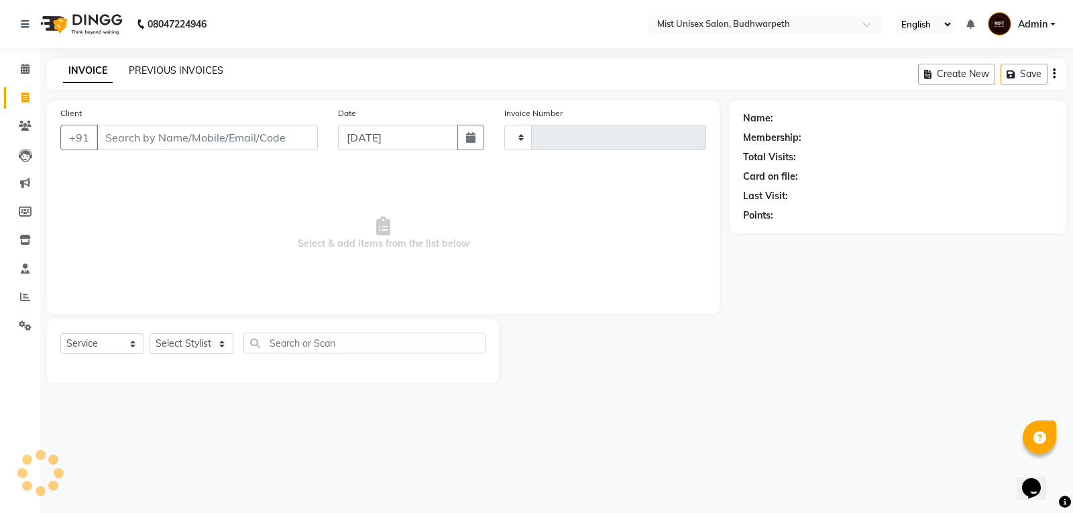
click at [156, 71] on link "PREVIOUS INVOICES" at bounding box center [176, 70] width 95 height 12
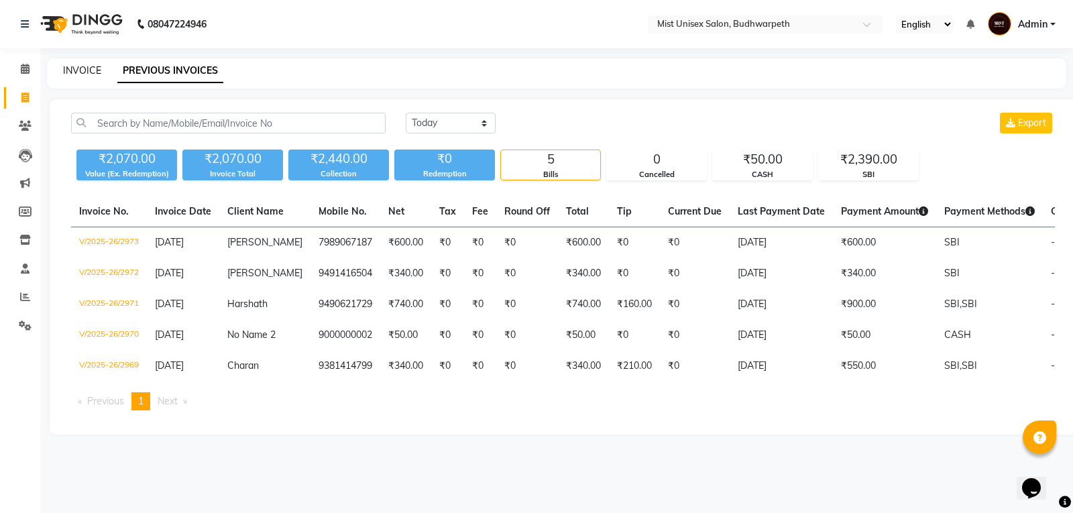
click at [78, 69] on link "INVOICE" at bounding box center [82, 70] width 38 height 12
select select "5227"
select select "service"
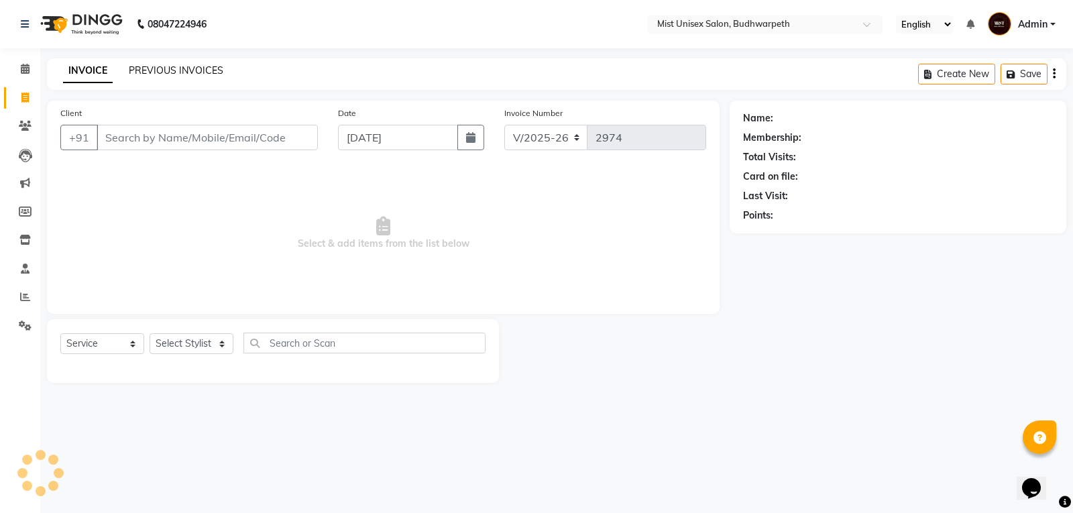
click at [154, 74] on link "PREVIOUS INVOICES" at bounding box center [176, 70] width 95 height 12
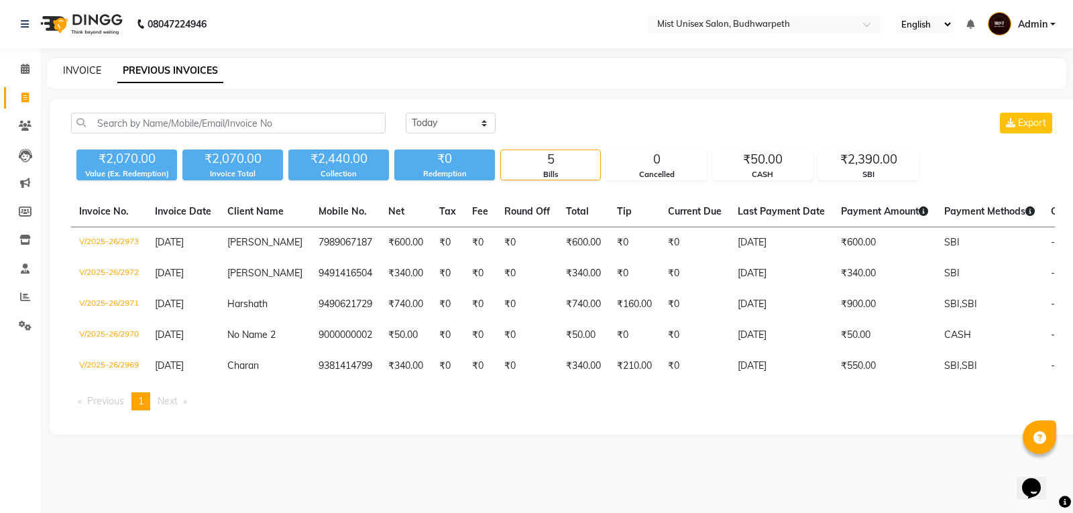
click at [91, 70] on link "INVOICE" at bounding box center [82, 70] width 38 height 12
select select "5227"
select select "service"
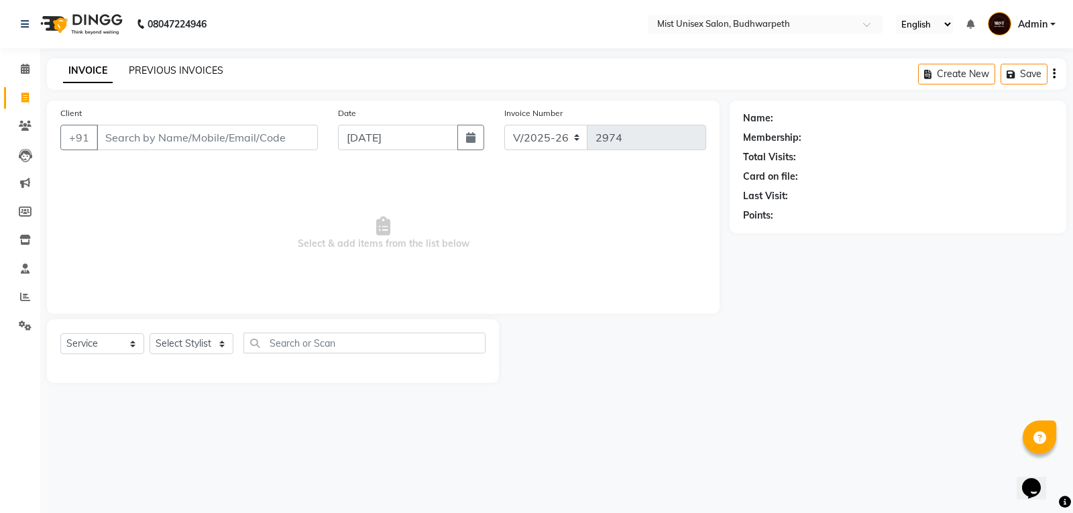
click at [166, 75] on link "PREVIOUS INVOICES" at bounding box center [176, 70] width 95 height 12
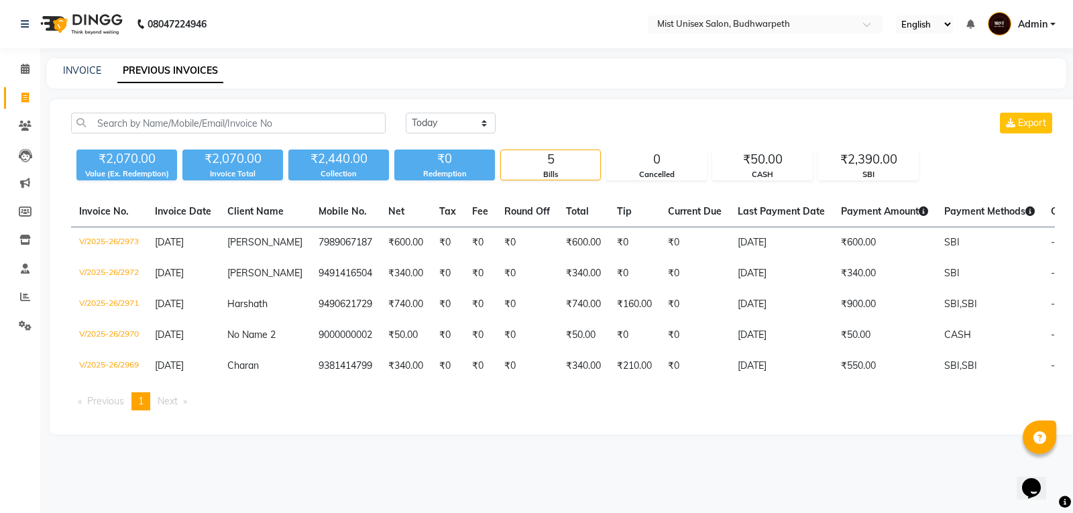
click at [62, 78] on div "INVOICE PREVIOUS INVOICES" at bounding box center [556, 73] width 1019 height 30
click at [85, 68] on link "INVOICE" at bounding box center [82, 70] width 38 height 12
select select "service"
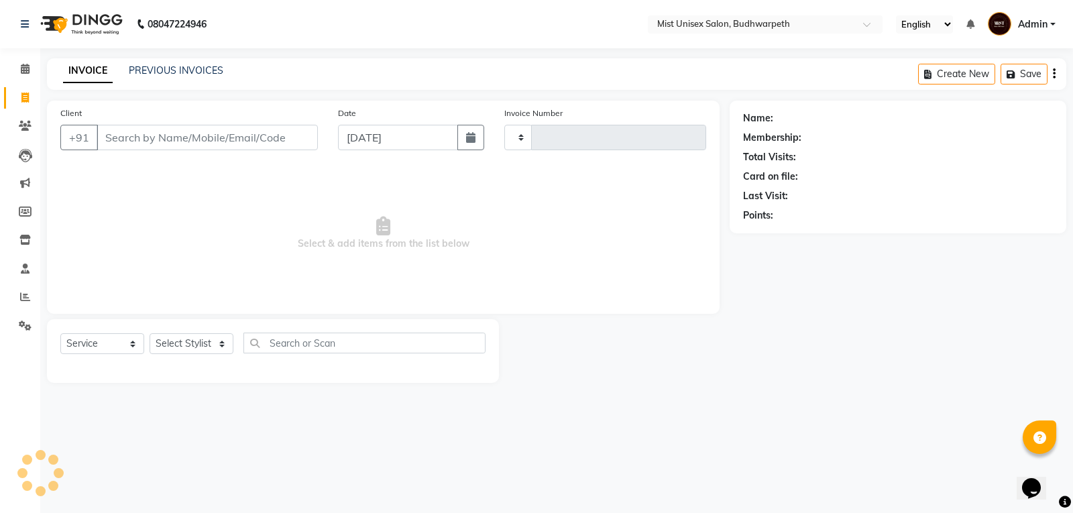
type input "2974"
select select "5227"
click at [180, 342] on select "Select Stylist" at bounding box center [191, 343] width 84 height 21
click at [190, 338] on select "Select Stylist" at bounding box center [191, 343] width 84 height 21
click at [186, 338] on select "Select Stylist Abhi Ram [PERSON_NAME] [PERSON_NAME] Lakshmi Madhu [PERSON_NAME]…" at bounding box center [191, 343] width 84 height 21
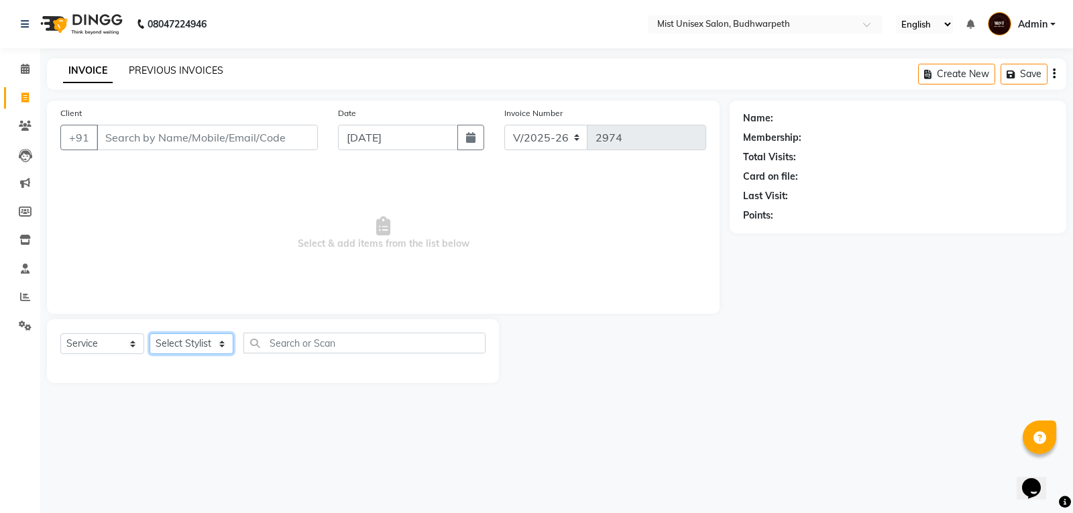
select select "43912"
click at [149, 333] on select "Select Stylist Abhi Ram [PERSON_NAME] [PERSON_NAME] Lakshmi Madhu [PERSON_NAME]…" at bounding box center [191, 343] width 84 height 21
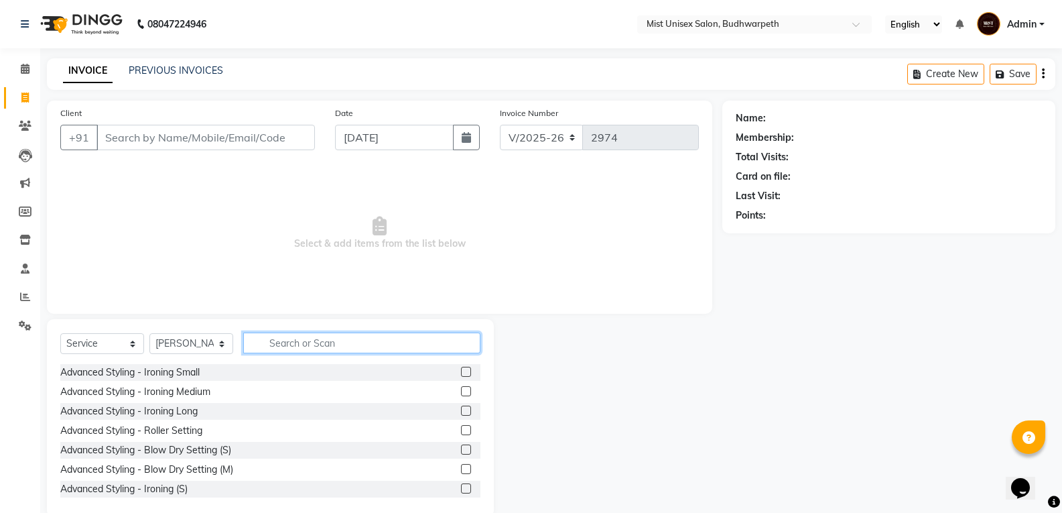
click at [274, 347] on input "text" at bounding box center [361, 342] width 237 height 21
type input "Creati"
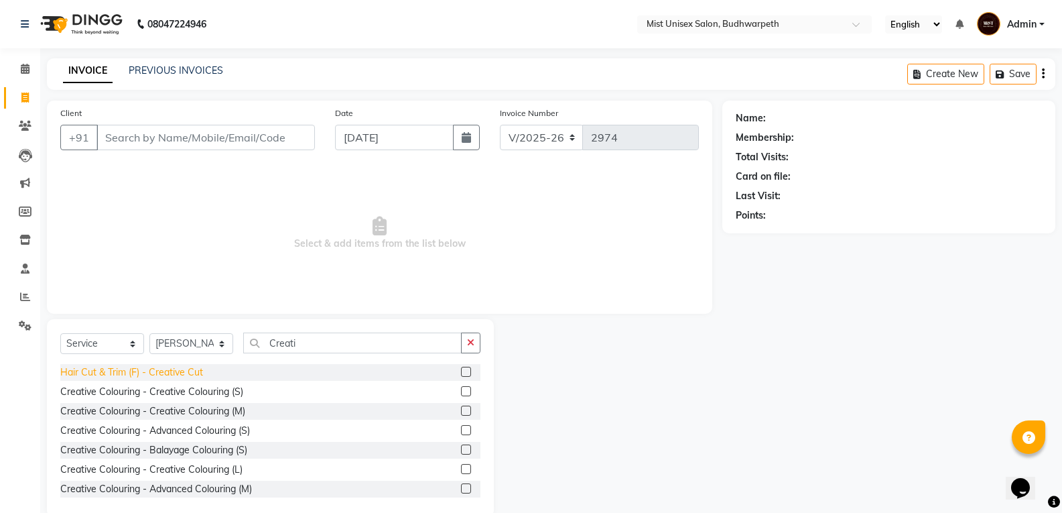
click at [174, 375] on div "Hair Cut & Trim (F) - Creative Cut" at bounding box center [131, 372] width 143 height 14
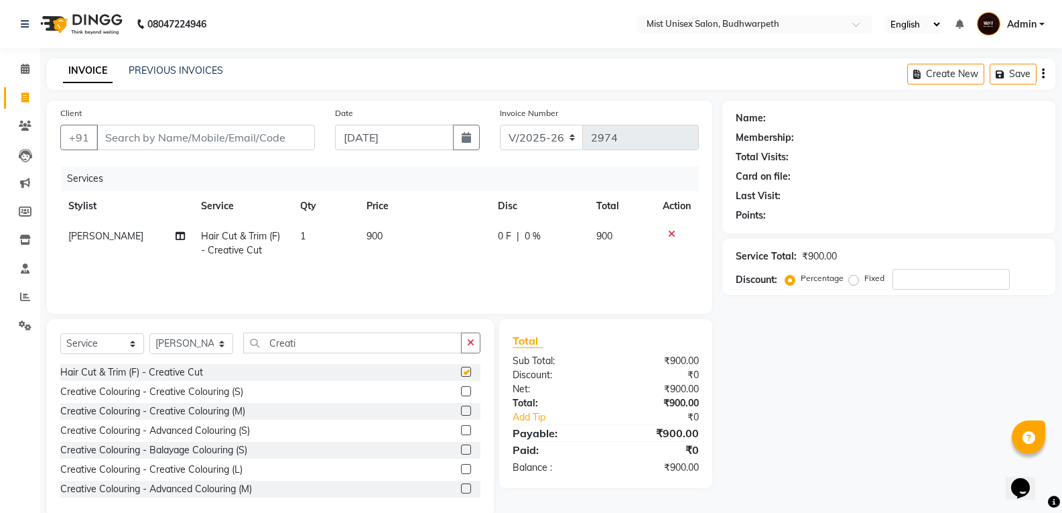
checkbox input "false"
click at [111, 345] on select "Select Service Product Membership Package Voucher Prepaid Gift Card" at bounding box center [102, 343] width 84 height 21
select select "product"
click at [60, 333] on select "Select Service Product Membership Package Voucher Prepaid Gift Card" at bounding box center [102, 343] width 84 height 21
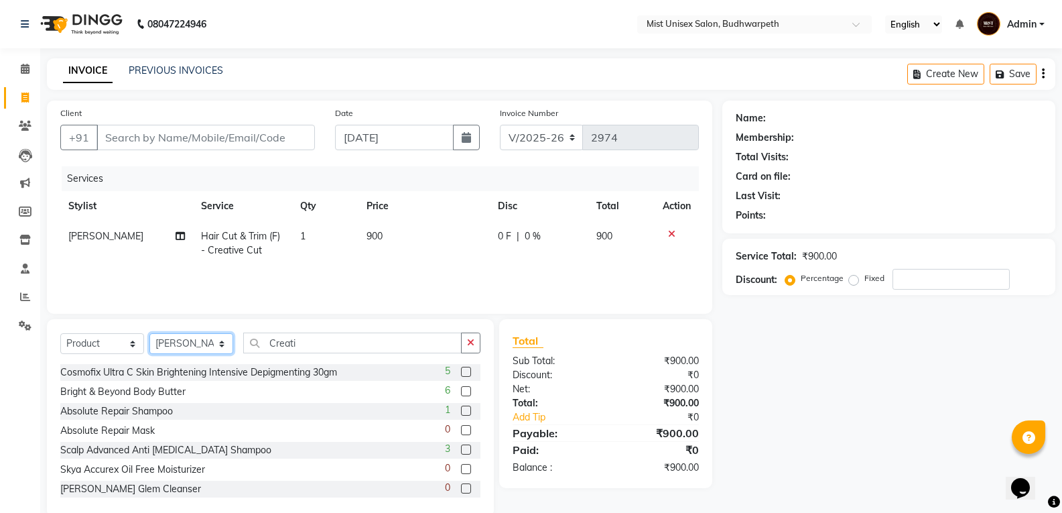
click at [204, 343] on select "Select Stylist Abhi Ram [PERSON_NAME] [PERSON_NAME] Lakshmi Madhu [PERSON_NAME]…" at bounding box center [191, 343] width 84 height 21
click at [462, 349] on button "button" at bounding box center [470, 342] width 19 height 21
click at [359, 347] on input "text" at bounding box center [361, 342] width 237 height 21
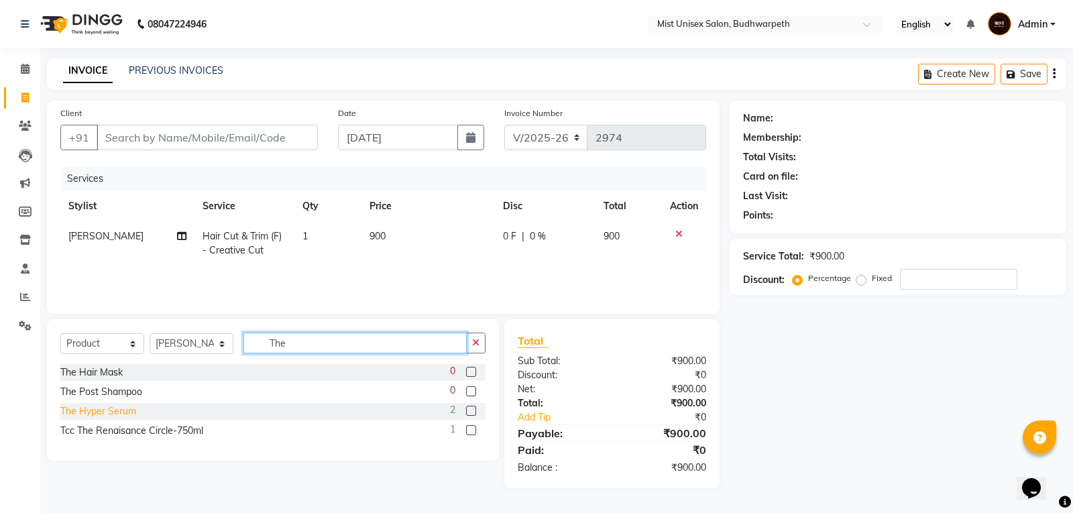
type input "The"
click at [110, 410] on div "The Hyper Serum" at bounding box center [98, 411] width 76 height 14
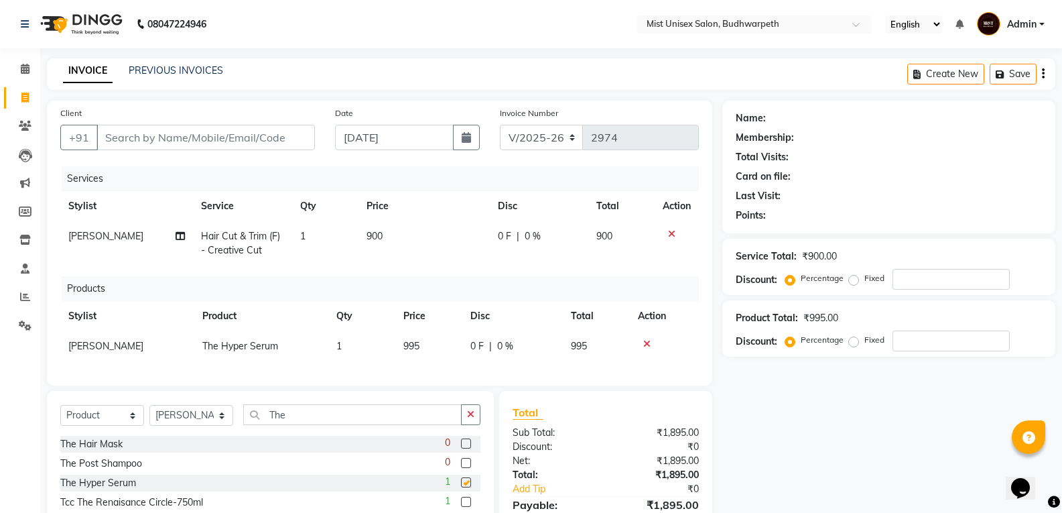
checkbox input "false"
click at [379, 259] on td "900" at bounding box center [424, 243] width 131 height 44
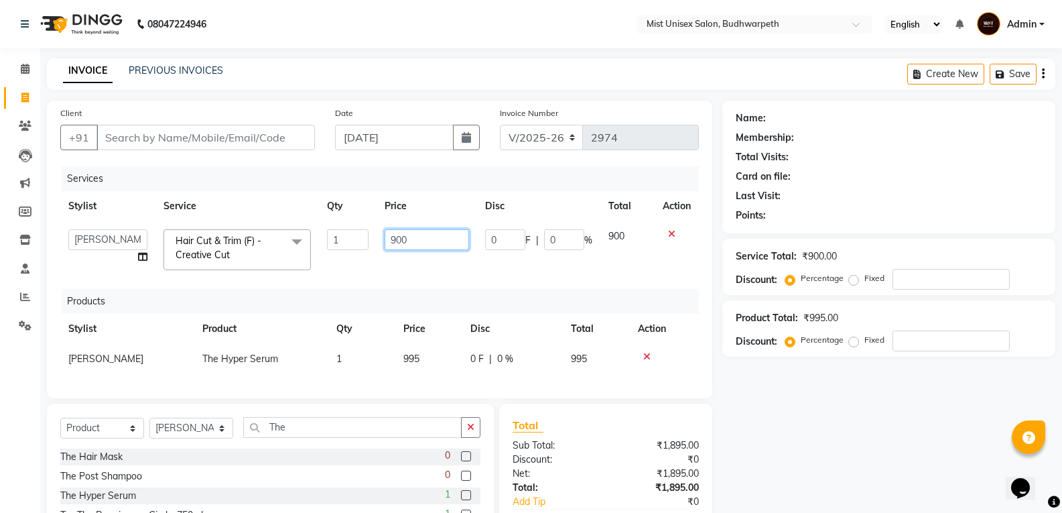
click at [428, 248] on input "900" at bounding box center [427, 239] width 84 height 21
type input "9"
type input "1000"
click at [426, 277] on div "Services Stylist Service Qty Price Disc Total Action Abhi Ram [PERSON_NAME] [PE…" at bounding box center [379, 275] width 639 height 219
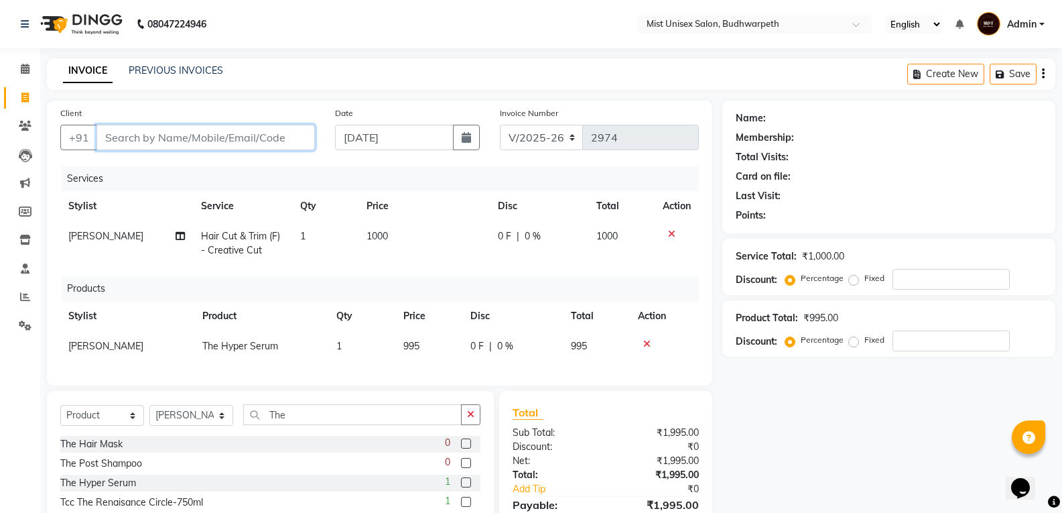
click at [194, 133] on input "Client" at bounding box center [206, 137] width 219 height 25
type input "7"
type input "0"
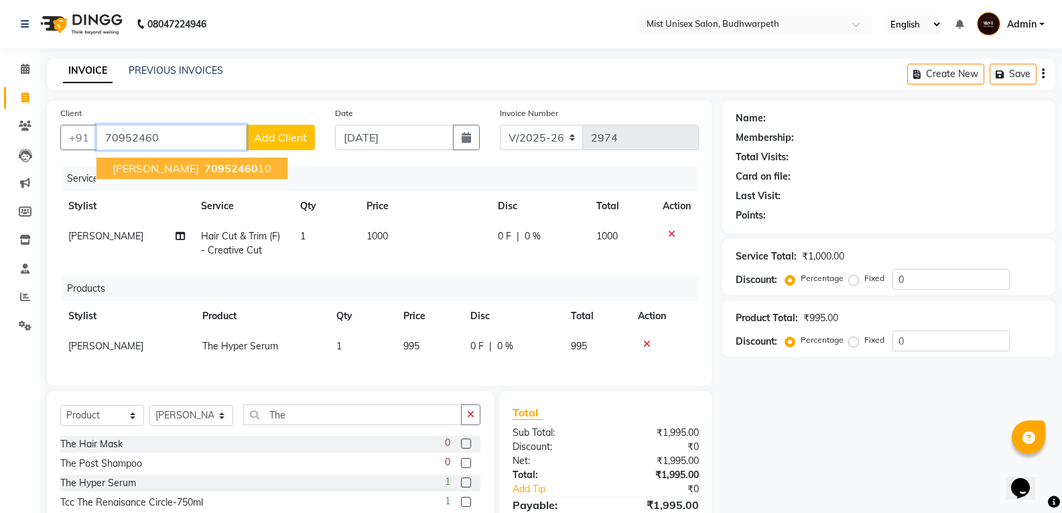
click at [202, 164] on ngb-highlight "70952460 10" at bounding box center [237, 168] width 70 height 13
type input "7095246010"
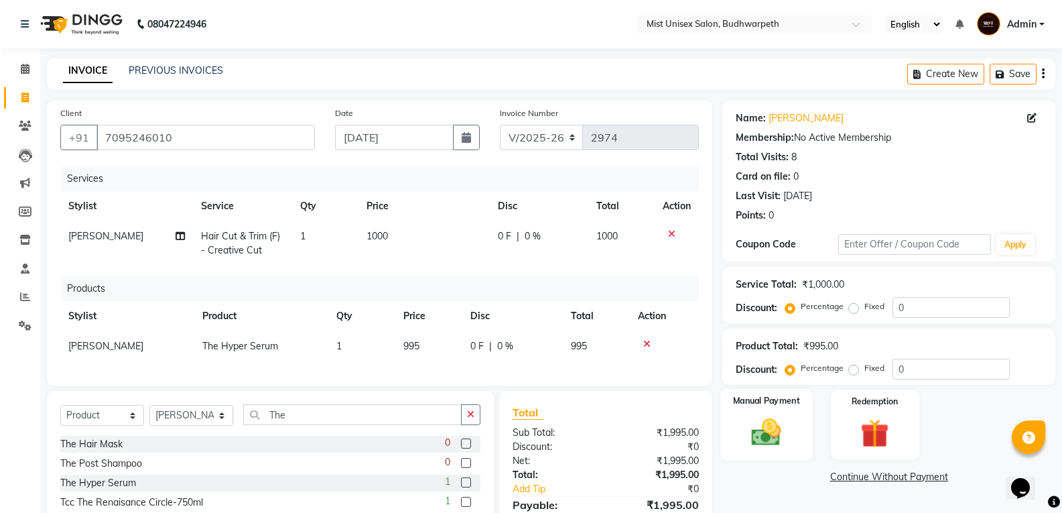
click at [782, 442] on img at bounding box center [767, 432] width 48 height 34
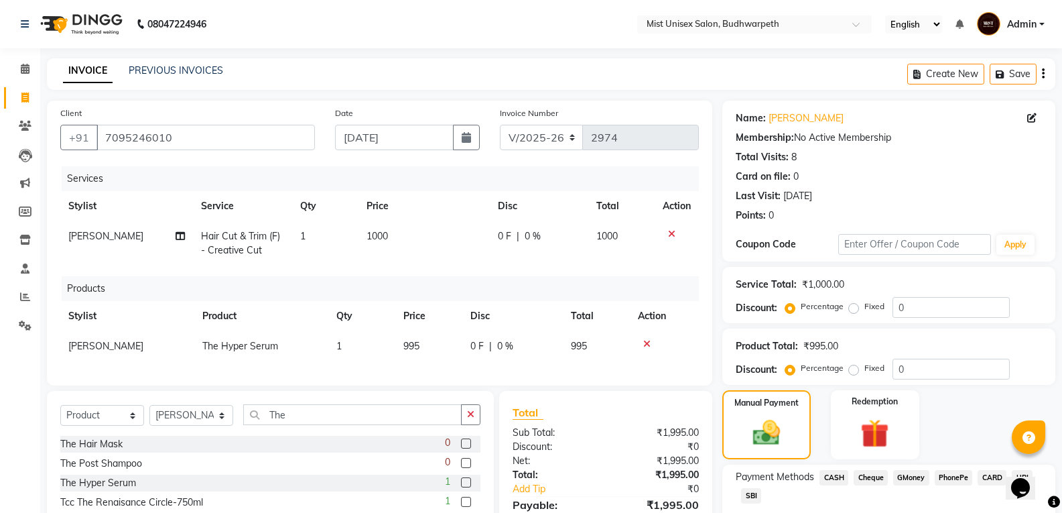
scroll to position [80, 0]
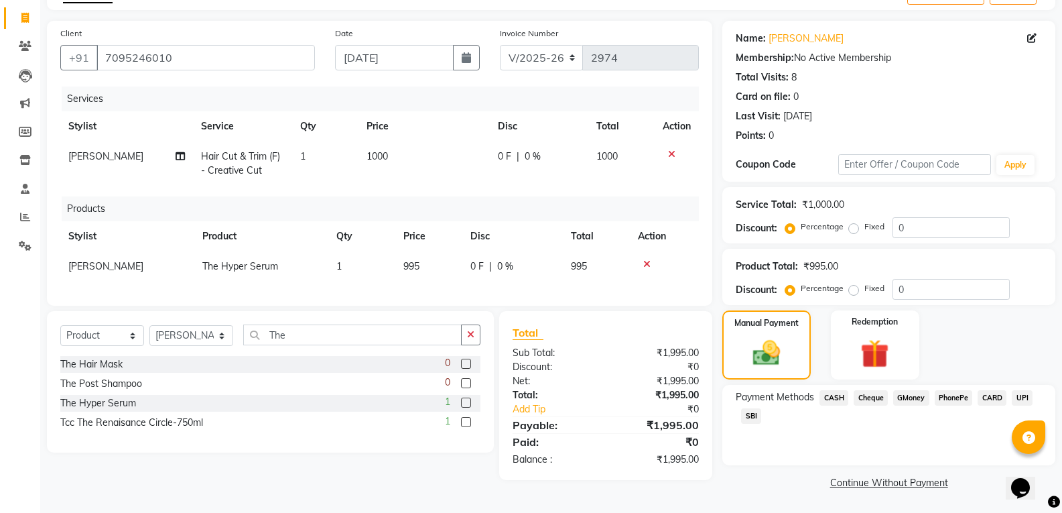
click at [914, 402] on span "GMoney" at bounding box center [912, 397] width 36 height 15
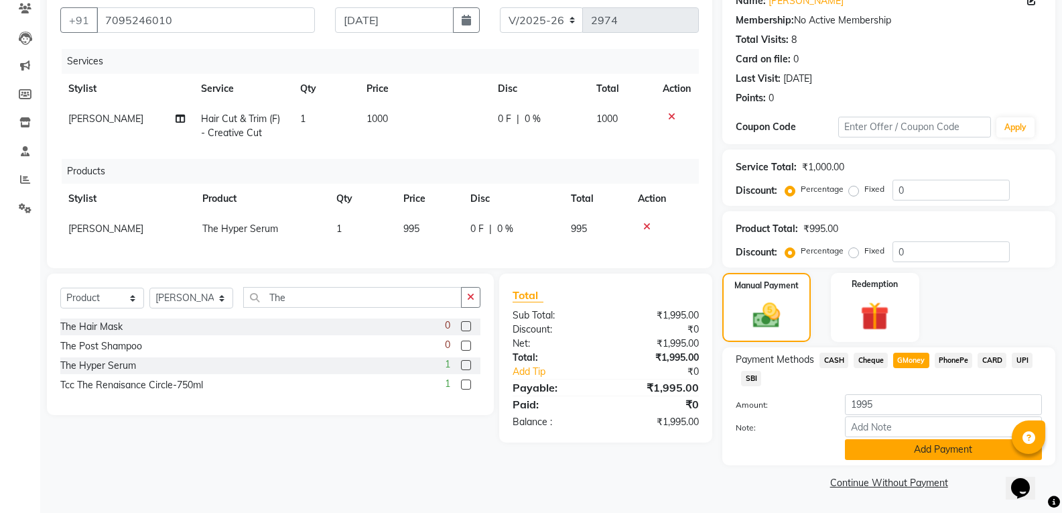
click at [951, 448] on button "Add Payment" at bounding box center [943, 449] width 197 height 21
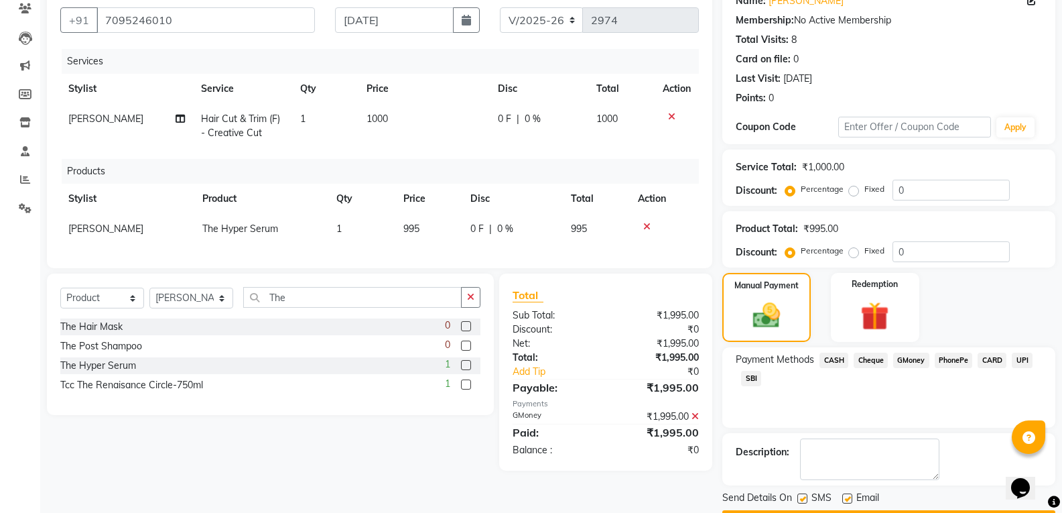
scroll to position [156, 0]
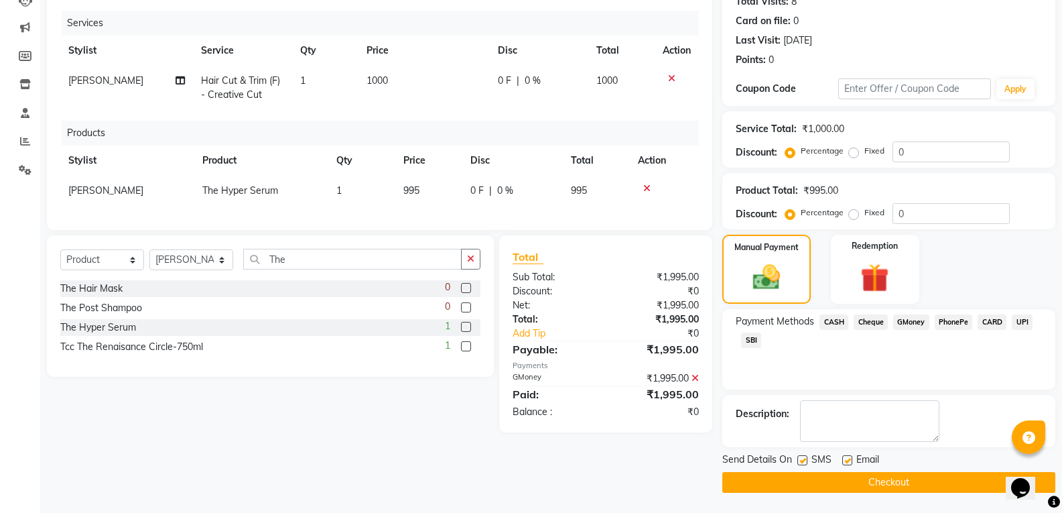
click at [920, 479] on button "Checkout" at bounding box center [889, 482] width 333 height 21
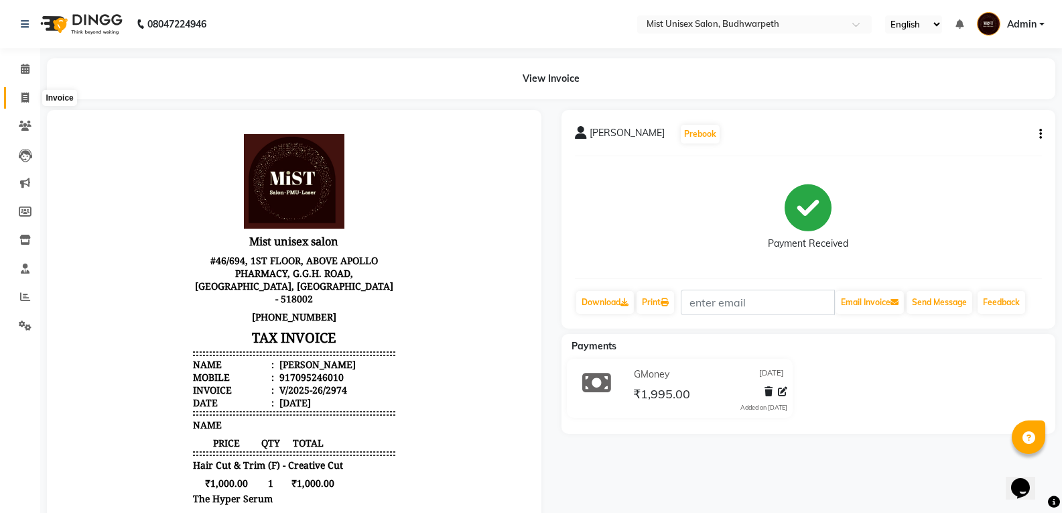
click at [26, 95] on icon at bounding box center [24, 98] width 7 height 10
select select "5227"
select select "service"
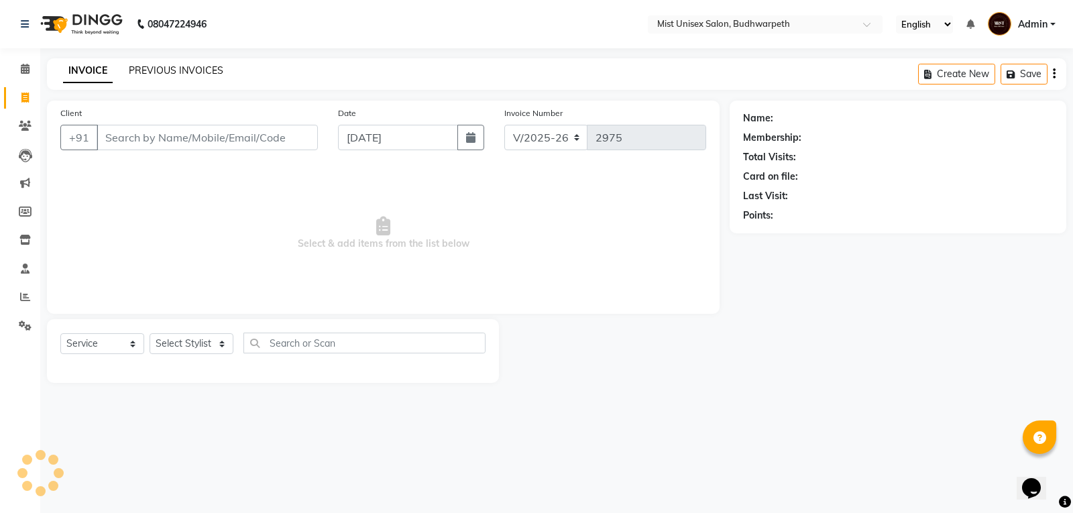
click at [168, 72] on link "PREVIOUS INVOICES" at bounding box center [176, 70] width 95 height 12
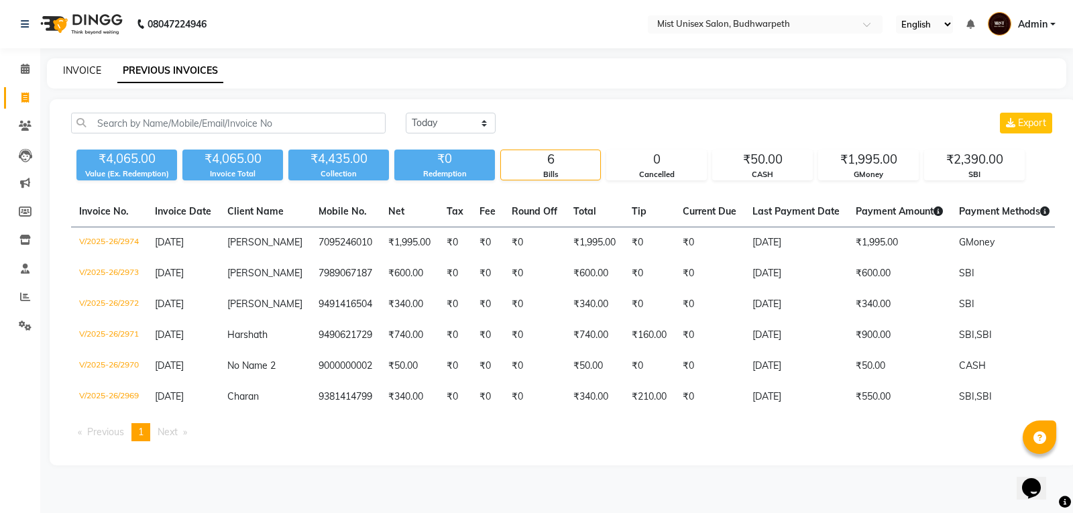
drag, startPoint x: 62, startPoint y: 64, endPoint x: 74, endPoint y: 66, distance: 11.6
click at [62, 64] on div "INVOICE PREVIOUS INVOICES" at bounding box center [548, 71] width 1003 height 14
click at [87, 67] on link "INVOICE" at bounding box center [82, 70] width 38 height 12
select select "service"
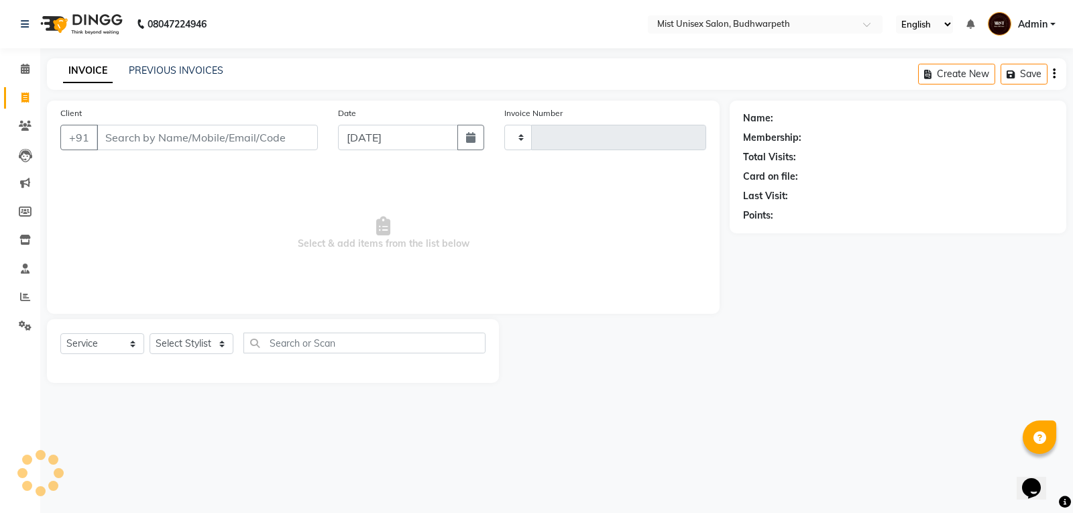
type input "2975"
select select "5227"
click at [147, 76] on link "PREVIOUS INVOICES" at bounding box center [176, 70] width 95 height 12
